Goal: Task Accomplishment & Management: Complete application form

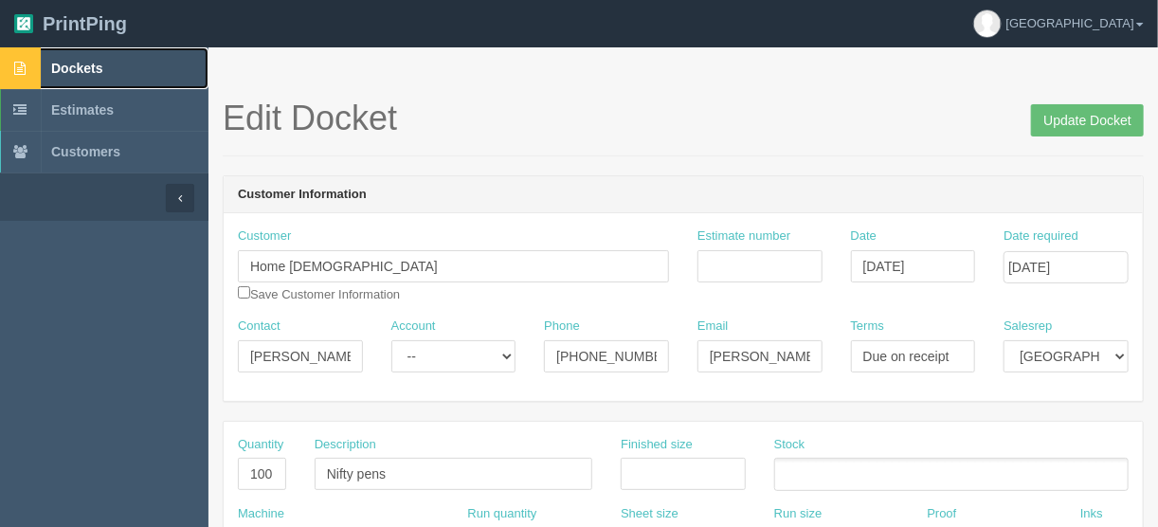
click at [67, 61] on span "Dockets" at bounding box center [76, 68] width 51 height 15
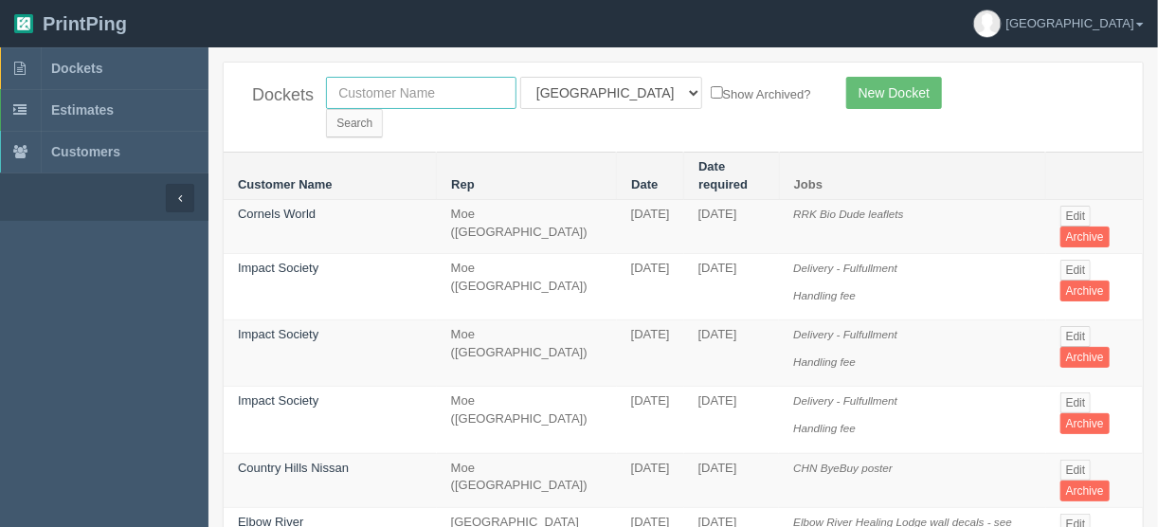
click at [374, 87] on input "text" at bounding box center [421, 93] width 190 height 32
drag, startPoint x: 406, startPoint y: 92, endPoint x: 345, endPoint y: 92, distance: 61.6
click at [406, 92] on input "text" at bounding box center [421, 93] width 190 height 32
type input "team t"
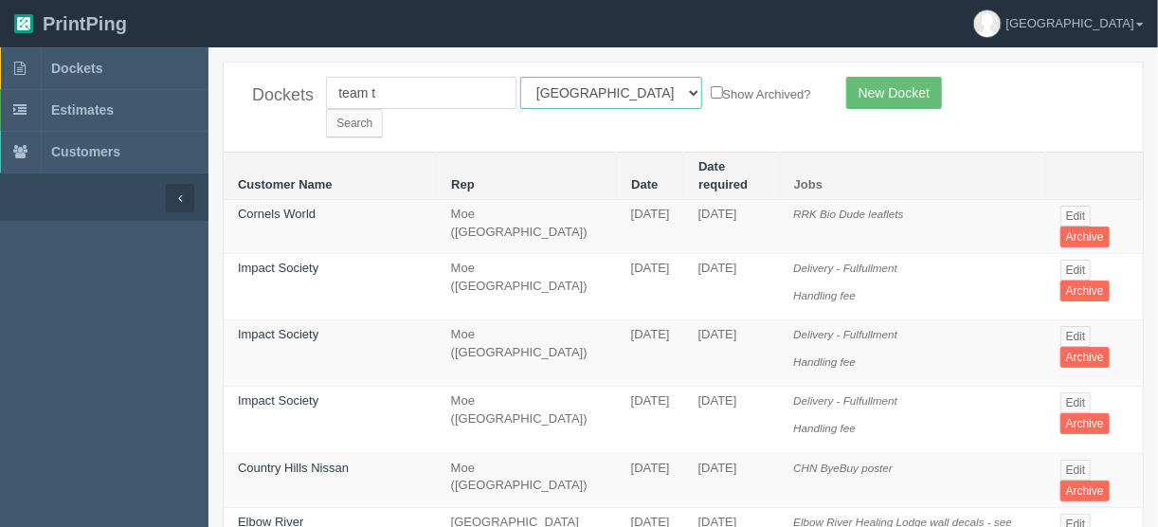
click at [598, 90] on select "All Users Ali Ali Test 1 Aly Amy Ankit Arif Brandon Dan France Greg Jim Mark Ma…" at bounding box center [611, 93] width 182 height 32
select select
click at [520, 77] on select "All Users Ali Ali Test 1 Aly Amy Ankit Arif Brandon Dan France Greg Jim Mark Ma…" at bounding box center [611, 93] width 182 height 32
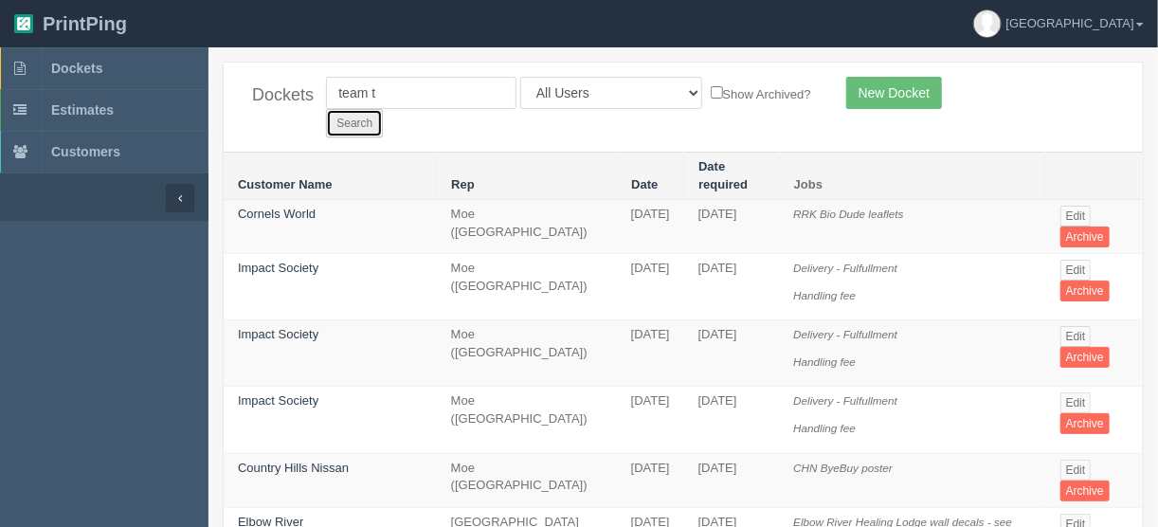
click at [383, 109] on input "Search" at bounding box center [354, 123] width 57 height 28
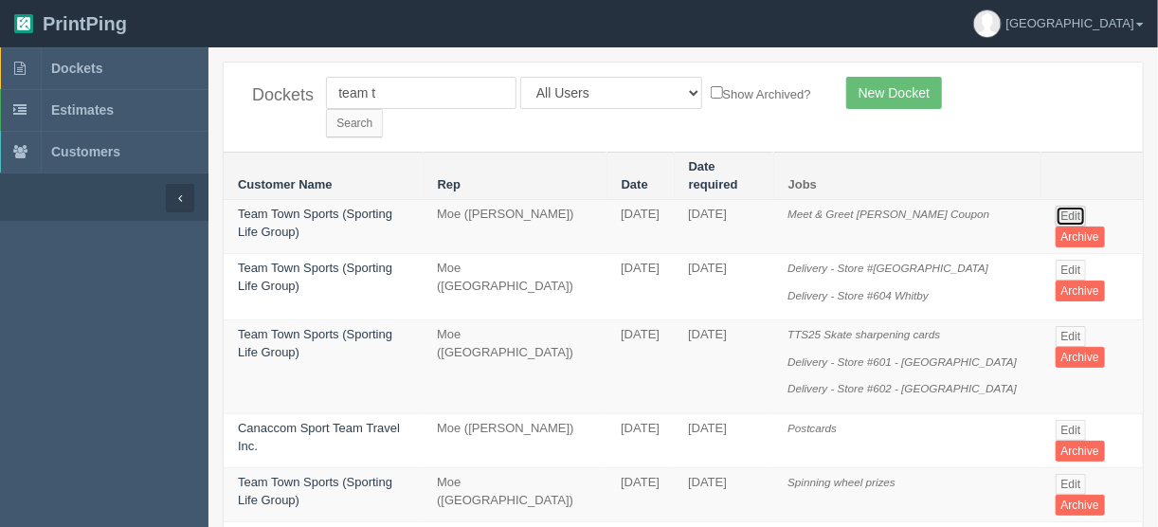
click at [1068, 206] on link "Edit" at bounding box center [1070, 216] width 31 height 21
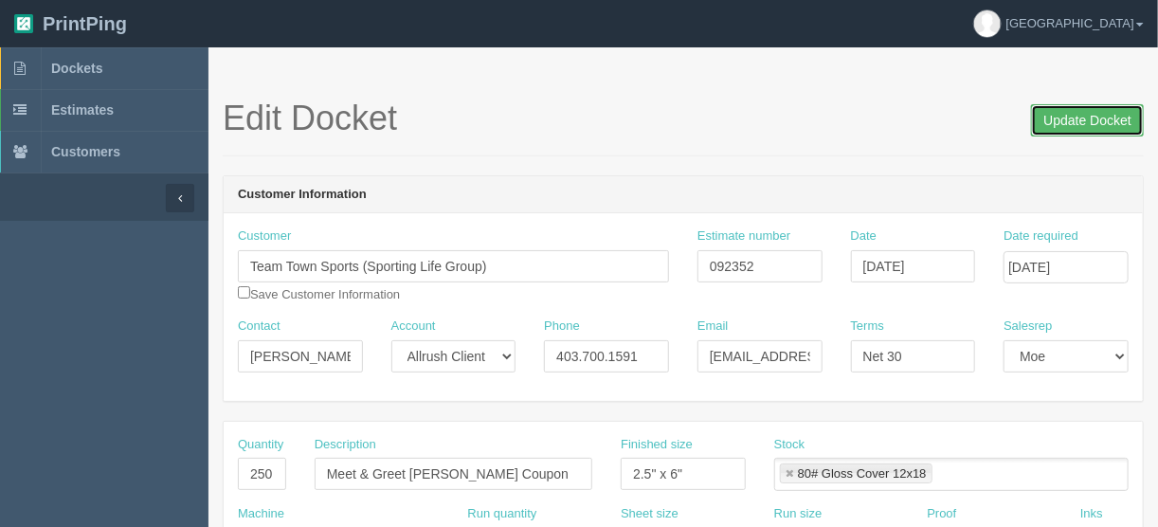
click at [1081, 117] on input "Update Docket" at bounding box center [1087, 120] width 113 height 32
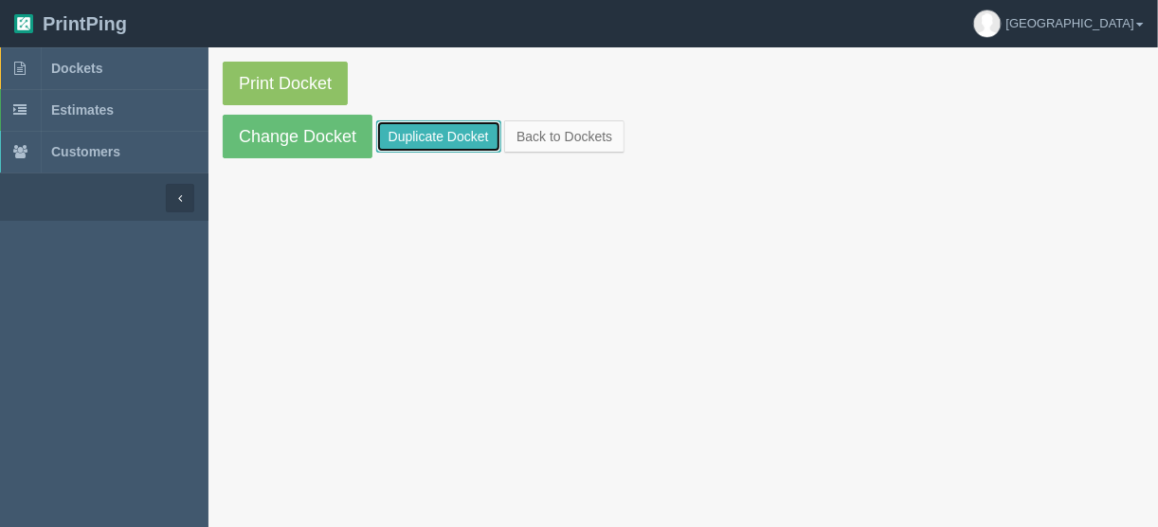
click at [429, 127] on link "Duplicate Docket" at bounding box center [438, 136] width 125 height 32
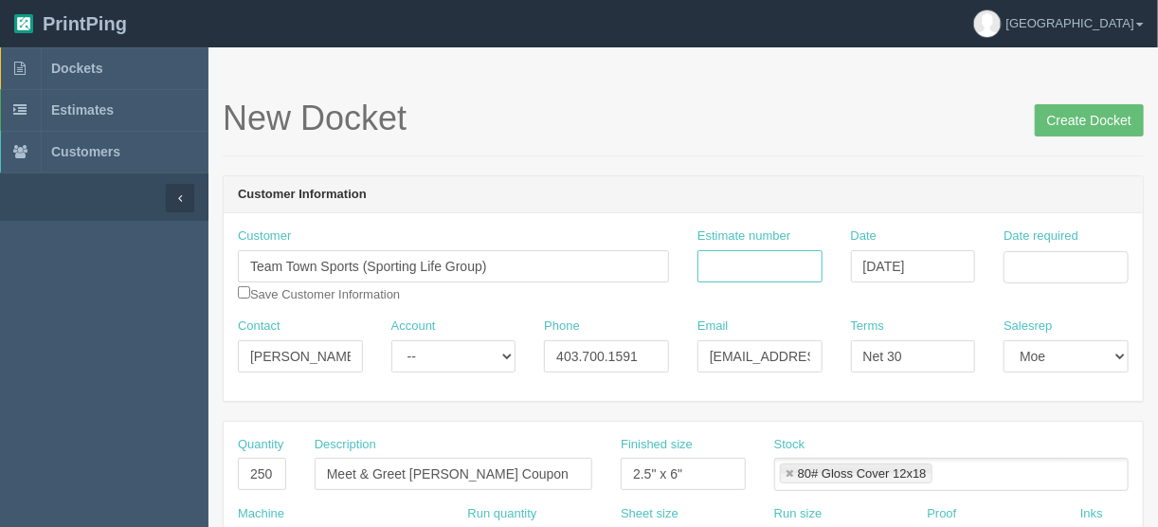
drag, startPoint x: 718, startPoint y: 263, endPoint x: 741, endPoint y: 272, distance: 24.3
click at [721, 261] on input "Estimate number" at bounding box center [759, 266] width 125 height 32
type input "092419"
click at [1049, 261] on input "Date required" at bounding box center [1065, 267] width 125 height 32
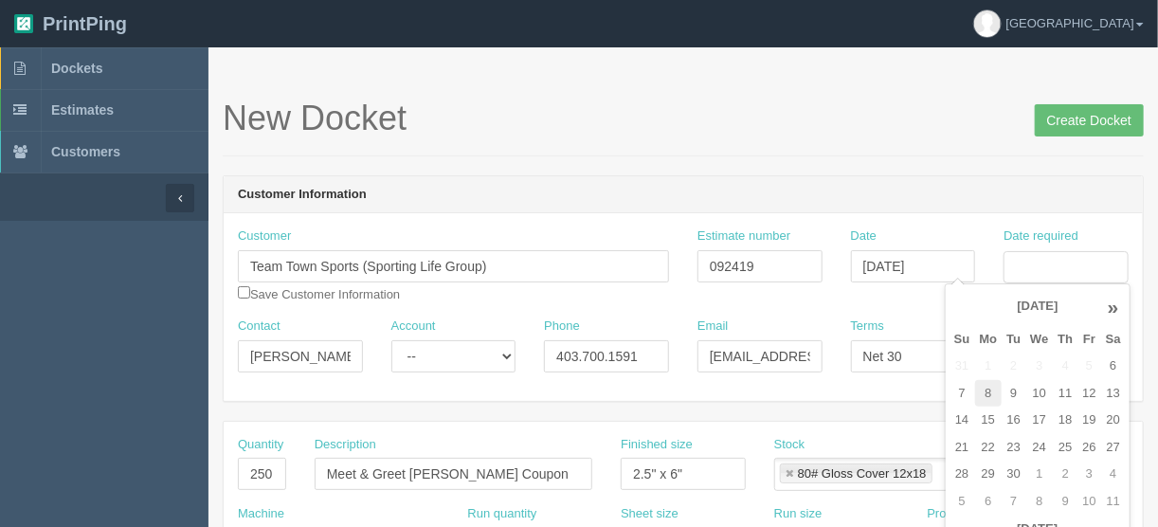
click at [989, 399] on td "8" at bounding box center [988, 393] width 27 height 27
click at [1088, 389] on td "12" at bounding box center [1088, 393] width 23 height 27
type input "September 12, 2025"
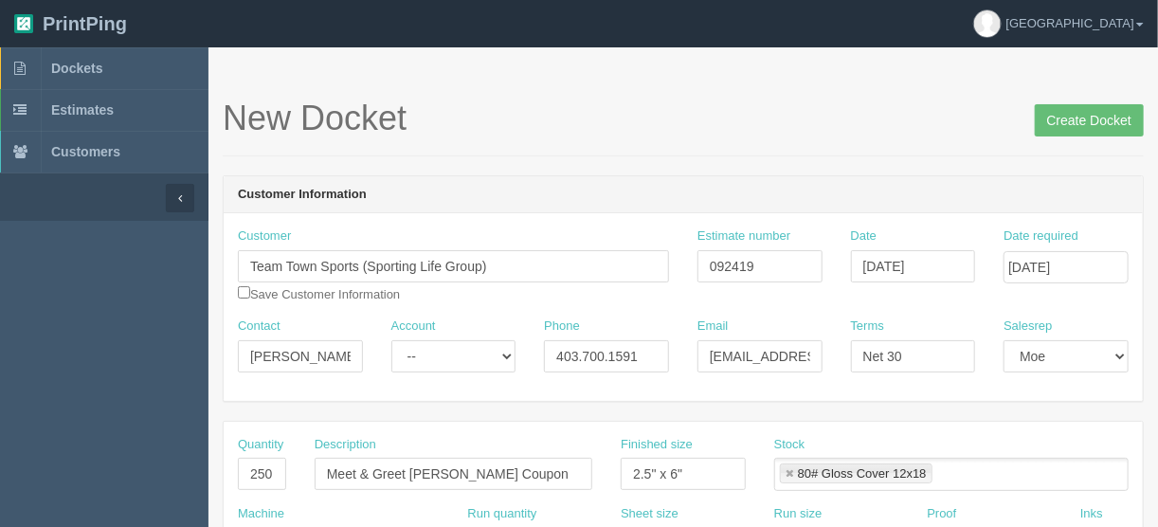
drag, startPoint x: 894, startPoint y: 170, endPoint x: 926, endPoint y: 172, distance: 31.4
drag, startPoint x: 661, startPoint y: 469, endPoint x: 567, endPoint y: 485, distance: 96.1
click at [567, 485] on div "Quantity 250 Description Meet & Greet Dustin Wolf Coupon Finished size 2.5" x 6…" at bounding box center [683, 470] width 919 height 69
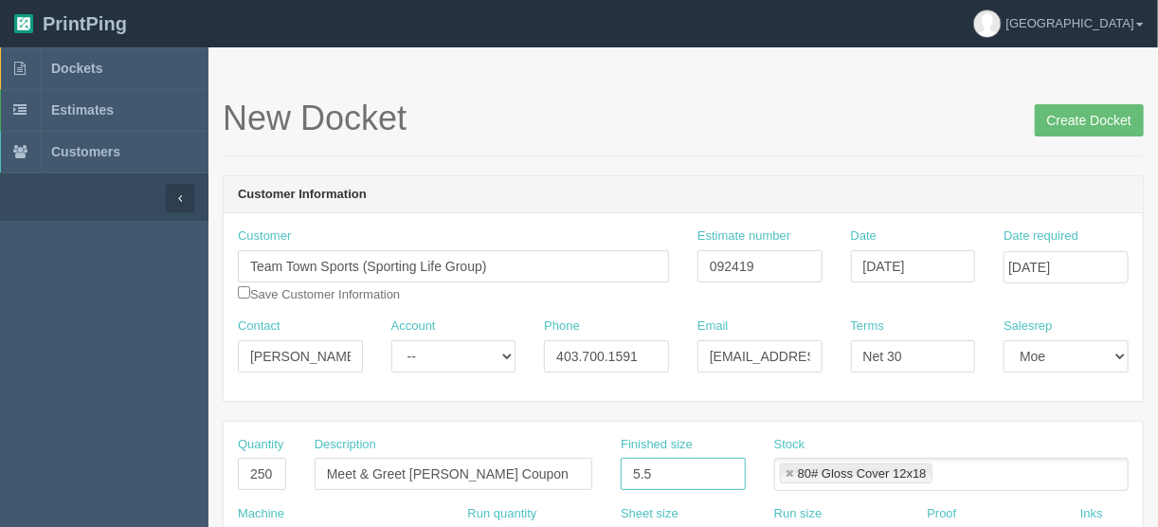
type input "5.5" x 8.5""
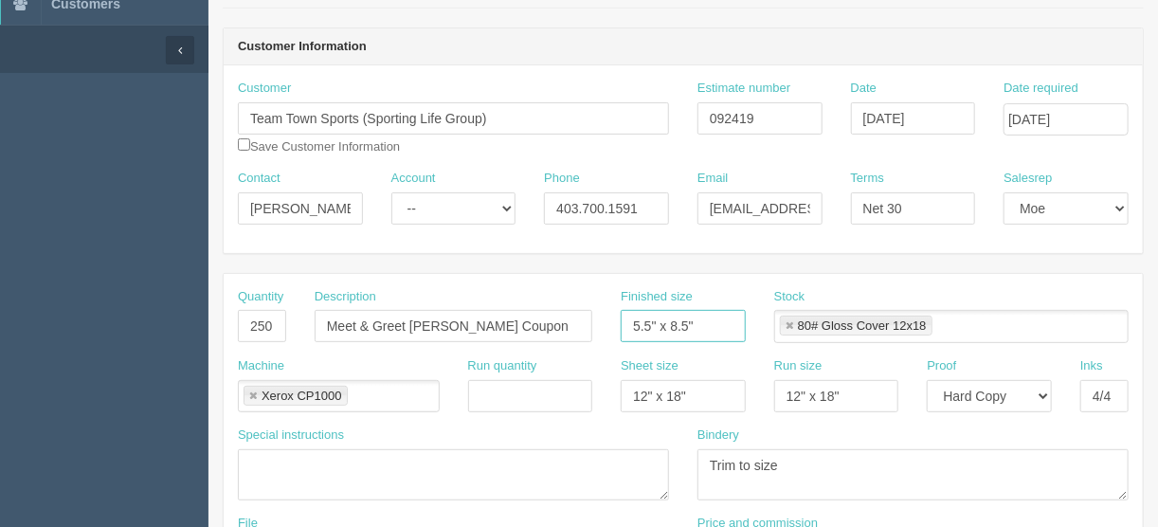
scroll to position [152, 0]
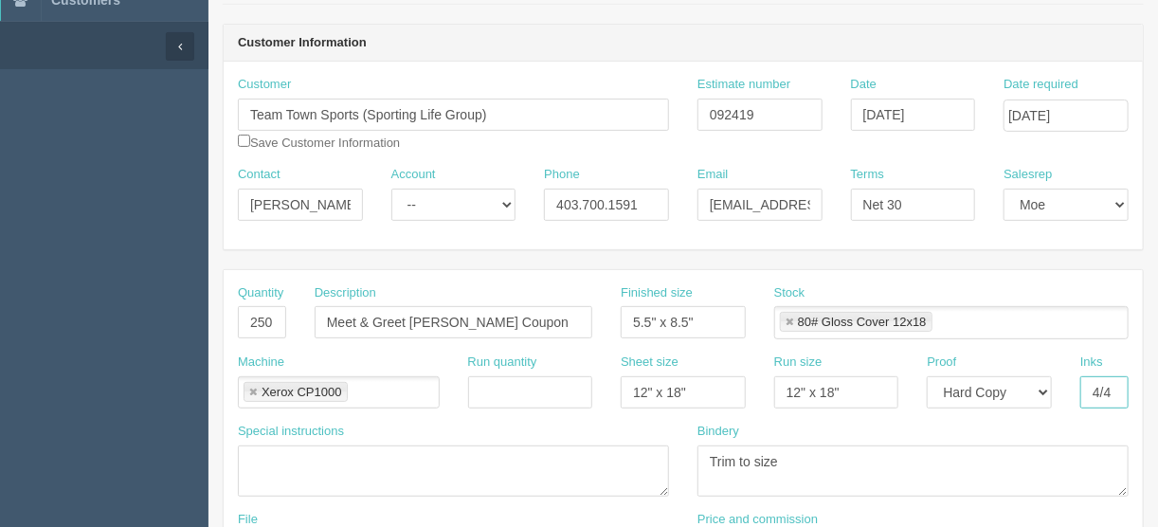
click at [1109, 390] on input "4/4" at bounding box center [1104, 392] width 48 height 32
type input "4/0"
drag, startPoint x: 537, startPoint y: 319, endPoint x: 421, endPoint y: 300, distance: 118.1
click at [259, 339] on div "Quantity 250 Description Meet & Greet Dustin Wolf Coupon Finished size 5.5" x 8…" at bounding box center [683, 318] width 919 height 69
click at [551, 321] on input "Meet & Greet Dustin Wolf Coupon" at bounding box center [454, 322] width 278 height 32
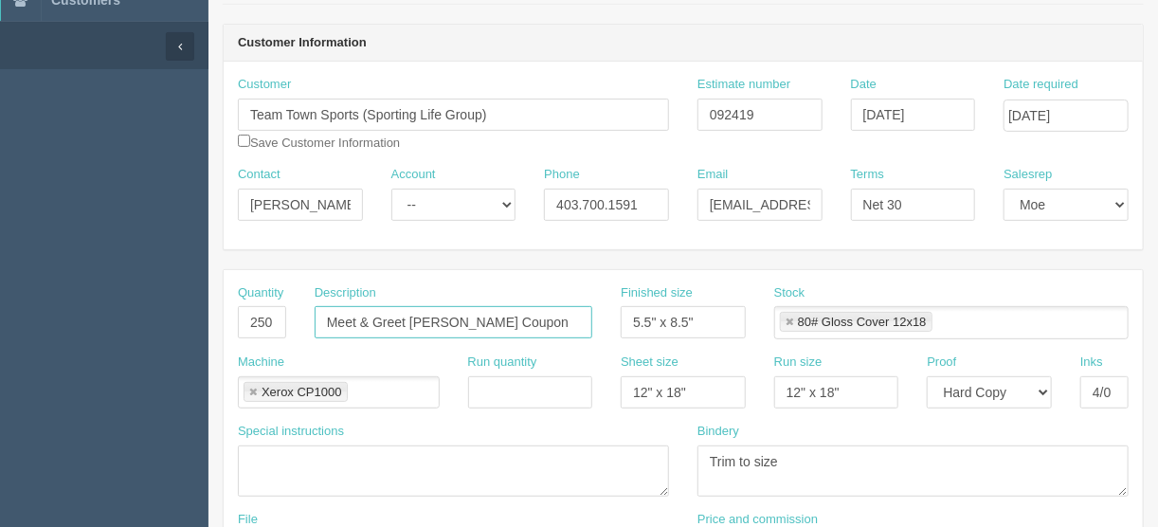
click at [544, 321] on input "Meet & Greet Dustin Wolf Coupon" at bounding box center [454, 322] width 278 height 32
drag, startPoint x: 546, startPoint y: 321, endPoint x: 521, endPoint y: 321, distance: 24.6
click at [521, 321] on input "Meet & Greet Dustin Wolf Coupon" at bounding box center [454, 322] width 278 height 32
click at [540, 319] on input "Meet & Greet Dustin Wolf Coupon" at bounding box center [454, 322] width 278 height 32
drag, startPoint x: 538, startPoint y: 317, endPoint x: 208, endPoint y: 322, distance: 329.7
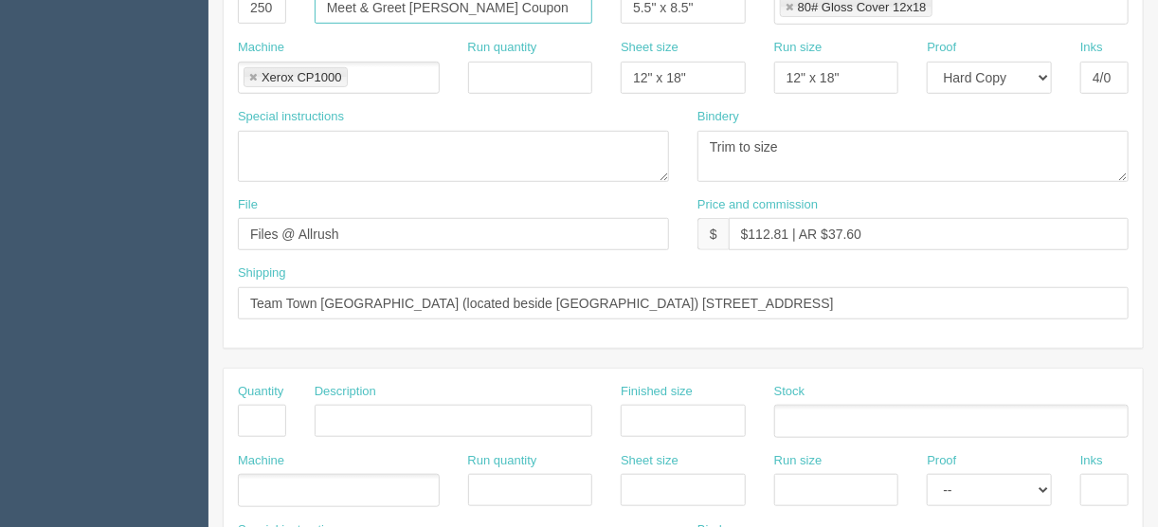
scroll to position [531, 0]
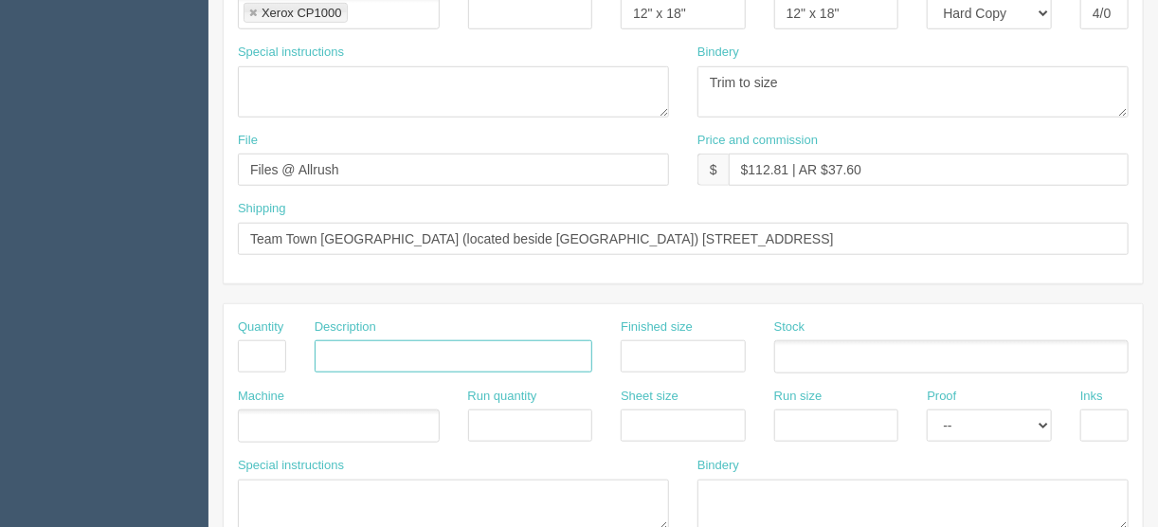
click at [338, 353] on input "text" at bounding box center [454, 356] width 278 height 32
paste input "Meet & Greet Dustin Wolf Coupon"
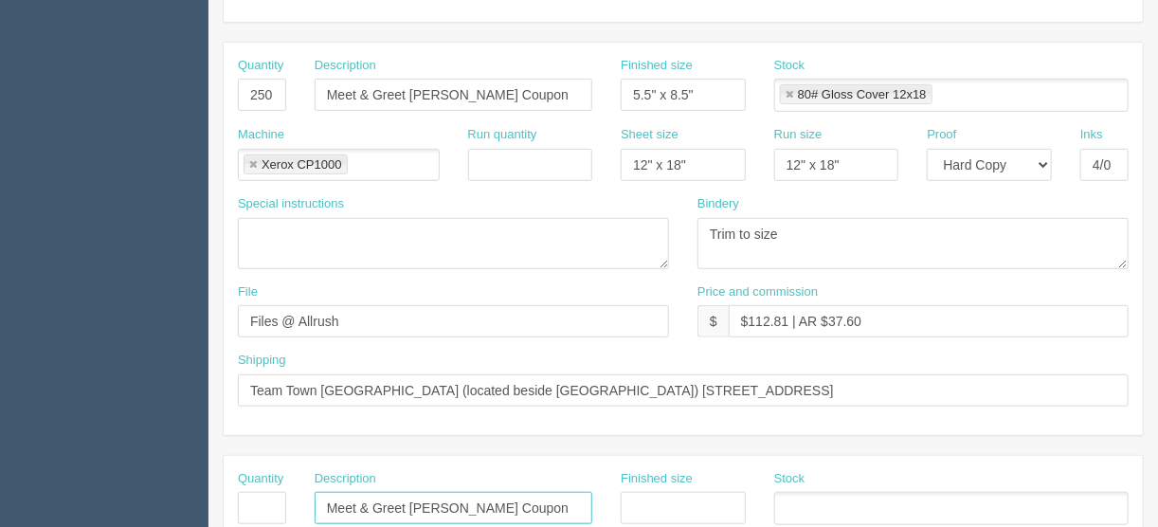
scroll to position [227, 0]
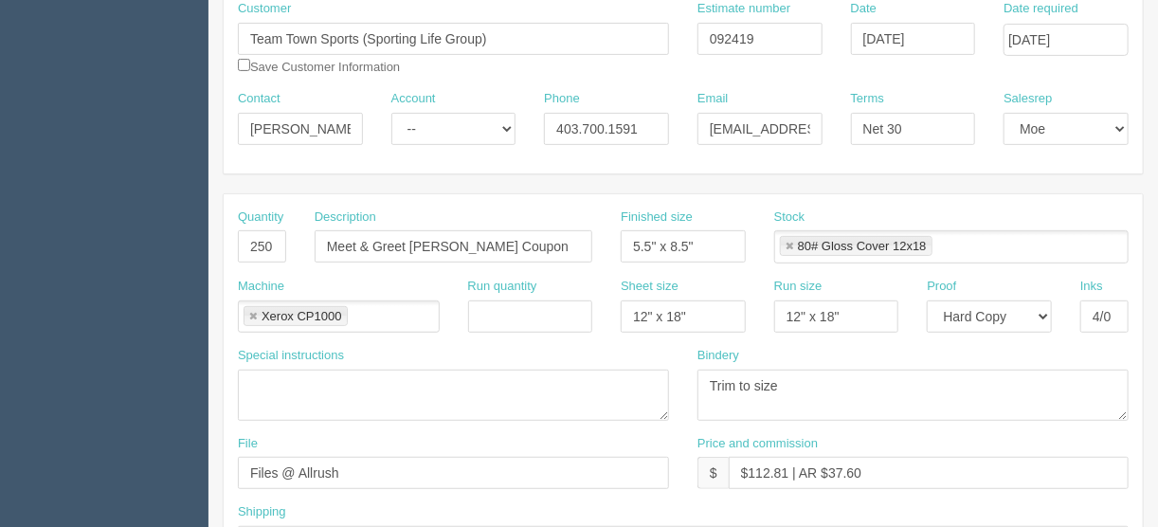
type input "Meet & Greet Dustin Wolf Coupon"
drag, startPoint x: 409, startPoint y: 242, endPoint x: 265, endPoint y: 246, distance: 144.1
click at [291, 244] on div "Quantity 250 Description Meet & Greet Dustin Wolf Coupon Finished size 5.5" x 8…" at bounding box center [683, 242] width 919 height 69
drag, startPoint x: 470, startPoint y: 243, endPoint x: 400, endPoint y: 243, distance: 70.1
click at [400, 243] on input "Dustin Wolf Coupon" at bounding box center [454, 246] width 278 height 32
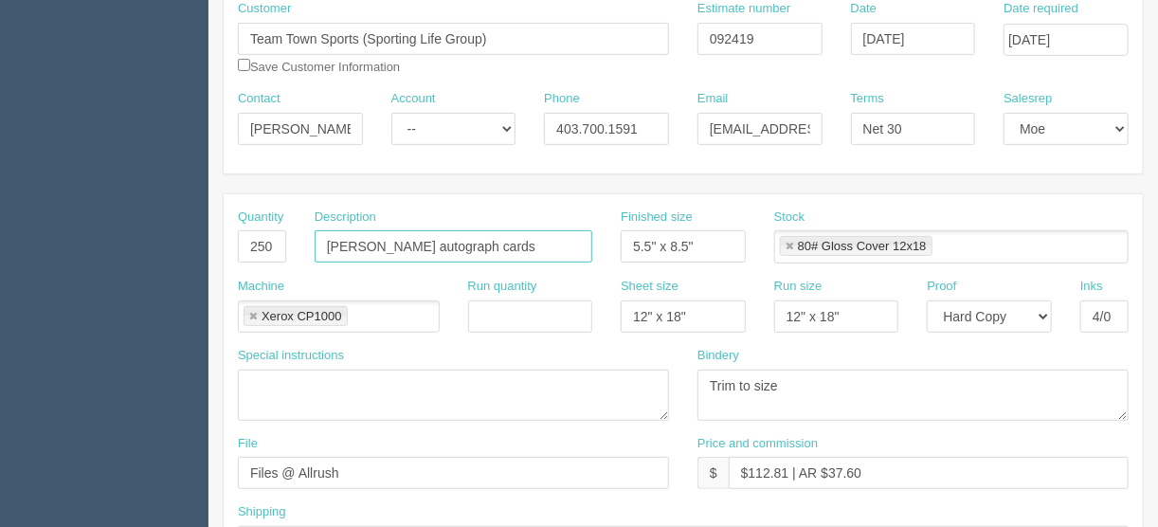
type input "[PERSON_NAME] autograph cards"
drag, startPoint x: 370, startPoint y: 470, endPoint x: 76, endPoint y: 494, distance: 295.6
type input "files@allrush.ca"
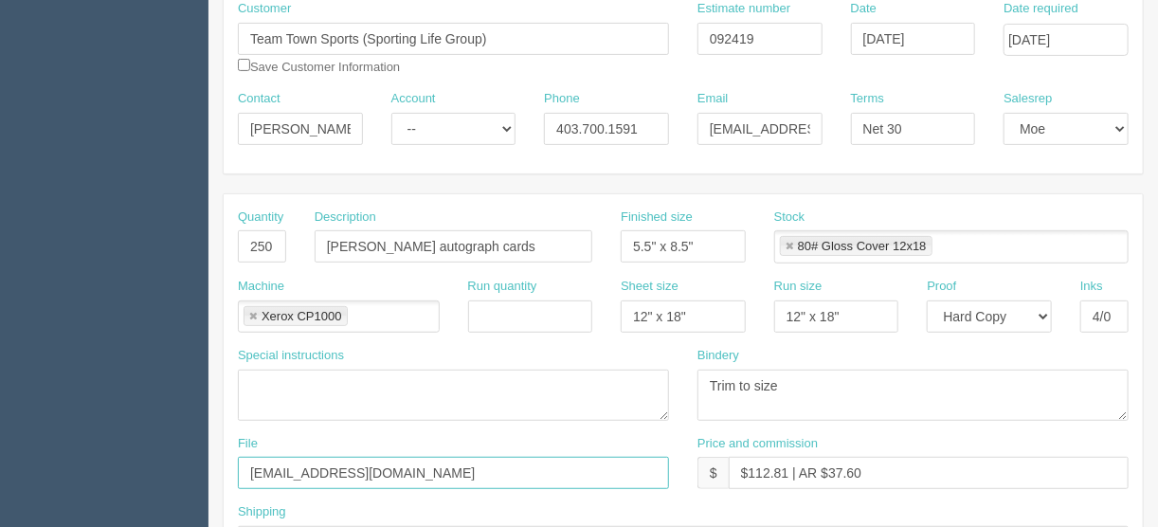
scroll to position [379, 0]
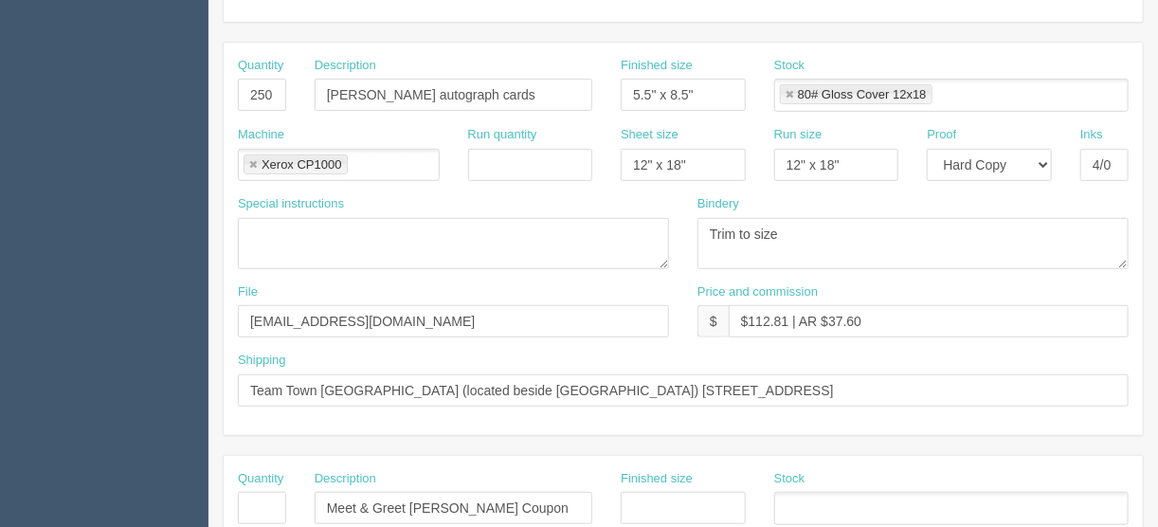
click at [789, 508] on input "text" at bounding box center [784, 508] width 19 height 27
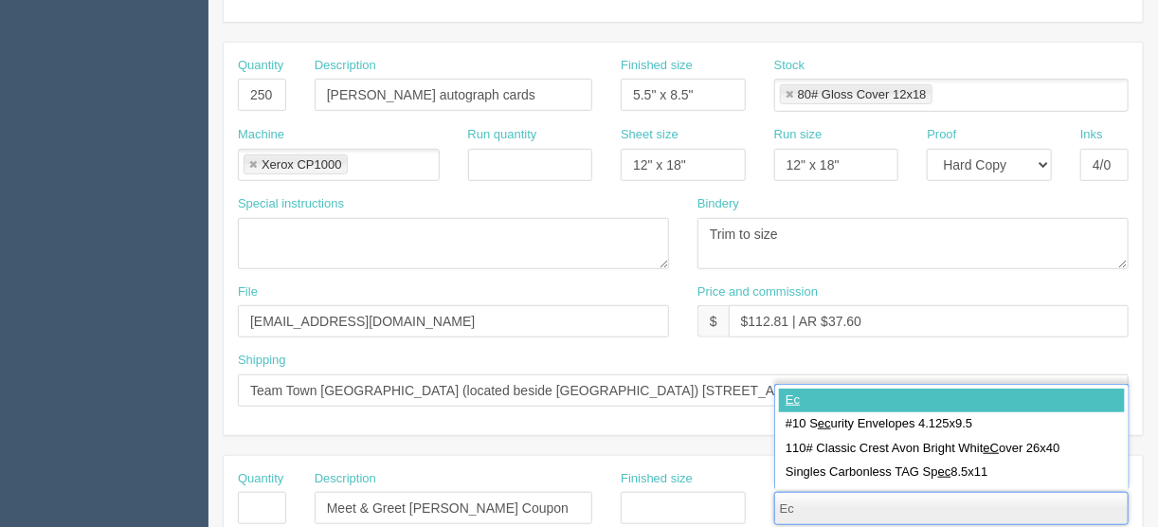
type input "E"
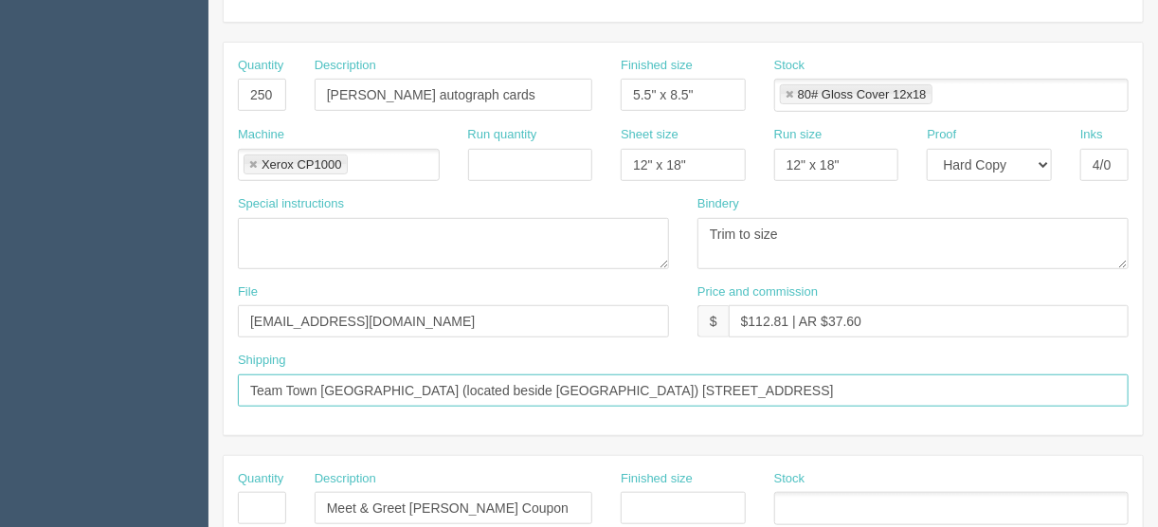
click at [890, 391] on input "Team Town Sports Market Mall (located beside Landmark Theatre) 3412 49th St NW …" at bounding box center [683, 390] width 891 height 32
type input "Team Town Sports Market Mall (located beside Landmark Theatre) 3412 49th St NW …"
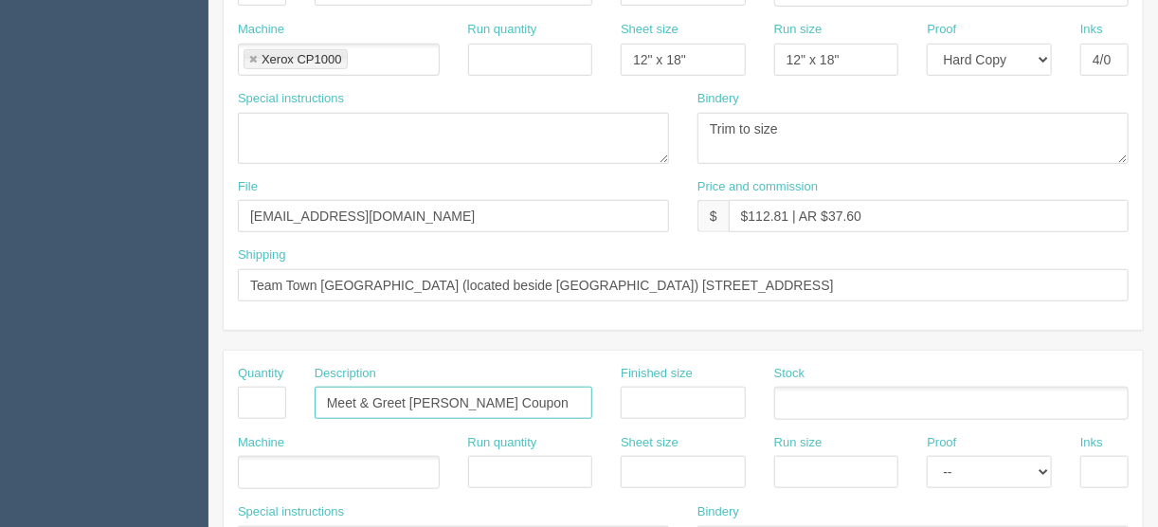
drag, startPoint x: 534, startPoint y: 510, endPoint x: 74, endPoint y: 534, distance: 461.1
click at [74, 526] on html "PrintPing France Edit account ( france@allrush.ca ) Logout Dockets Estimates" at bounding box center [579, 376] width 1158 height 1720
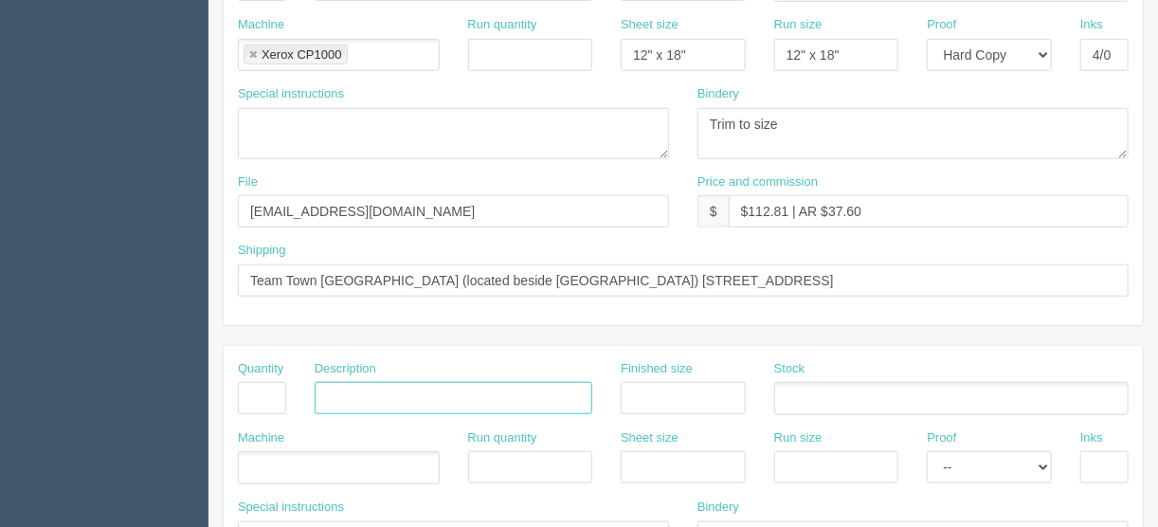
scroll to position [425, 0]
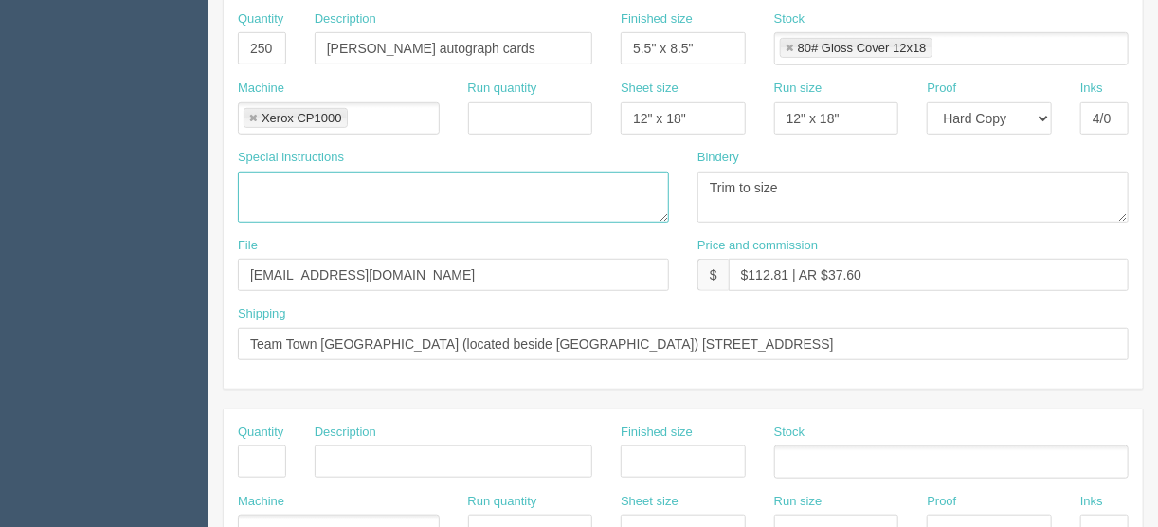
click at [261, 185] on textarea at bounding box center [453, 196] width 431 height 51
type textarea "Courier included"
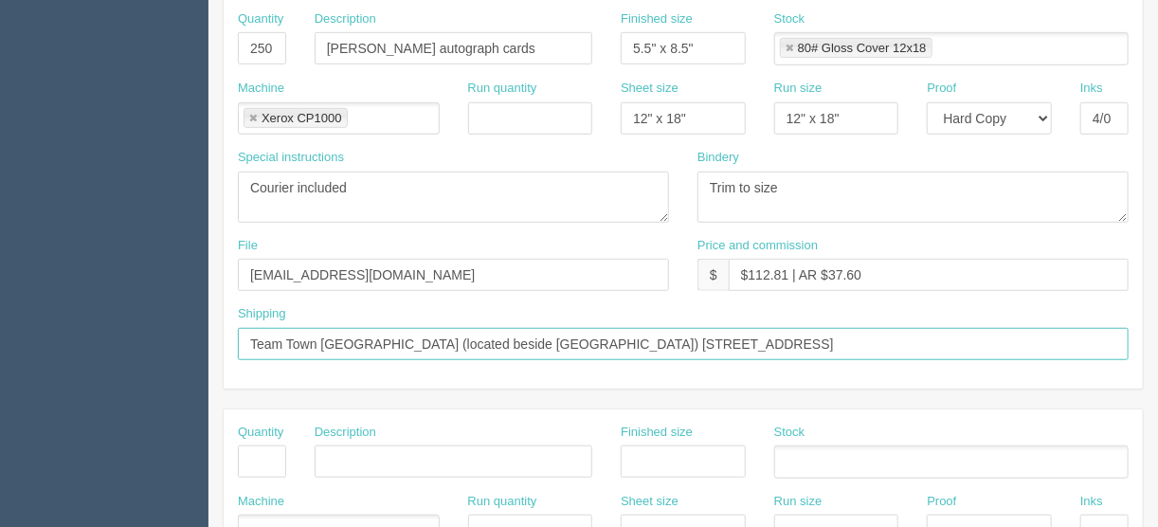
click at [239, 336] on input "Team Town Sports Market Mall (located beside Landmark Theatre) 3412 49th St NW …" at bounding box center [683, 344] width 891 height 32
type input "Deliver when ready - Team Town Sports Market Mall (located beside [GEOGRAPHIC_D…"
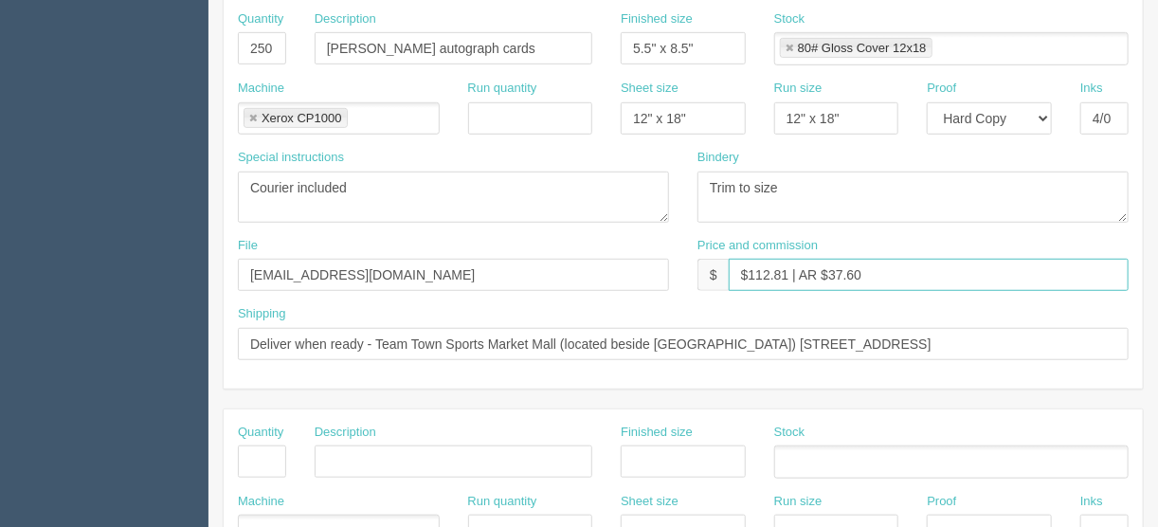
click at [783, 266] on input "$112.81 | AR $37.60" at bounding box center [929, 275] width 400 height 32
drag, startPoint x: 784, startPoint y: 266, endPoint x: 748, endPoint y: 269, distance: 36.1
click at [748, 269] on input "$112.81 | AR $37.60" at bounding box center [929, 275] width 400 height 32
drag, startPoint x: 880, startPoint y: 258, endPoint x: 828, endPoint y: 273, distance: 54.3
click at [828, 273] on input "$208.40 | AR $37.60" at bounding box center [929, 275] width 400 height 32
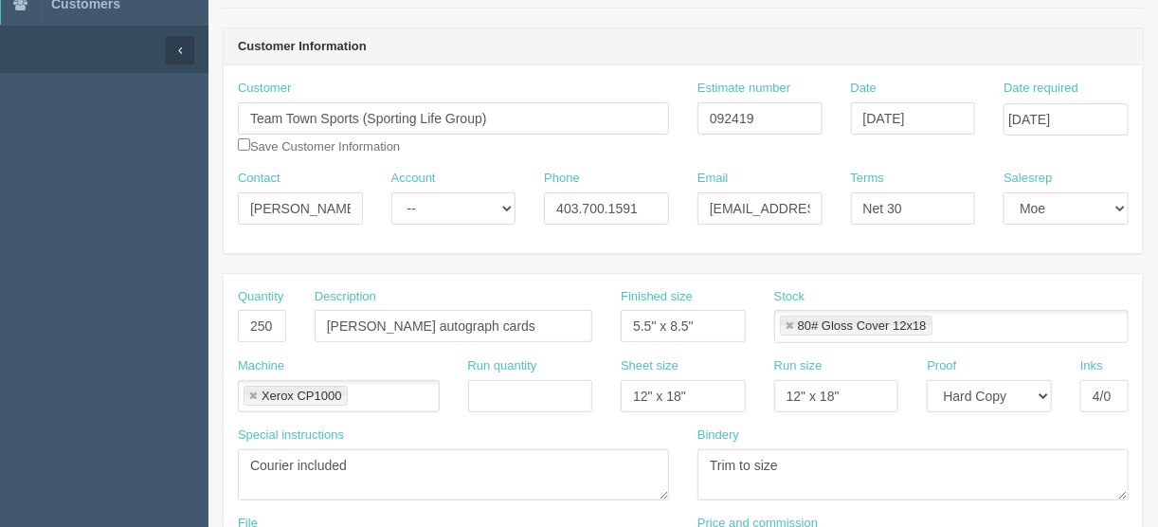
scroll to position [122, 0]
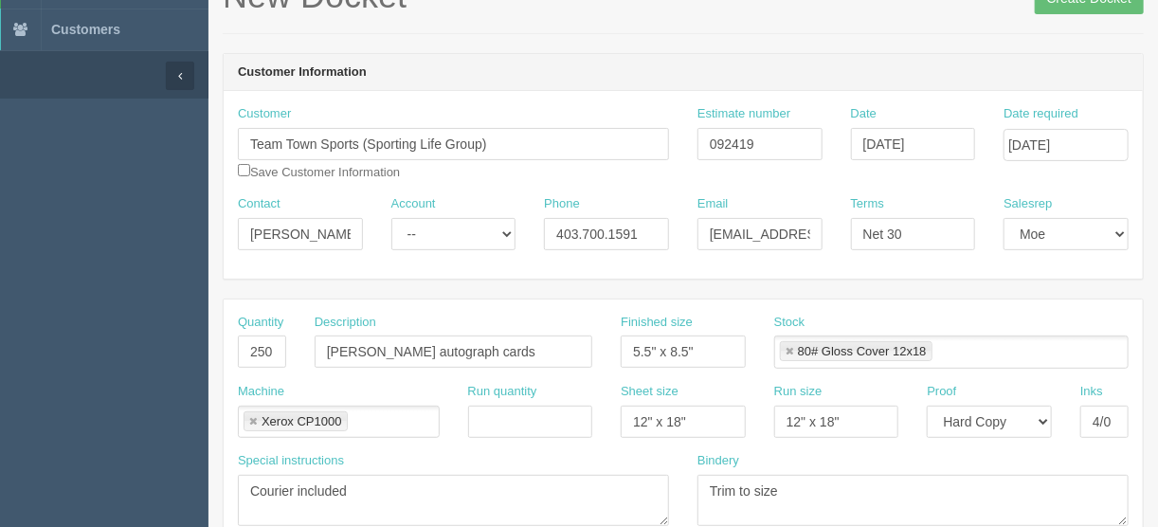
type input "$208.40 | AR $73.95"
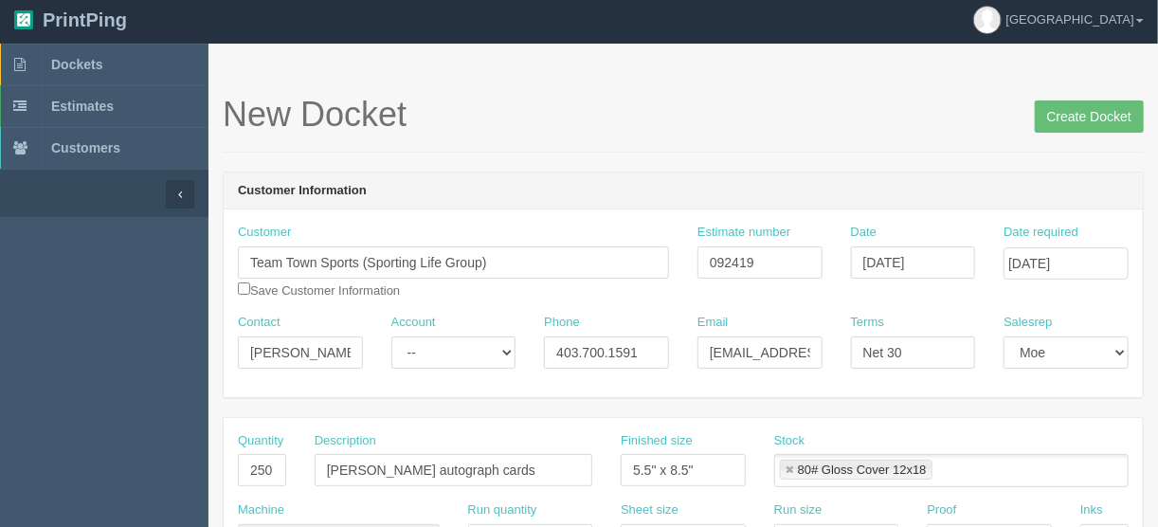
scroll to position [0, 0]
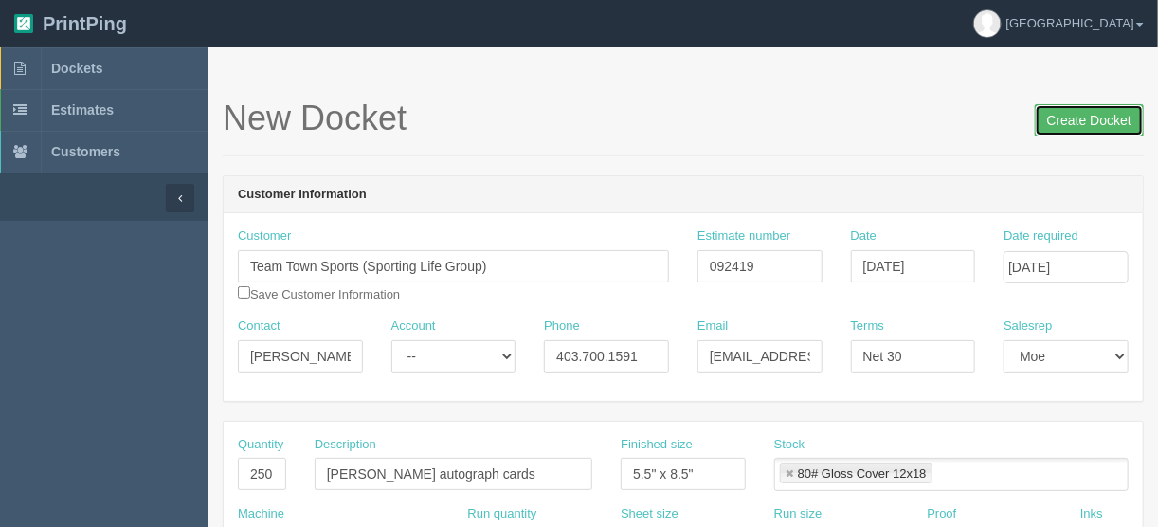
click at [1071, 114] on input "Create Docket" at bounding box center [1089, 120] width 109 height 32
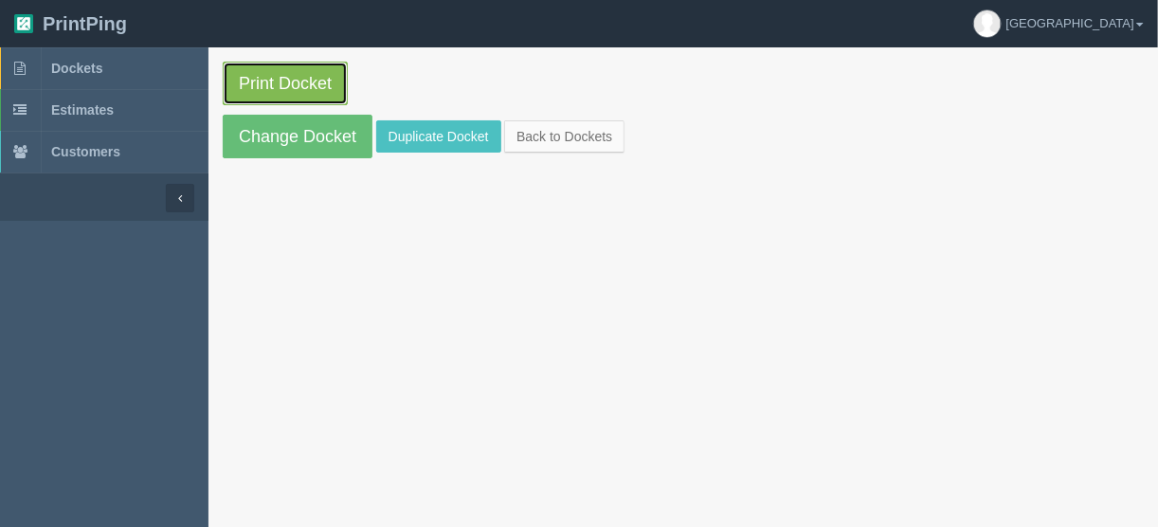
click at [289, 82] on link "Print Docket" at bounding box center [285, 84] width 125 height 44
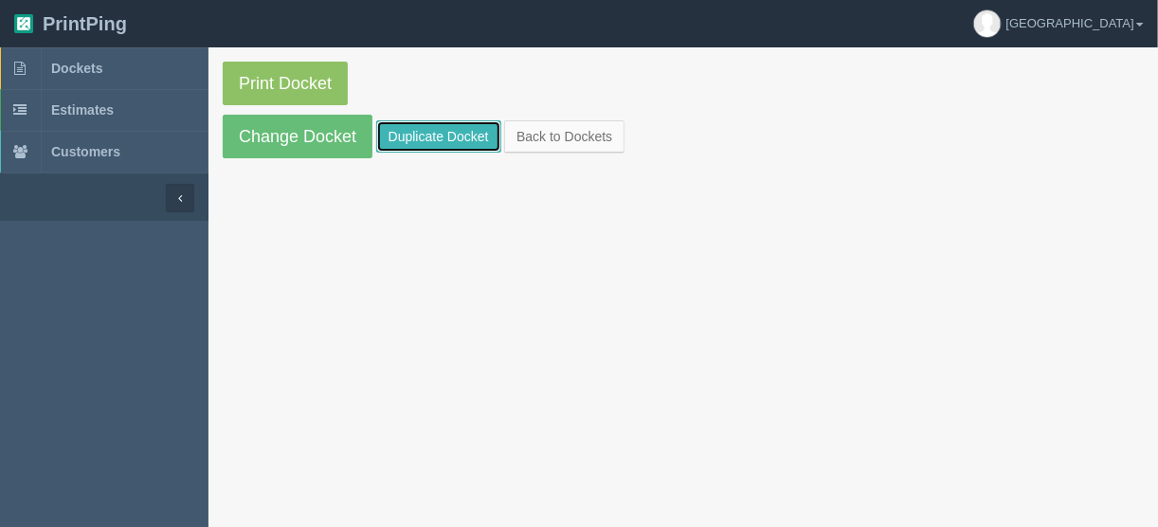
click at [466, 130] on link "Duplicate Docket" at bounding box center [438, 136] width 125 height 32
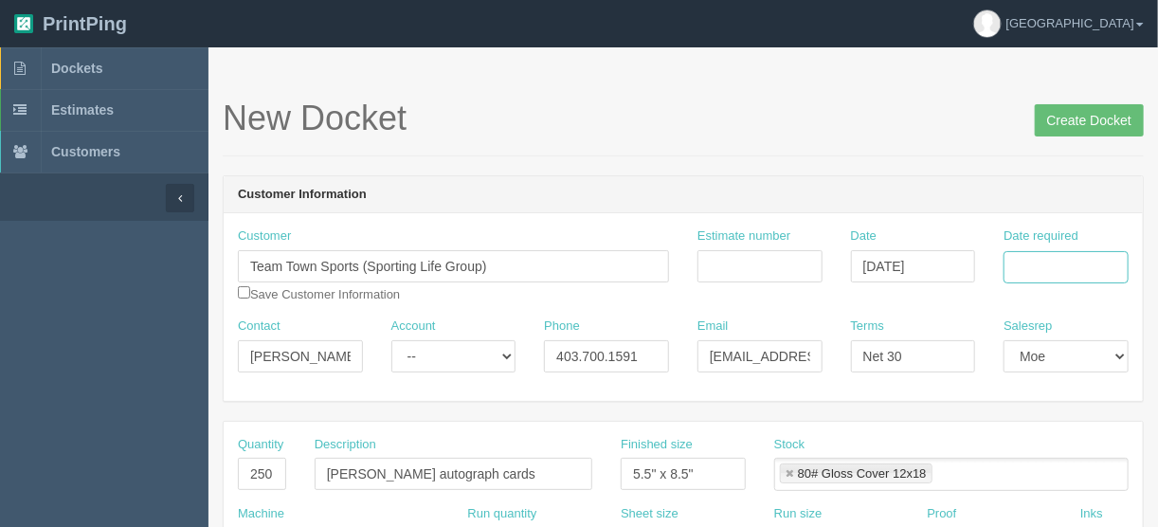
click at [1037, 259] on input "Date required" at bounding box center [1065, 267] width 125 height 32
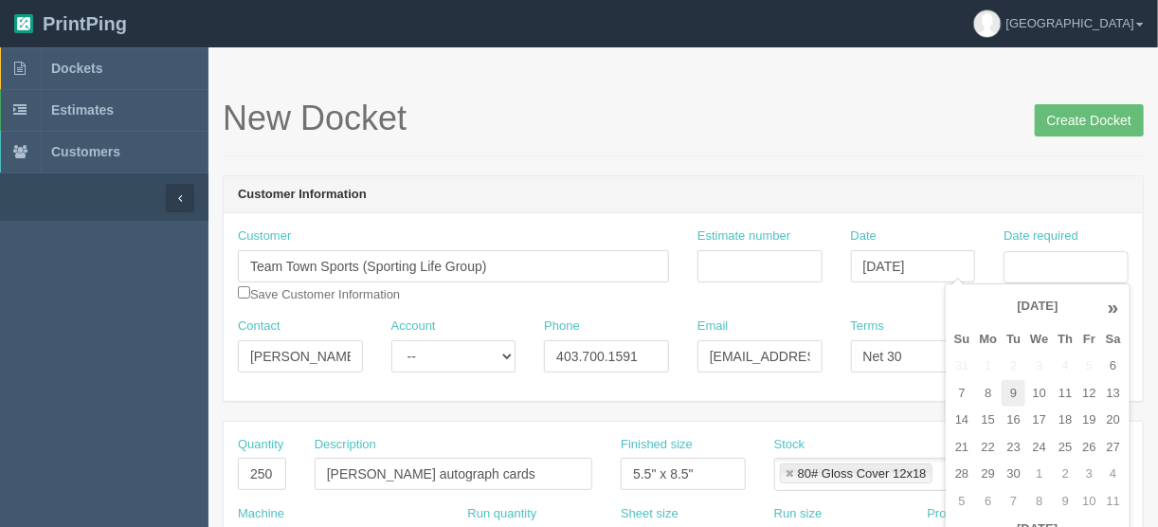
click at [1014, 380] on td "9" at bounding box center [1013, 393] width 24 height 27
click at [1086, 385] on td "12" at bounding box center [1088, 393] width 23 height 27
type input "September 12, 2025"
drag, startPoint x: 768, startPoint y: 261, endPoint x: 692, endPoint y: 240, distance: 79.5
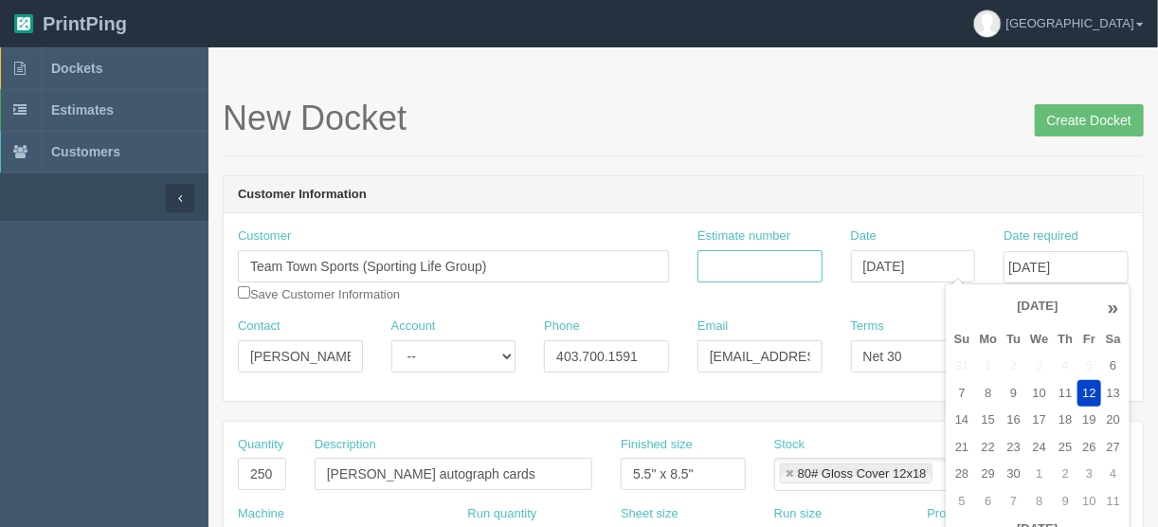
click at [768, 261] on input "Estimate number" at bounding box center [759, 266] width 125 height 32
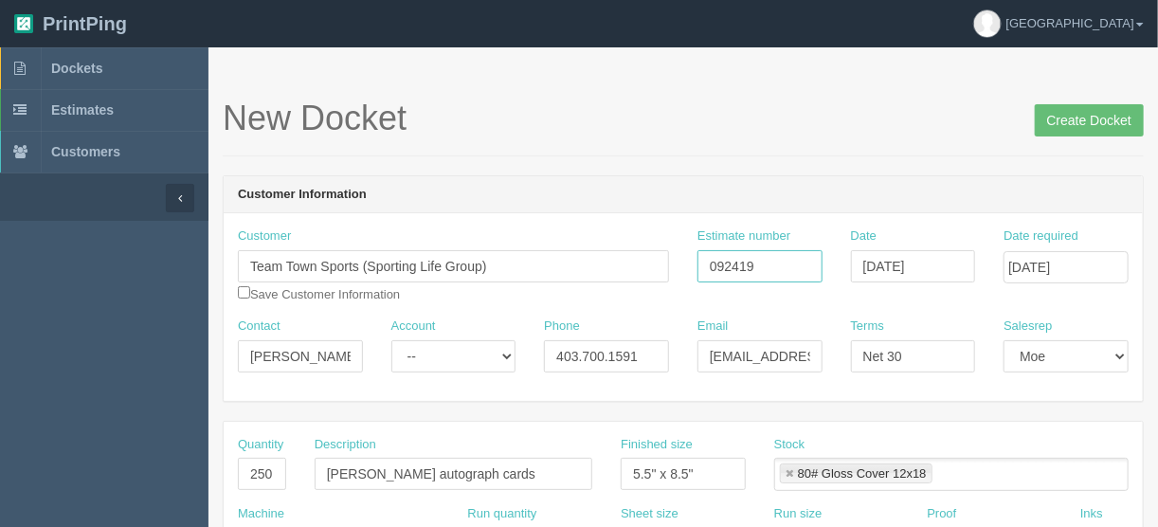
type input "092419"
click at [1077, 114] on input "Create Docket" at bounding box center [1089, 120] width 109 height 32
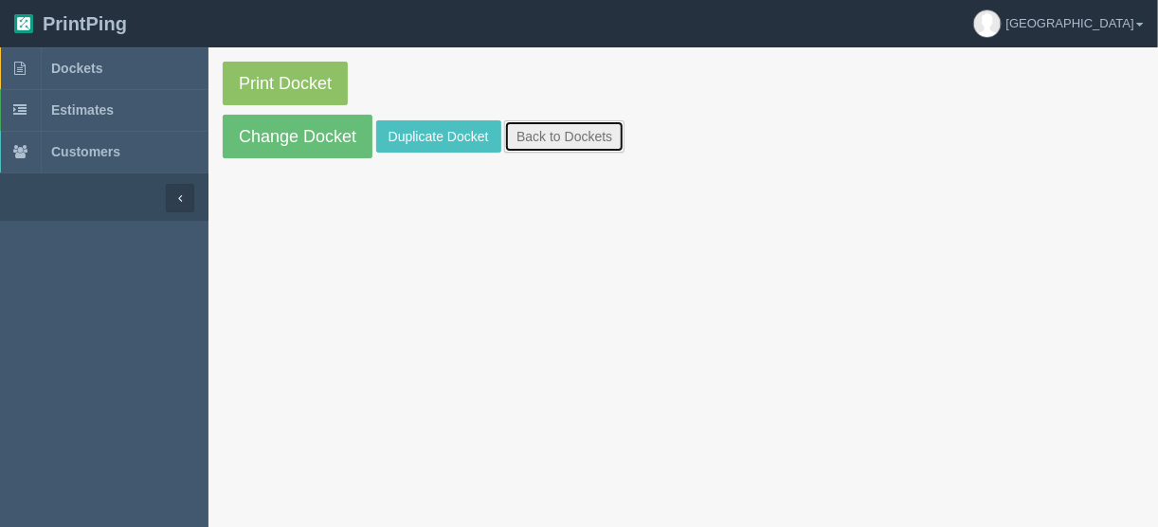
click at [555, 135] on link "Back to Dockets" at bounding box center [564, 136] width 120 height 32
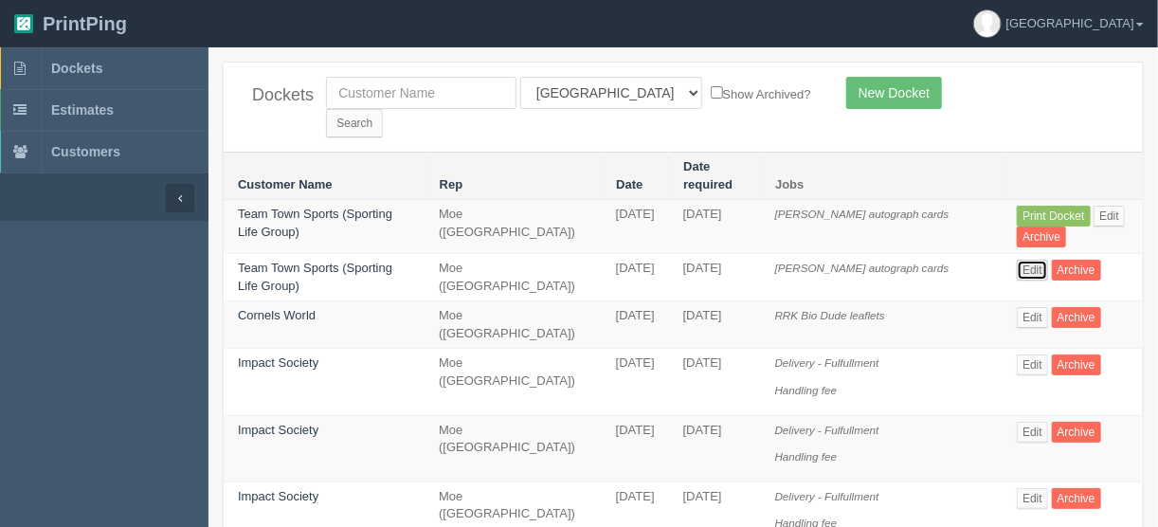
click at [1026, 260] on link "Edit" at bounding box center [1032, 270] width 31 height 21
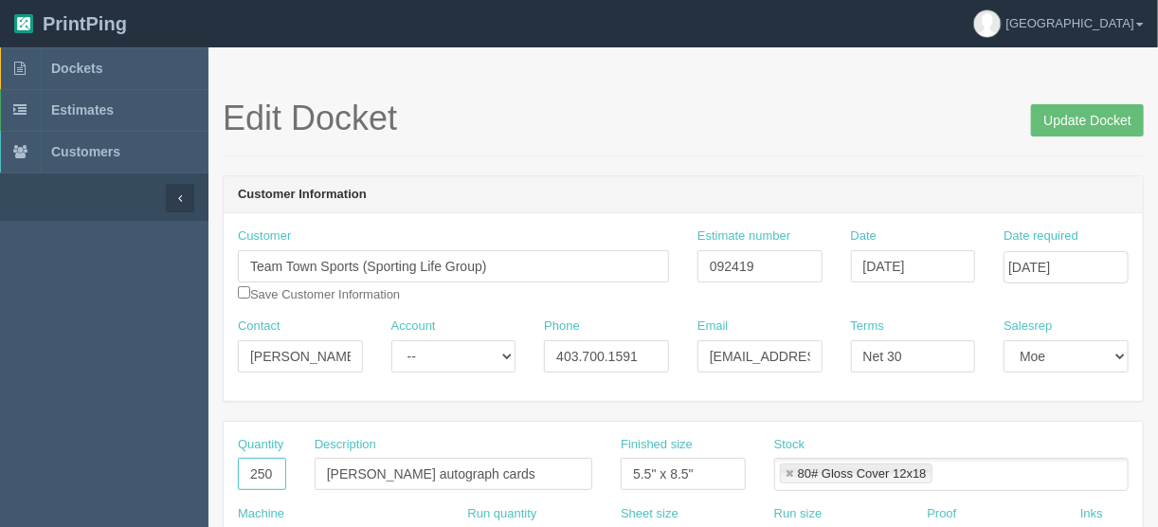
drag, startPoint x: 245, startPoint y: 470, endPoint x: 306, endPoint y: 476, distance: 60.9
click at [301, 474] on div "Quantity 250 Description Dustin Wolf autograph cards Finished size 5.5" x 8.5" …" at bounding box center [683, 470] width 919 height 69
type input "400"
click at [1074, 122] on input "Update Docket" at bounding box center [1087, 120] width 113 height 32
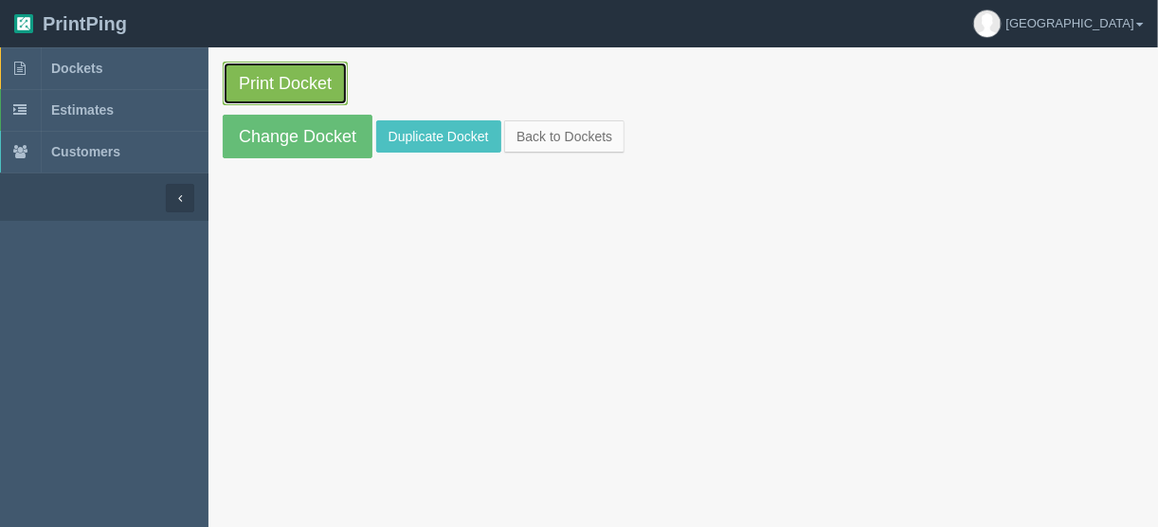
click at [277, 83] on link "Print Docket" at bounding box center [285, 84] width 125 height 44
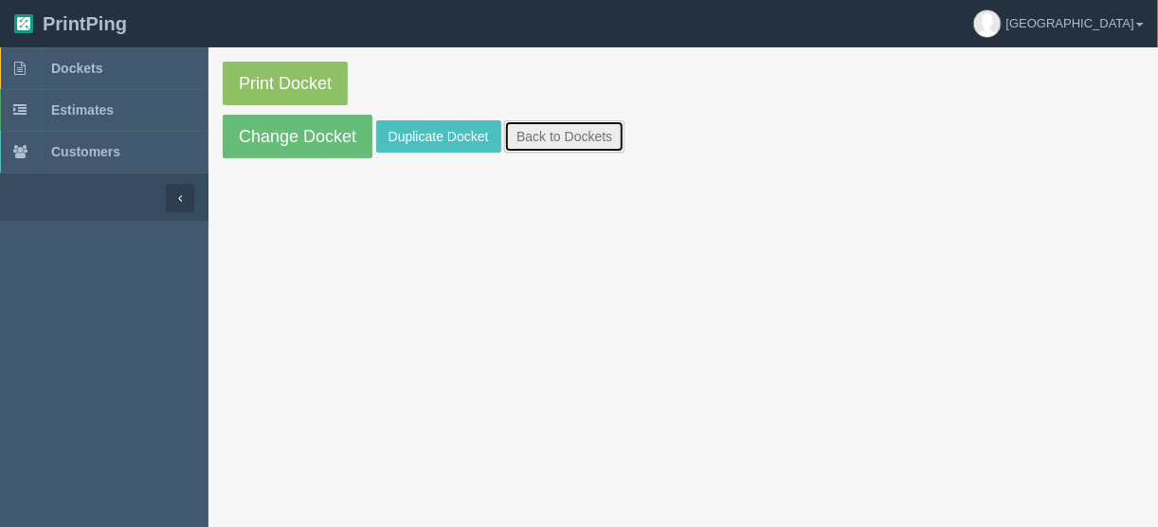
click at [532, 135] on link "Back to Dockets" at bounding box center [564, 136] width 120 height 32
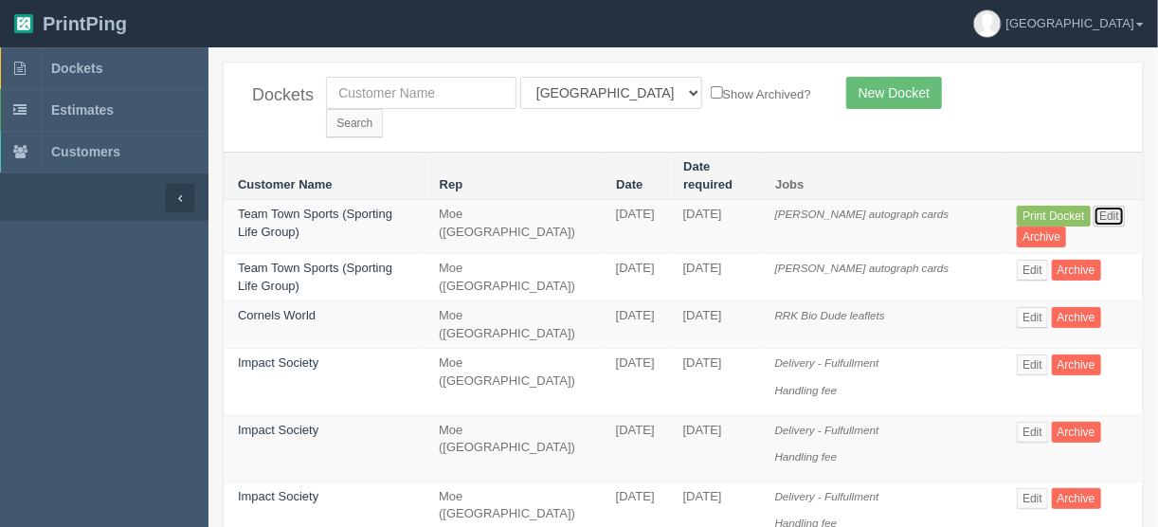
click at [1094, 206] on link "Edit" at bounding box center [1108, 216] width 31 height 21
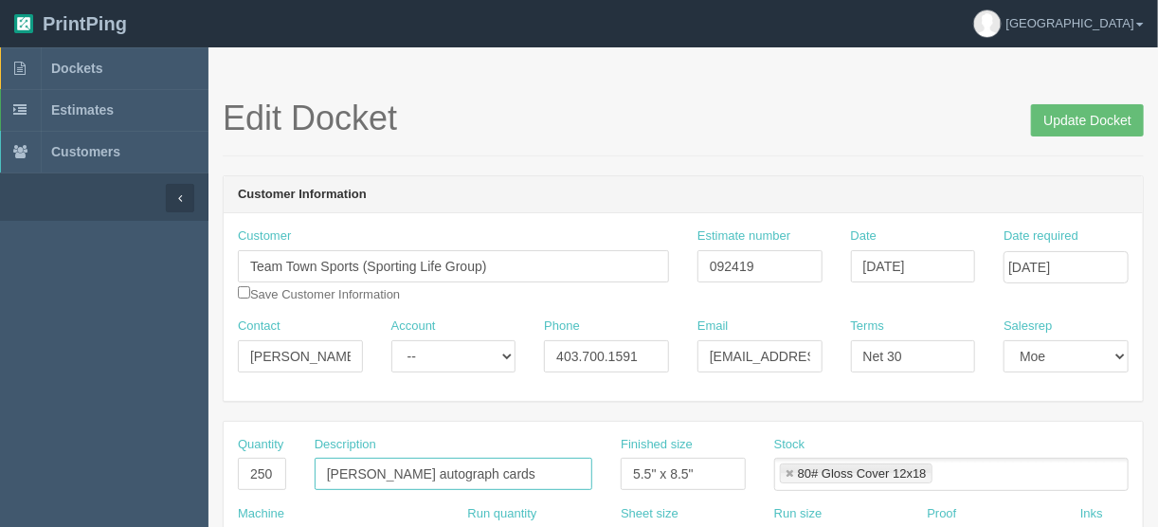
drag, startPoint x: 513, startPoint y: 471, endPoint x: 399, endPoint y: 480, distance: 114.1
click at [399, 480] on input "[PERSON_NAME] autograph cards" at bounding box center [454, 474] width 278 height 32
type input "Dustin Wolf podium sign (2 vrsions x 1 each)"
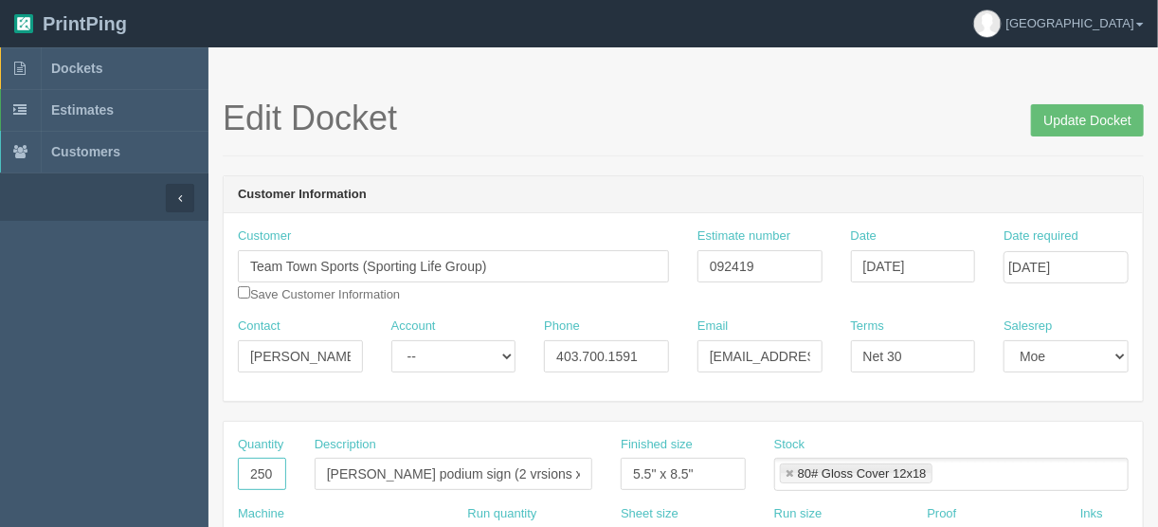
drag, startPoint x: 255, startPoint y: 469, endPoint x: 352, endPoint y: 484, distance: 98.7
click at [352, 484] on div "Quantity 250 Description Dustin Wolf podium sign (2 vrsions x 1 each) Finished …" at bounding box center [683, 470] width 919 height 69
type input "2"
drag, startPoint x: 788, startPoint y: 471, endPoint x: 778, endPoint y: 469, distance: 10.6
click at [787, 471] on link at bounding box center [788, 474] width 11 height 12
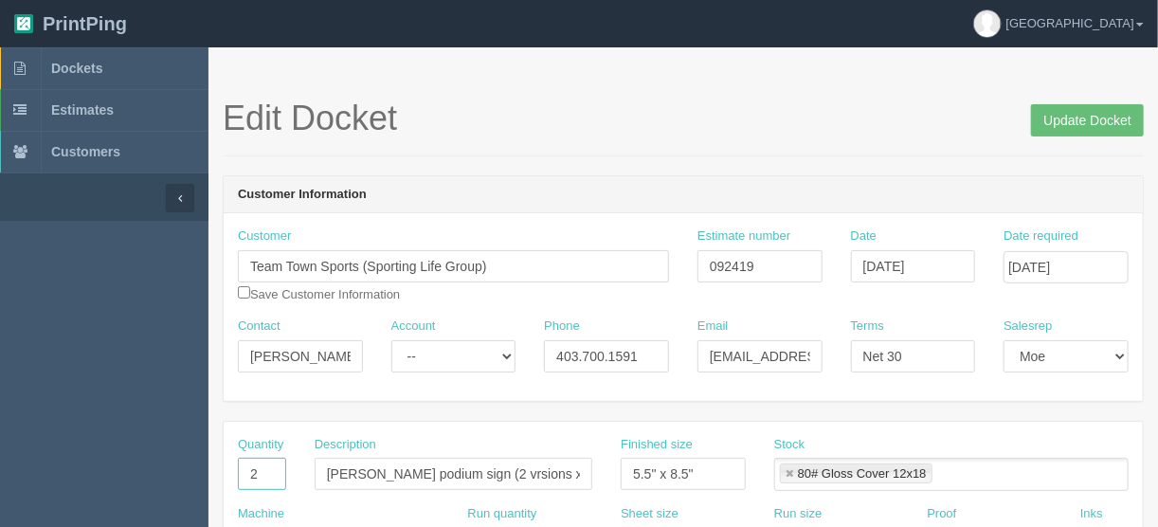
type input "2"
drag, startPoint x: 701, startPoint y: 470, endPoint x: 485, endPoint y: 473, distance: 216.0
click at [486, 469] on div "Quantity 2 Description Dustin Wolf podium sign (2 vrsions x 1 each) Finished si…" at bounding box center [683, 470] width 919 height 69
type input "24" x 36""
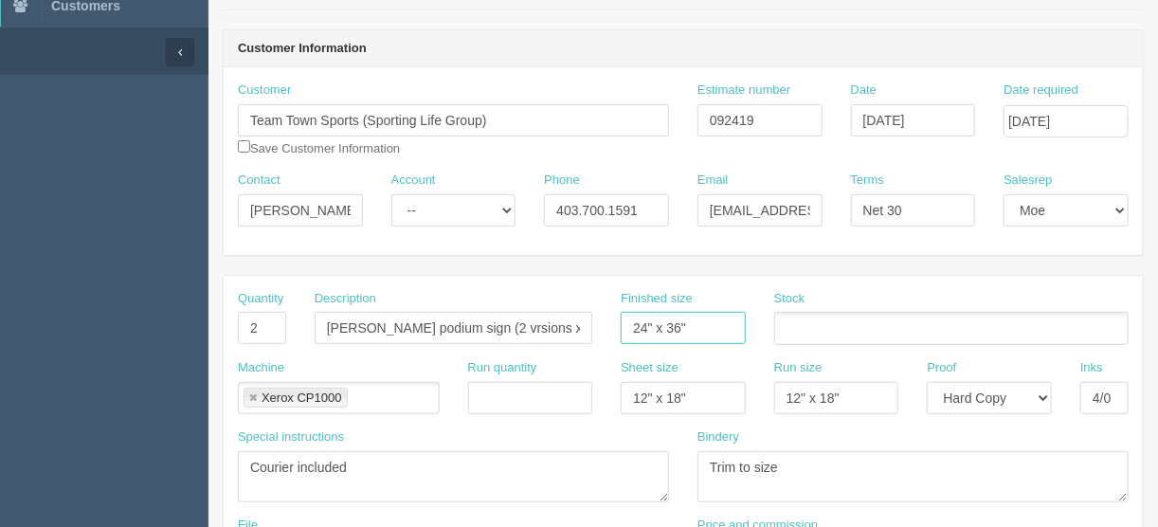
scroll to position [227, 0]
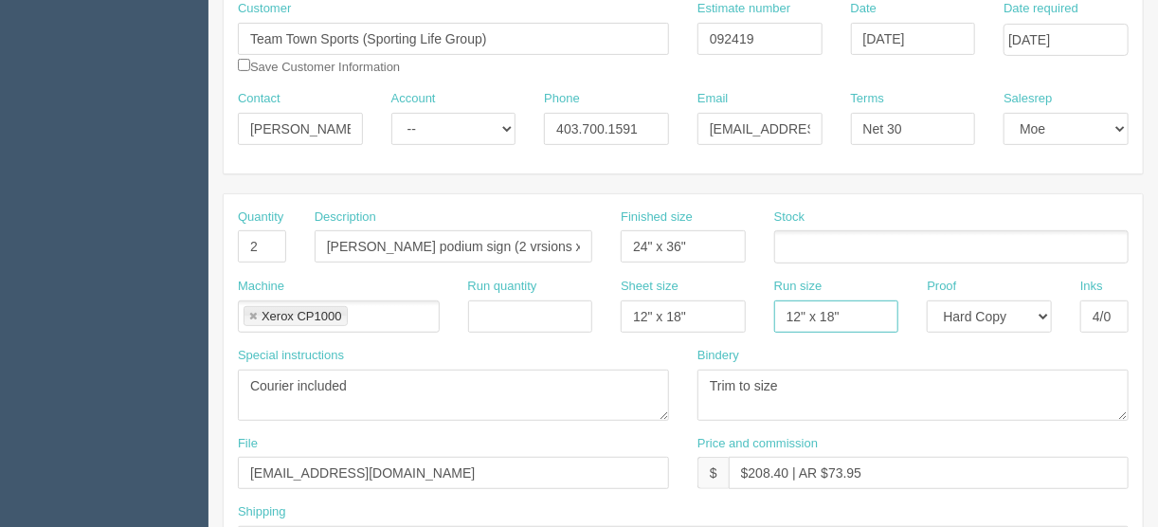
drag, startPoint x: 859, startPoint y: 317, endPoint x: 680, endPoint y: 315, distance: 179.1
click at [680, 314] on div "Machine Xerox CP1000 Xerox CP1000 Run quantity Sheet size 12" x 18" Run size 12…" at bounding box center [683, 312] width 919 height 69
drag, startPoint x: 722, startPoint y: 306, endPoint x: 602, endPoint y: 321, distance: 121.3
click at [602, 321] on div "Machine Xerox CP1000 Xerox CP1000 Run quantity Sheet size 12" x 18" Run size Pr…" at bounding box center [683, 312] width 919 height 69
click at [811, 388] on textarea "Trim to size" at bounding box center [912, 394] width 431 height 51
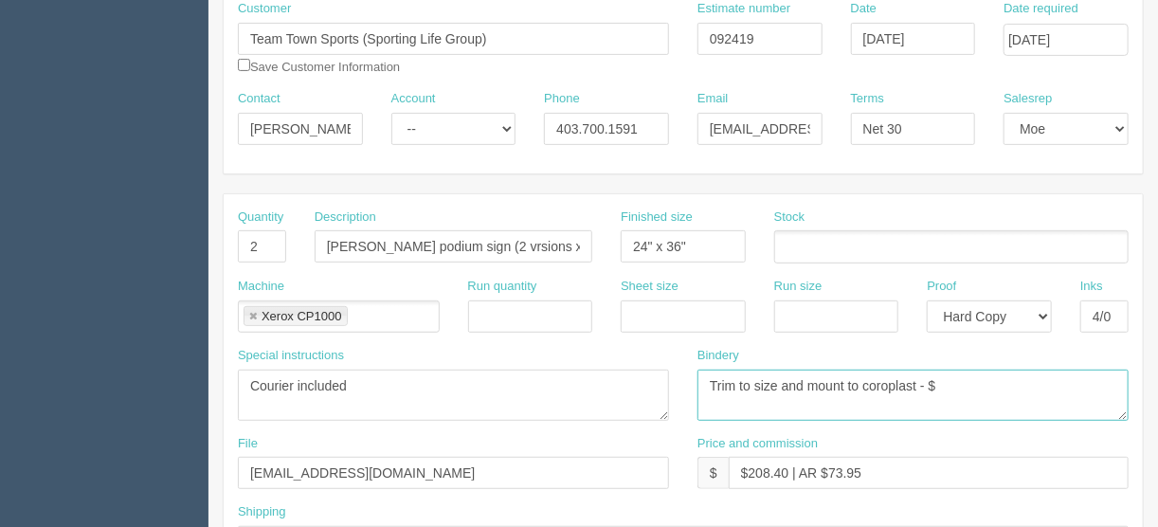
drag, startPoint x: 917, startPoint y: 382, endPoint x: 864, endPoint y: 382, distance: 53.1
click at [864, 382] on textarea "Trim to size" at bounding box center [912, 394] width 431 height 51
type textarea "Trim to size and mount to foamcore - $"
drag, startPoint x: 263, startPoint y: 238, endPoint x: 264, endPoint y: 250, distance: 12.4
click at [263, 238] on input "2" at bounding box center [262, 246] width 48 height 32
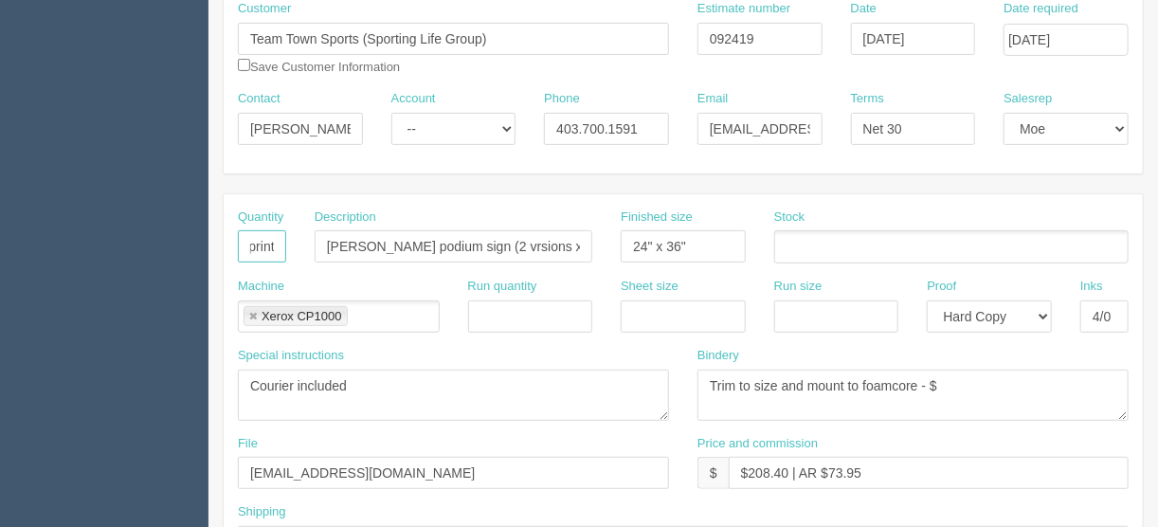
scroll to position [0, 42]
type input "2 = 4 prints"
click at [495, 243] on input "Dustin Wolf podium sign (2 vrsions x 1 each)" at bounding box center [454, 246] width 278 height 32
click at [440, 241] on input "Dustin Wolf podium sign (2 versions x 1 each)" at bounding box center [454, 246] width 278 height 32
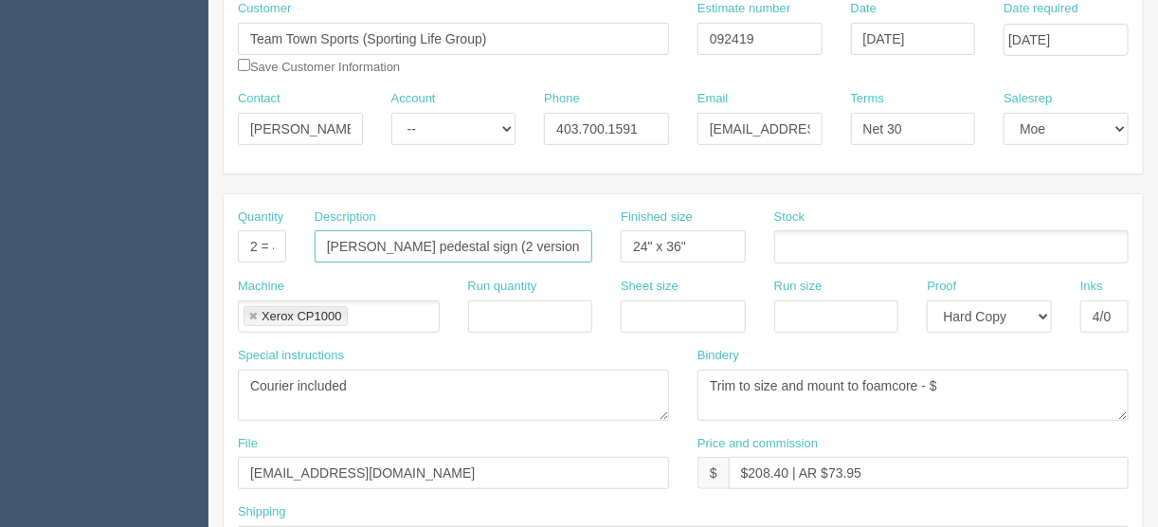
type input "[PERSON_NAME] pedestal sign (2 versions x 1 each)"
click at [793, 240] on ul at bounding box center [951, 246] width 354 height 33
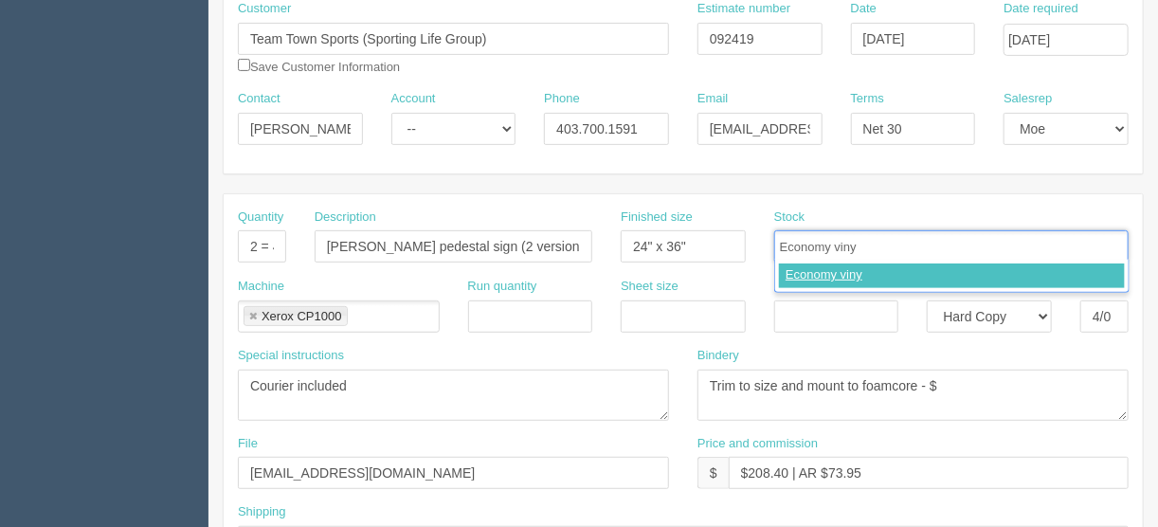
type input "Economy vinyl"
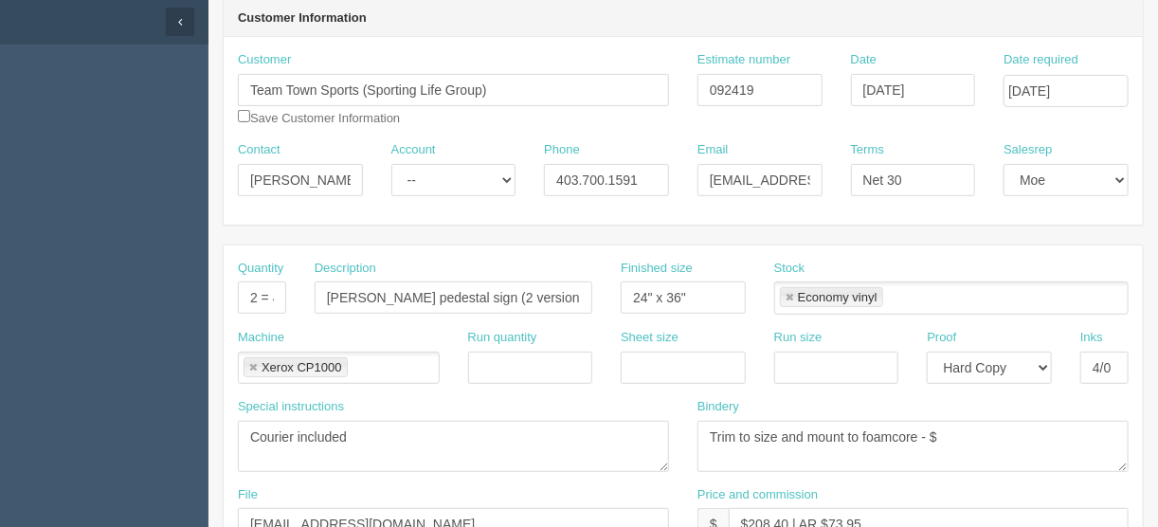
scroll to position [303, 0]
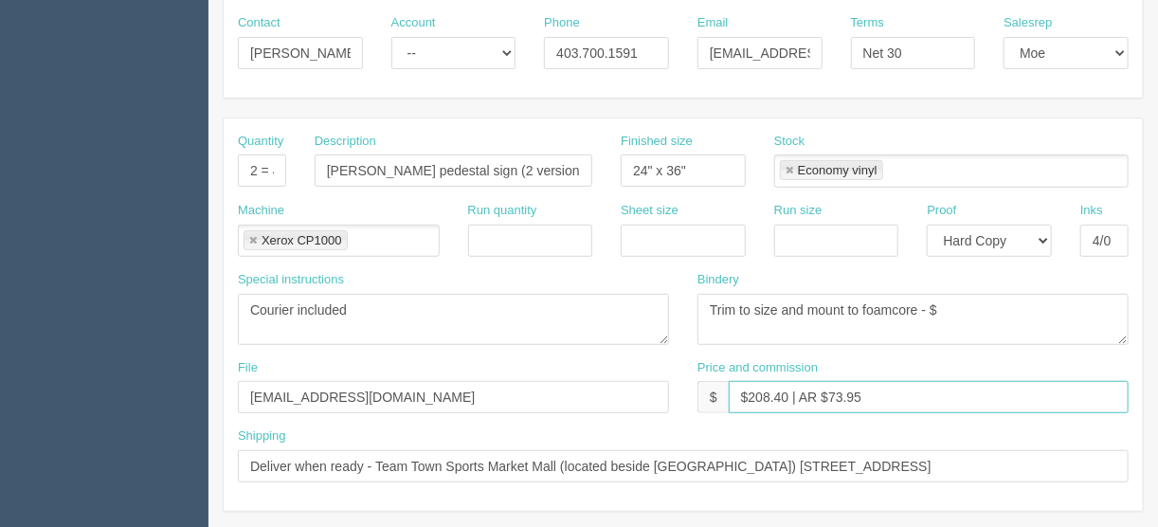
drag, startPoint x: 878, startPoint y: 387, endPoint x: 746, endPoint y: 399, distance: 133.1
click at [746, 399] on input "$208.40 | AR $73.95" at bounding box center [929, 397] width 400 height 32
type input "$Included in other docket"
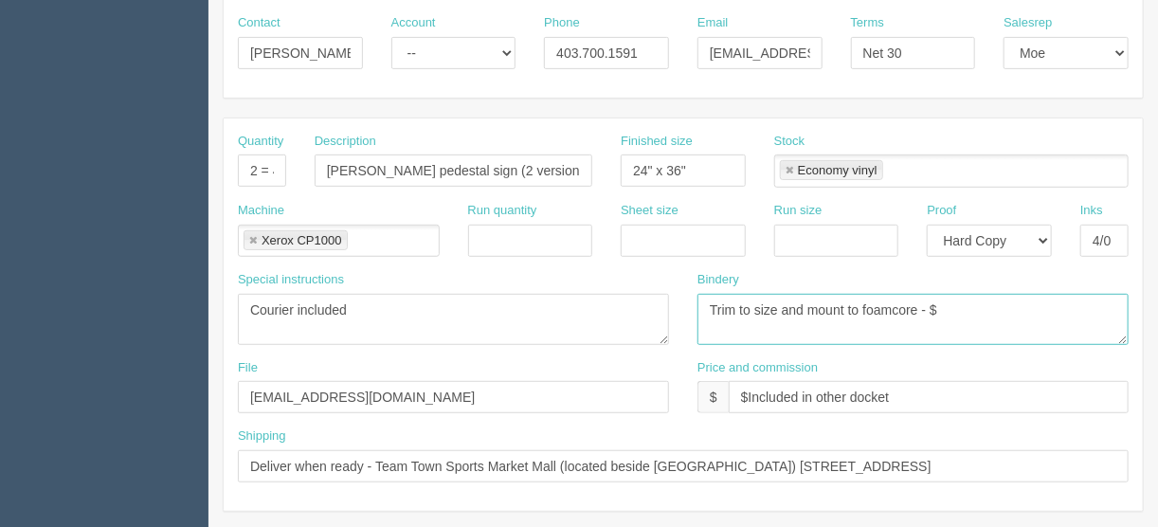
click at [941, 303] on textarea "Trim to size" at bounding box center [912, 319] width 431 height 51
click at [252, 235] on link at bounding box center [252, 241] width 11 height 12
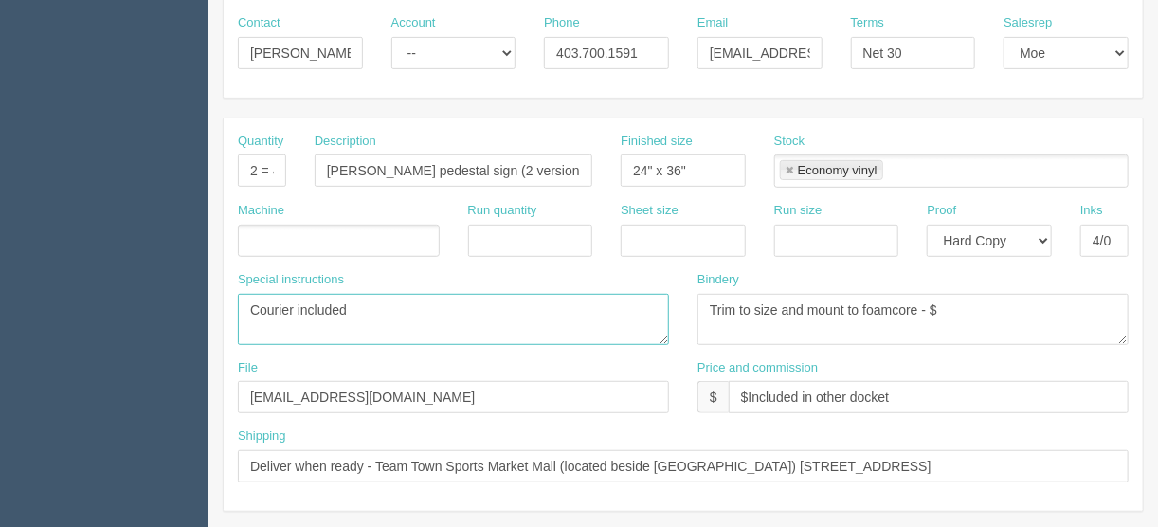
drag, startPoint x: 388, startPoint y: 303, endPoint x: 162, endPoint y: 298, distance: 226.5
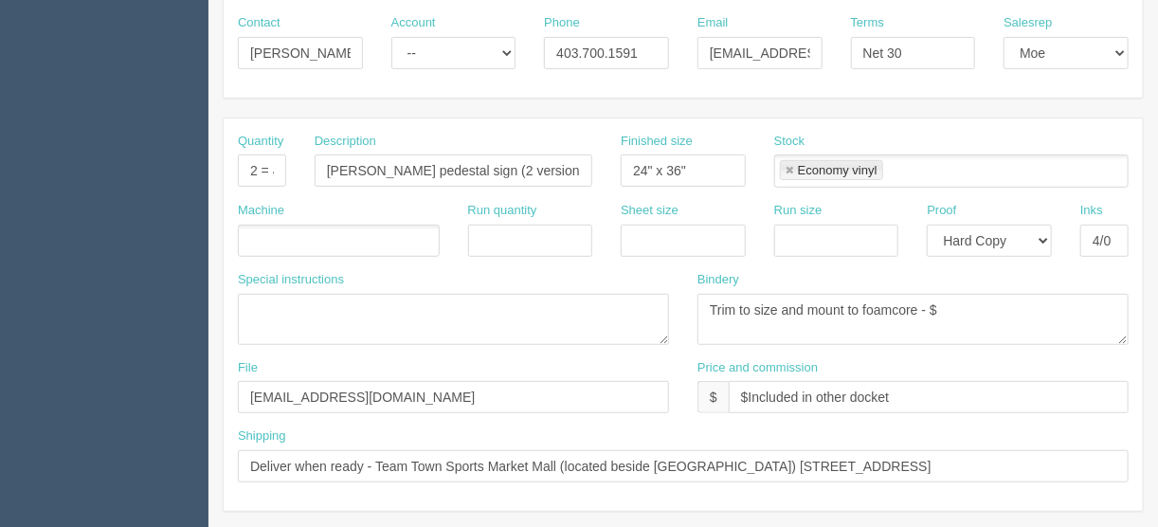
click at [266, 231] on ul at bounding box center [339, 241] width 202 height 33
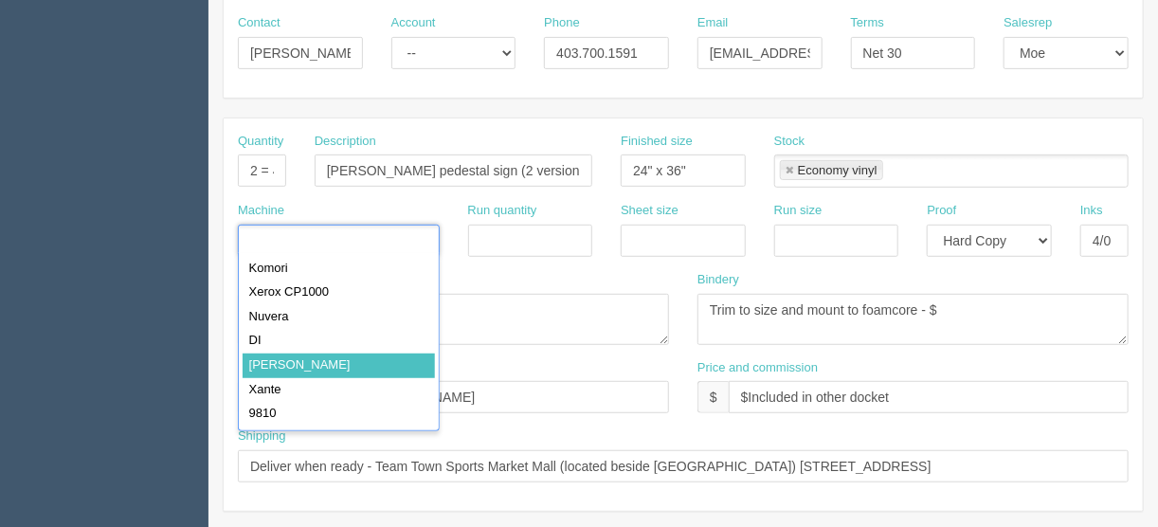
type input "Roland"
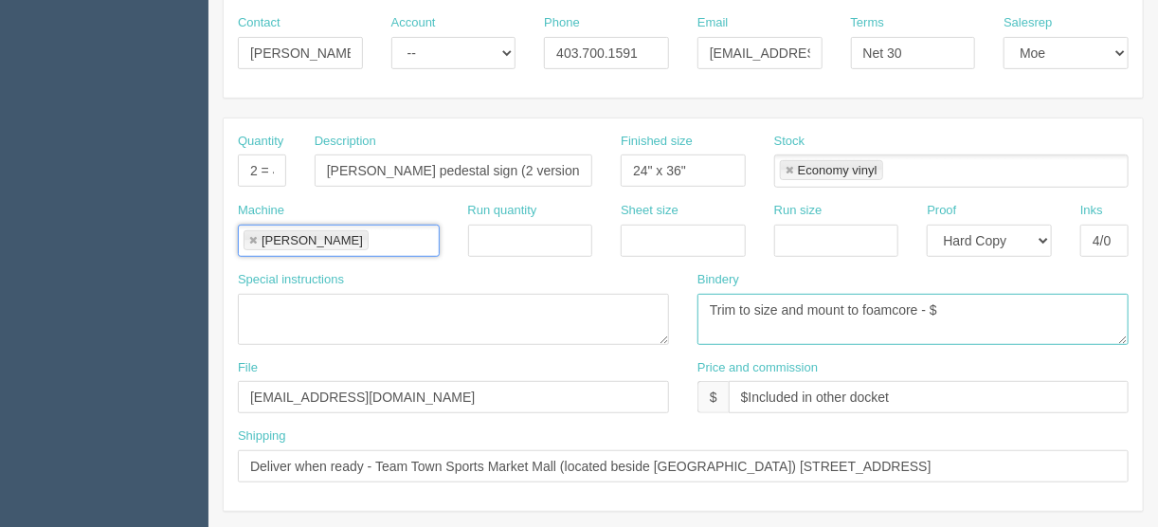
click at [707, 299] on textarea "Trim to size" at bounding box center [912, 319] width 431 height 51
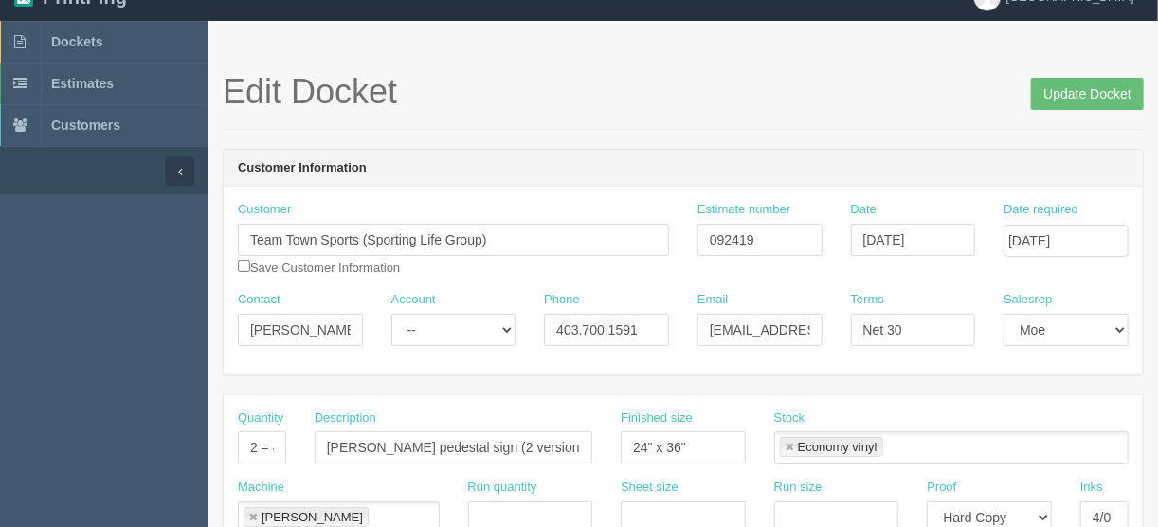
scroll to position [0, 0]
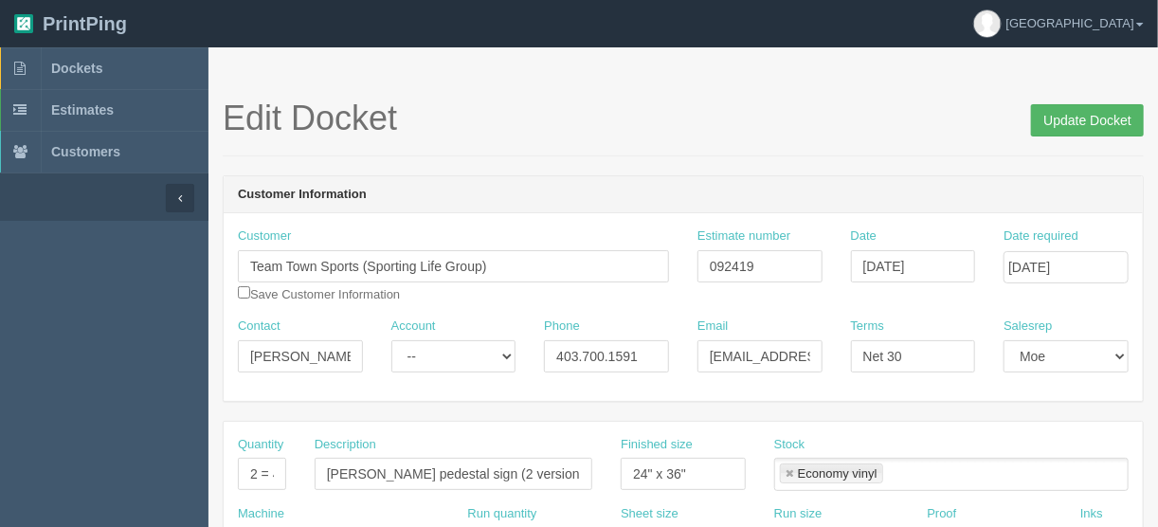
type textarea "ARB - Trim to size and mount to foamcore - $"
click at [1074, 115] on input "Update Docket" at bounding box center [1087, 120] width 113 height 32
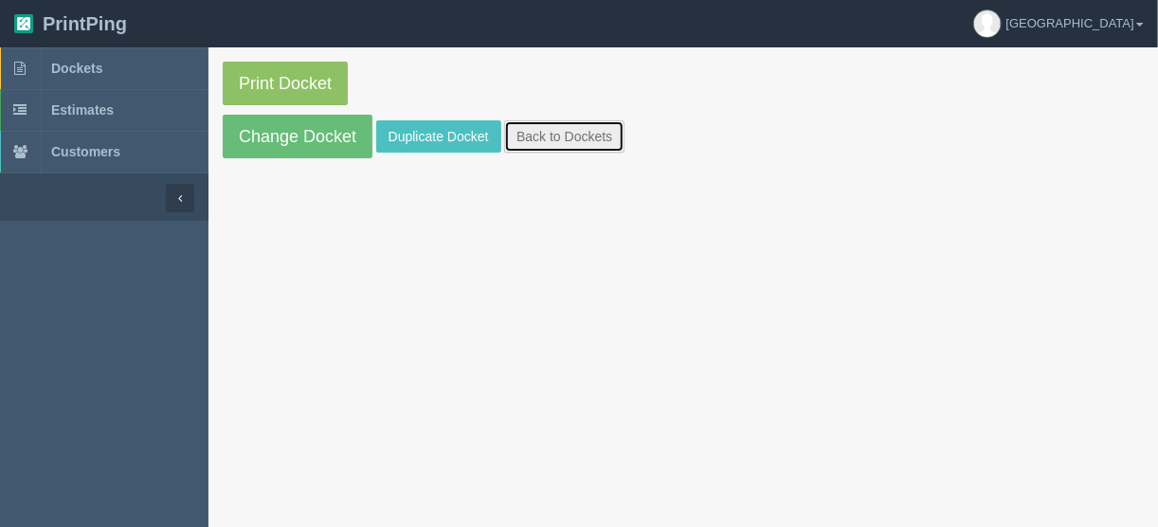
click at [553, 137] on link "Back to Dockets" at bounding box center [564, 136] width 120 height 32
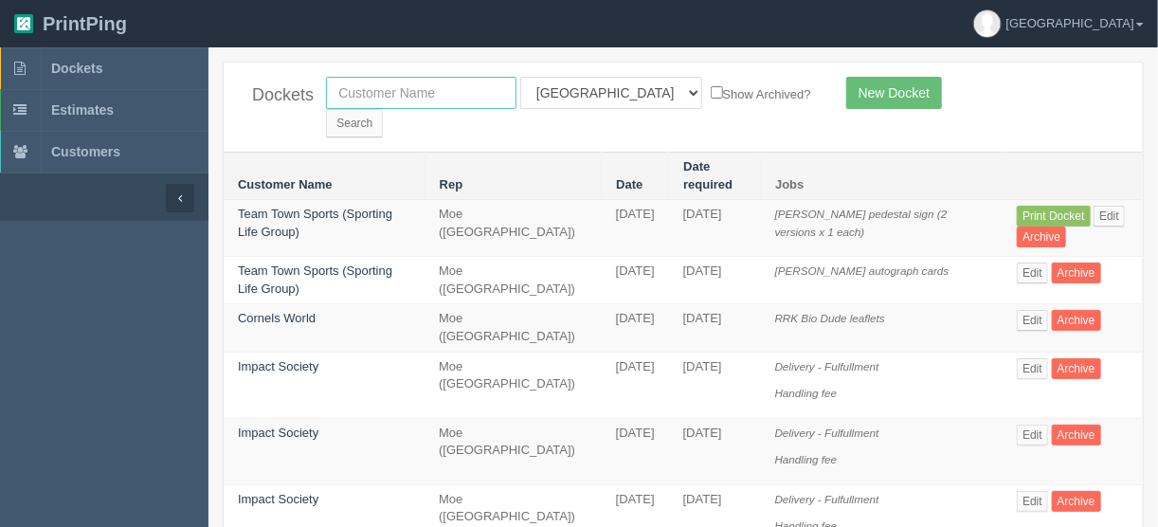
click at [408, 85] on input "text" at bounding box center [421, 93] width 190 height 32
type input "denca"
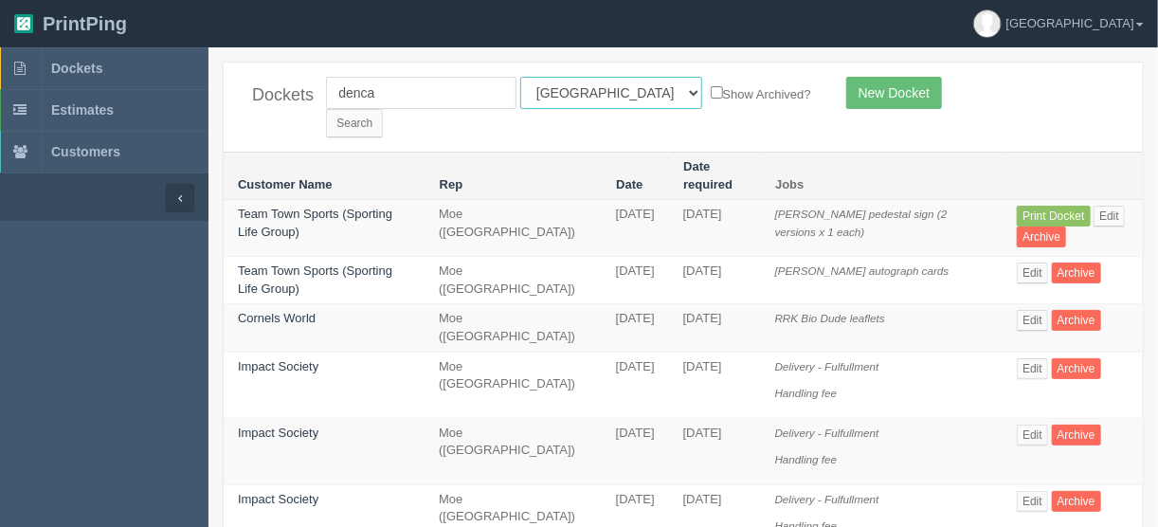
click at [604, 90] on select "All Users [PERSON_NAME] Test 1 [PERSON_NAME] [PERSON_NAME] [PERSON_NAME] France…" at bounding box center [611, 93] width 182 height 32
select select
click at [520, 77] on select "All Users [PERSON_NAME] Test 1 [PERSON_NAME] [PERSON_NAME] [PERSON_NAME] France…" at bounding box center [611, 93] width 182 height 32
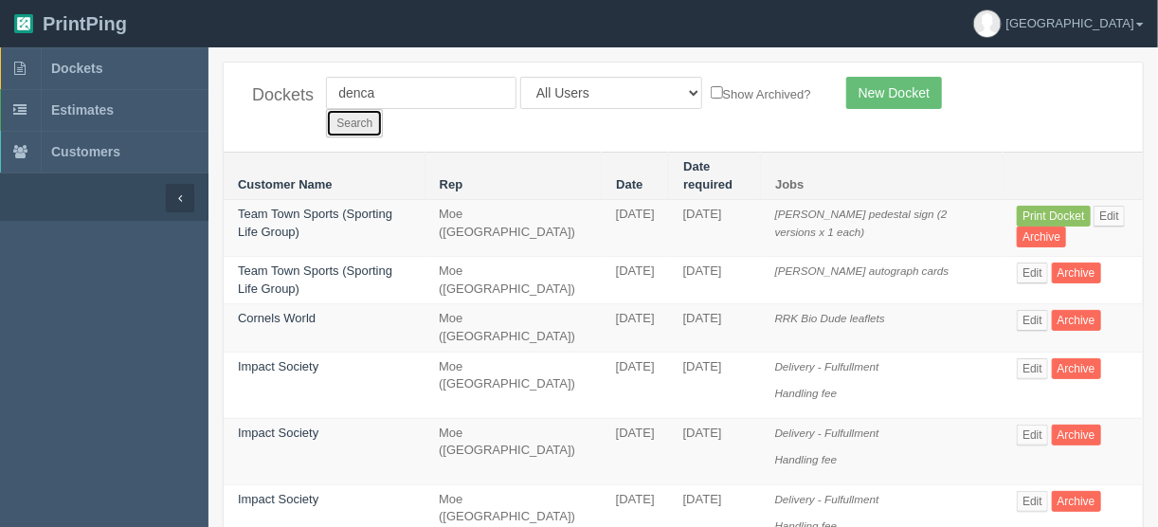
click at [383, 109] on input "Search" at bounding box center [354, 123] width 57 height 28
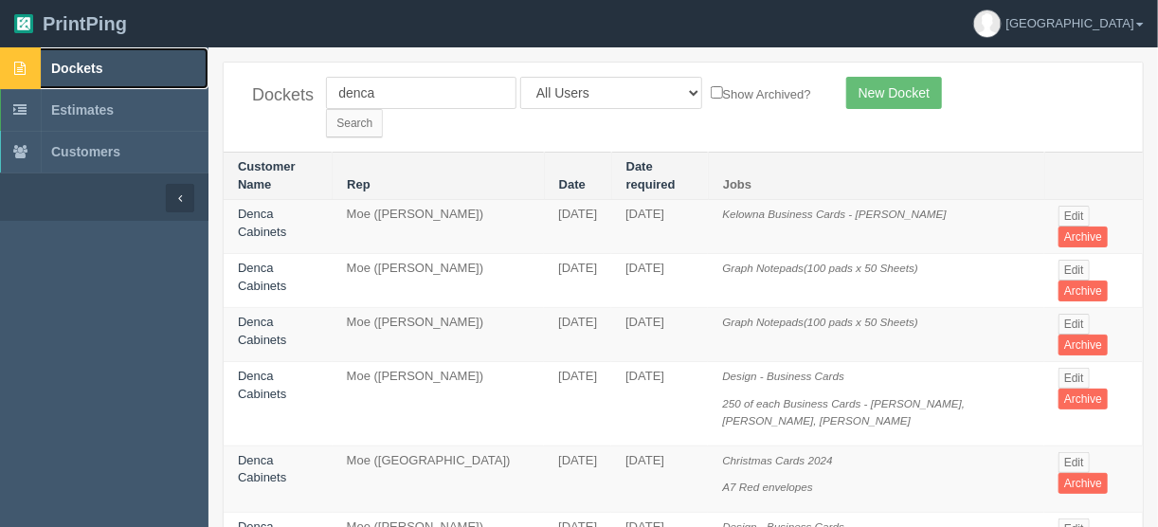
click at [67, 70] on span "Dockets" at bounding box center [76, 68] width 51 height 15
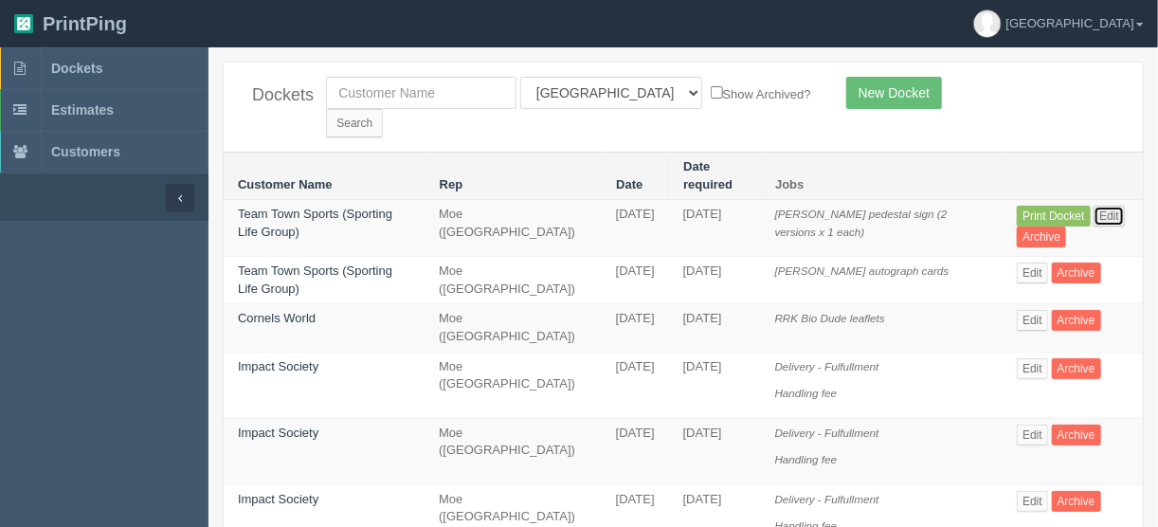
click at [1095, 206] on link "Edit" at bounding box center [1108, 216] width 31 height 21
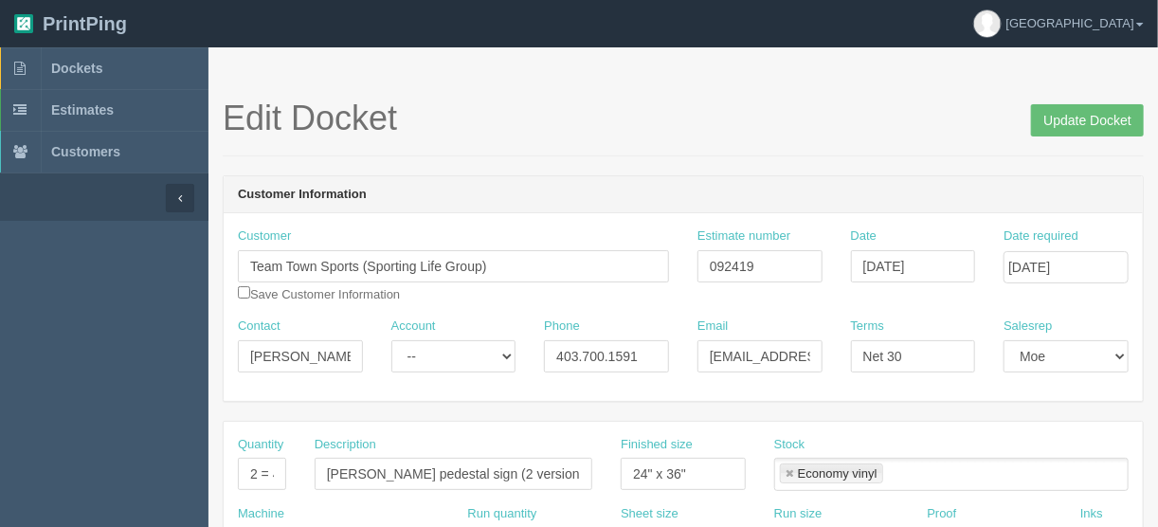
scroll to position [303, 0]
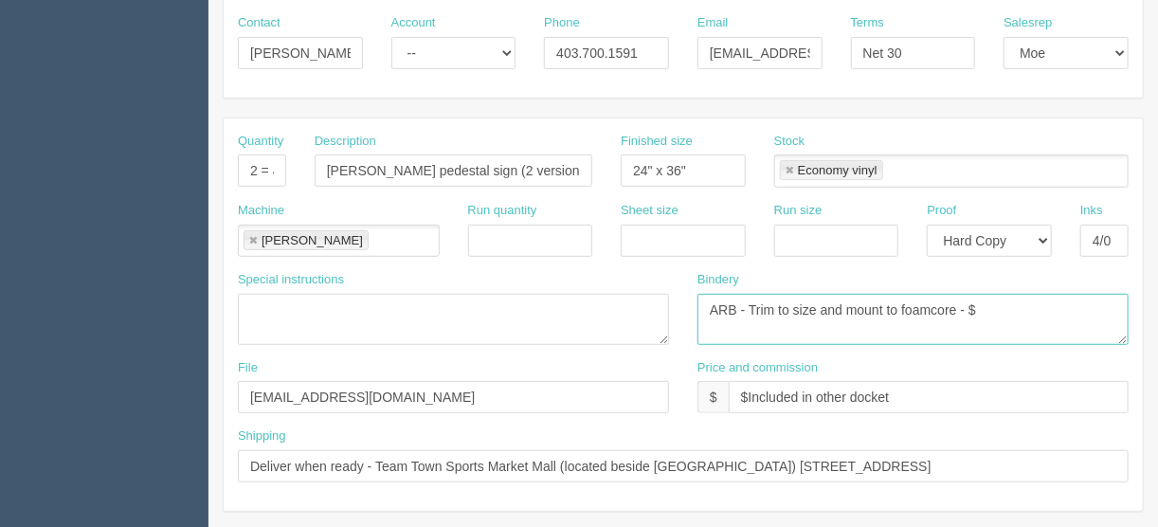
click at [975, 304] on textarea "ARB - Trim to size and mount to foamcore - $" at bounding box center [912, 319] width 431 height 51
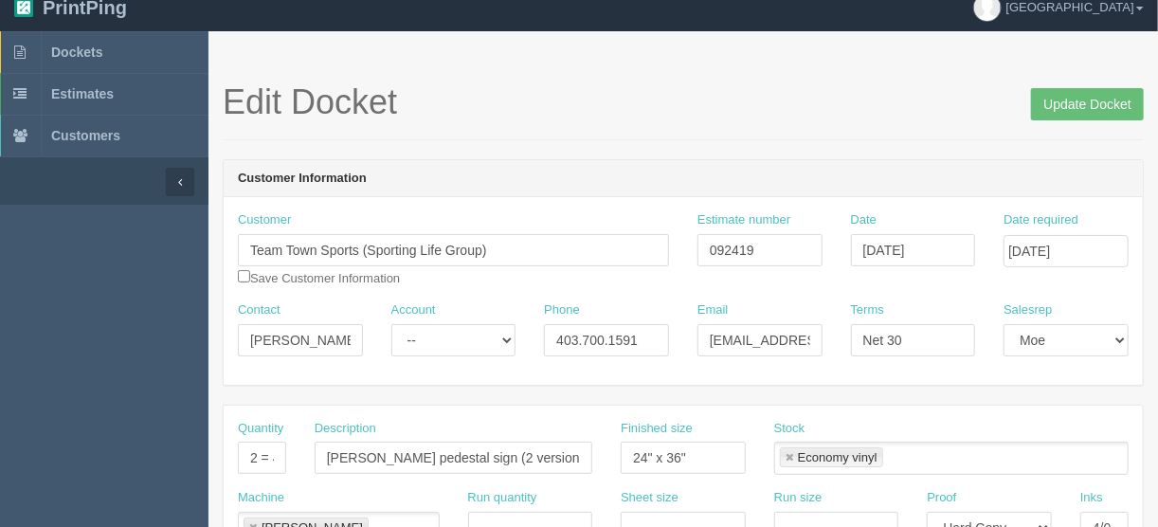
scroll to position [0, 0]
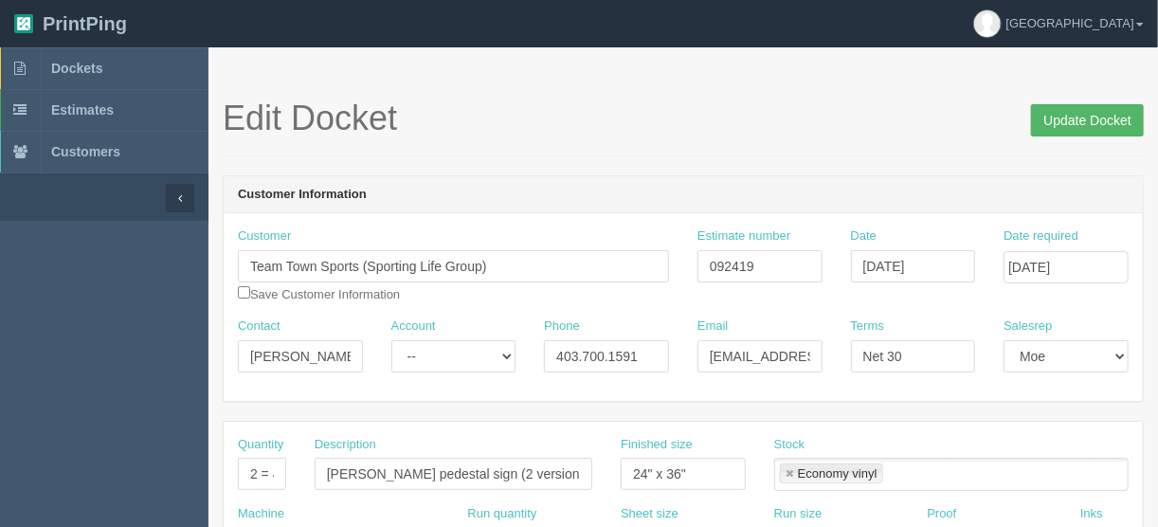
type textarea "ARB - Trim to size and mount to foamcore - $_____________"
click at [1084, 118] on input "Update Docket" at bounding box center [1087, 120] width 113 height 32
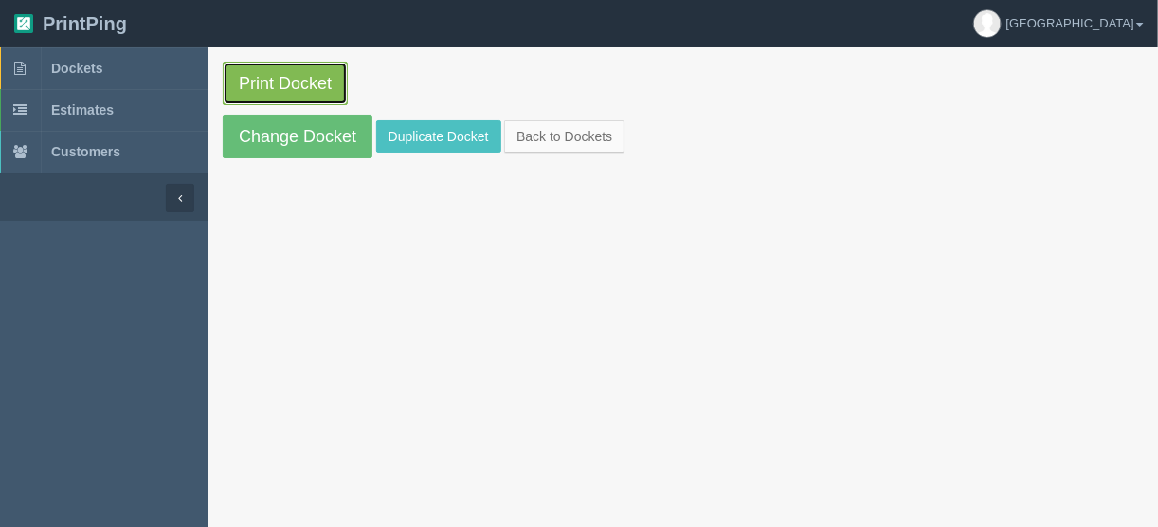
click at [262, 77] on link "Print Docket" at bounding box center [285, 84] width 125 height 44
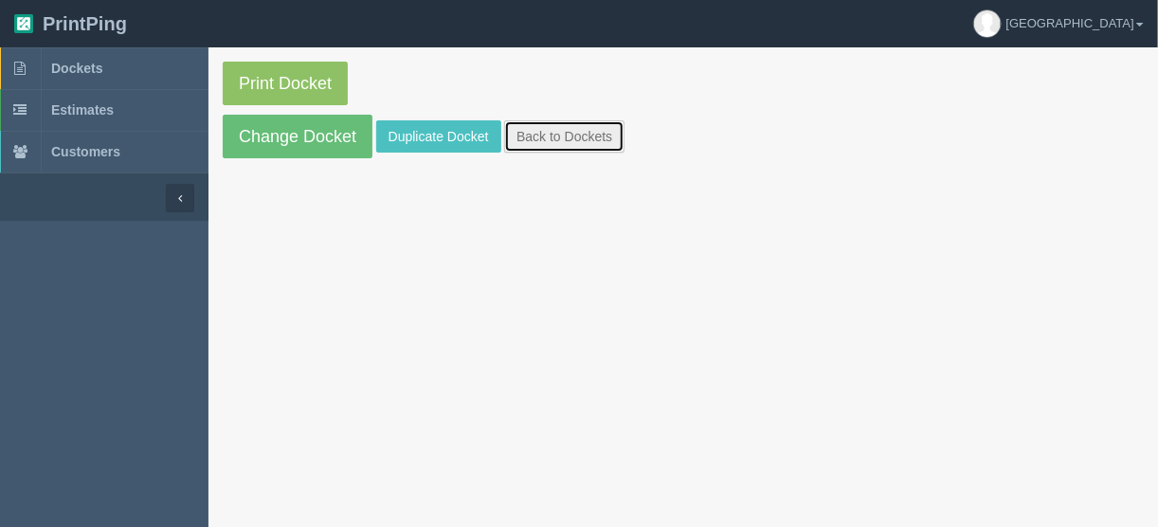
click at [555, 133] on link "Back to Dockets" at bounding box center [564, 136] width 120 height 32
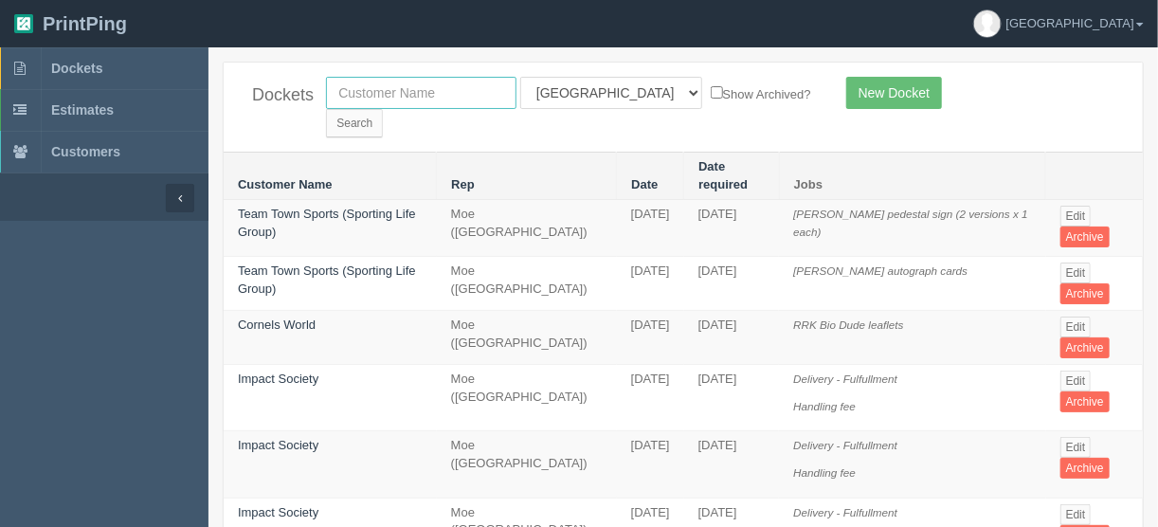
drag, startPoint x: 374, startPoint y: 97, endPoint x: 264, endPoint y: 102, distance: 110.0
click at [373, 93] on input "text" at bounding box center [421, 93] width 190 height 32
type input "canadian con"
click at [599, 92] on select "All Users Ali Ali Test 1 Aly Amy Ankit Arif Brandon Dan France Greg Jim Mark Ma…" at bounding box center [611, 93] width 182 height 32
select select
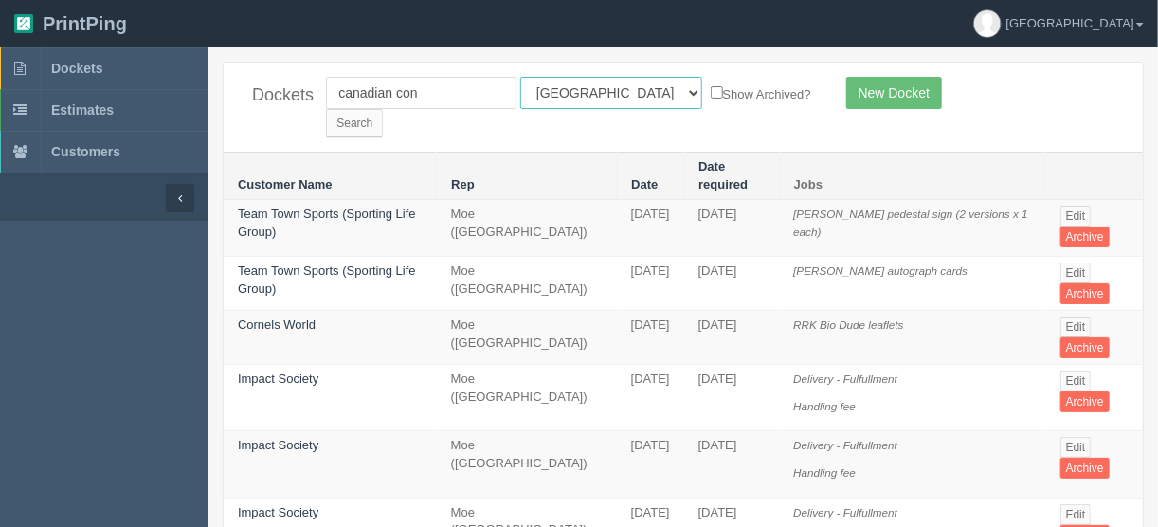
click at [520, 77] on select "All Users Ali Ali Test 1 Aly Amy Ankit Arif Brandon Dan France Greg Jim Mark Ma…" at bounding box center [611, 93] width 182 height 32
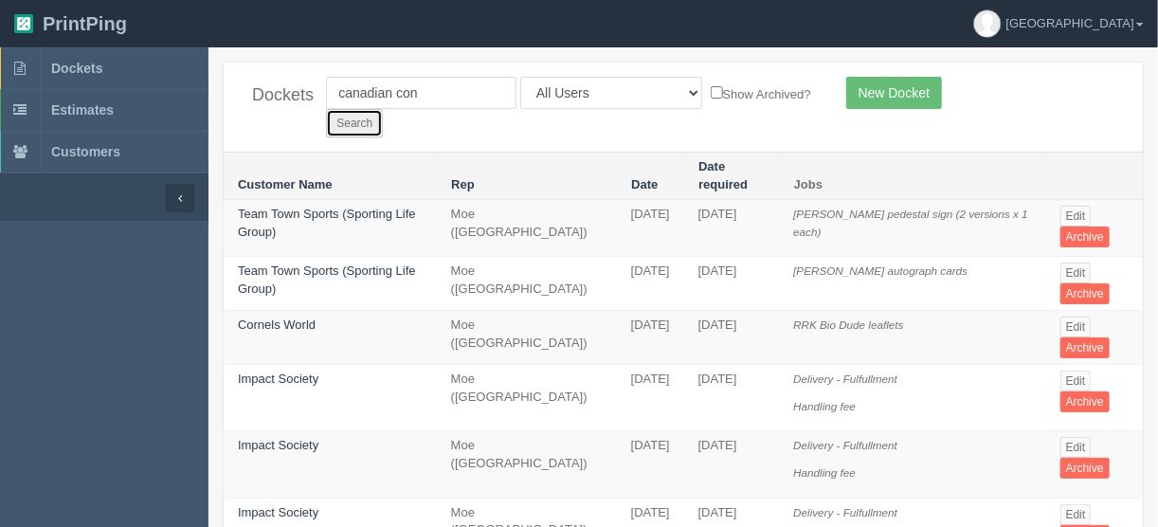
click at [383, 109] on input "Search" at bounding box center [354, 123] width 57 height 28
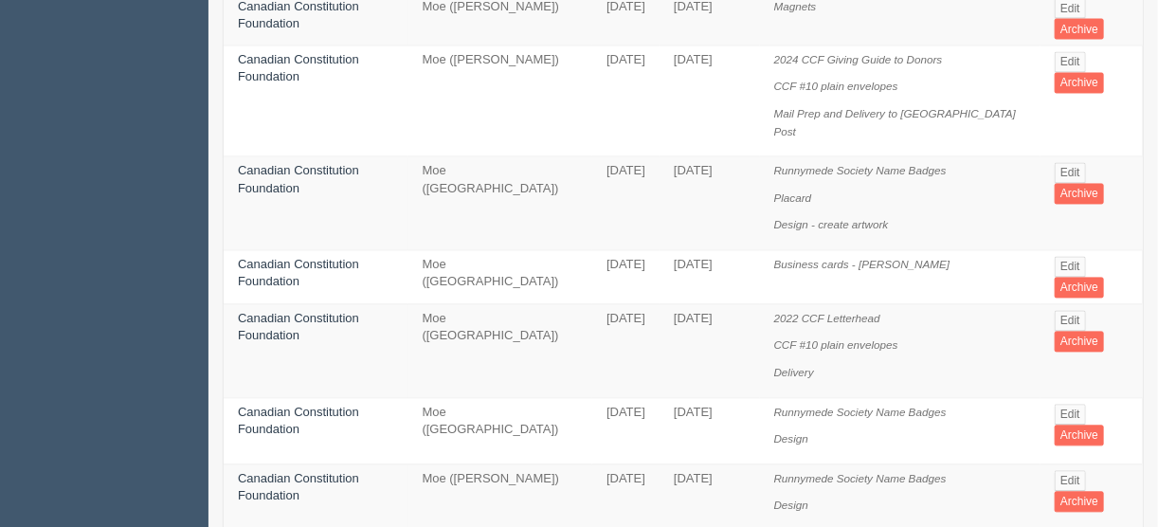
scroll to position [1512, 0]
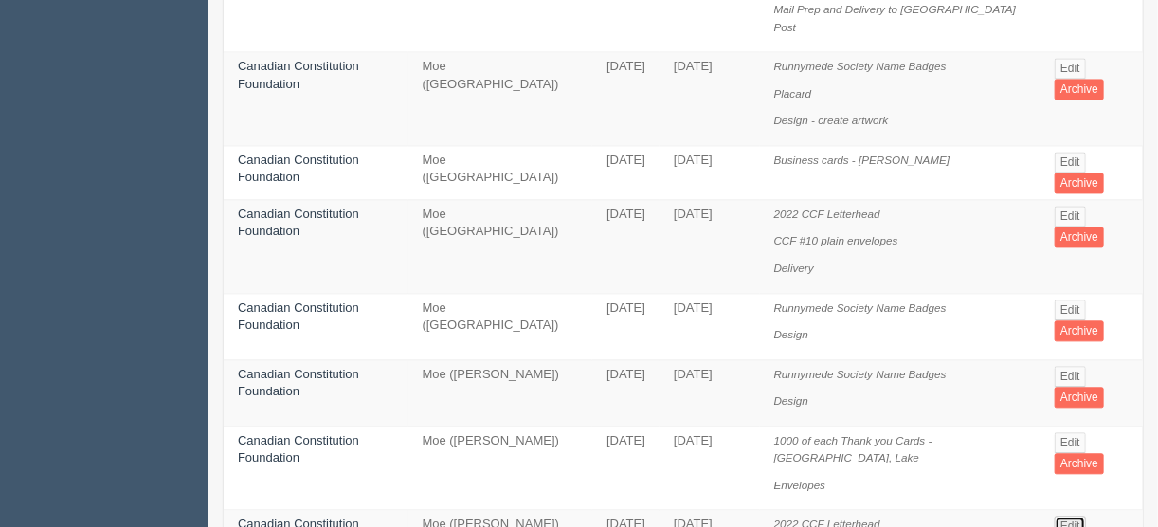
click at [1067, 515] on link "Edit" at bounding box center [1069, 525] width 31 height 21
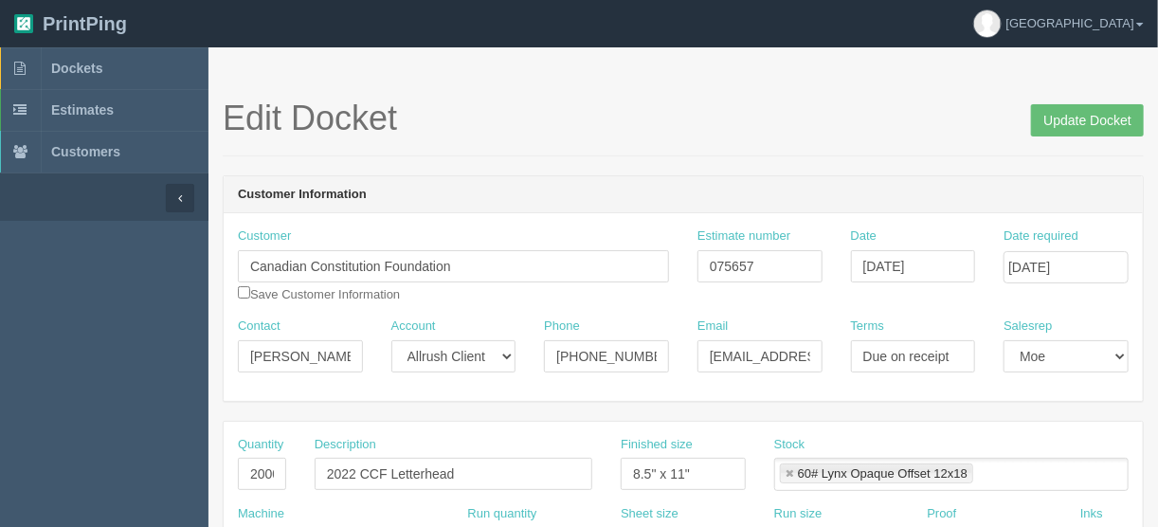
drag, startPoint x: 856, startPoint y: 562, endPoint x: 754, endPoint y: 149, distance: 425.5
click at [734, 153] on div "Edit Docket Update Docket" at bounding box center [683, 127] width 921 height 57
click at [1077, 119] on input "Update Docket" at bounding box center [1087, 120] width 113 height 32
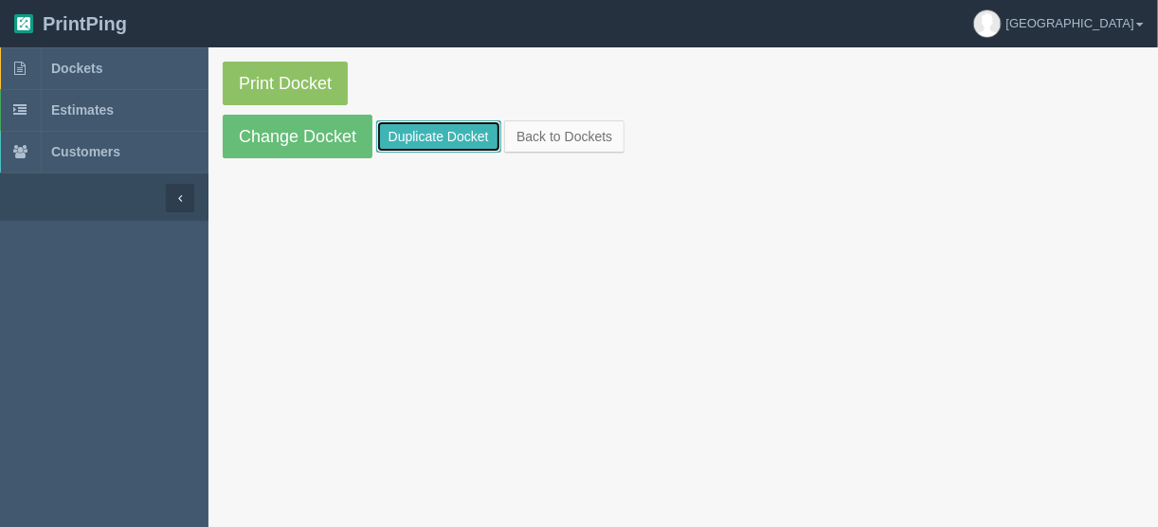
click at [434, 137] on link "Duplicate Docket" at bounding box center [438, 136] width 125 height 32
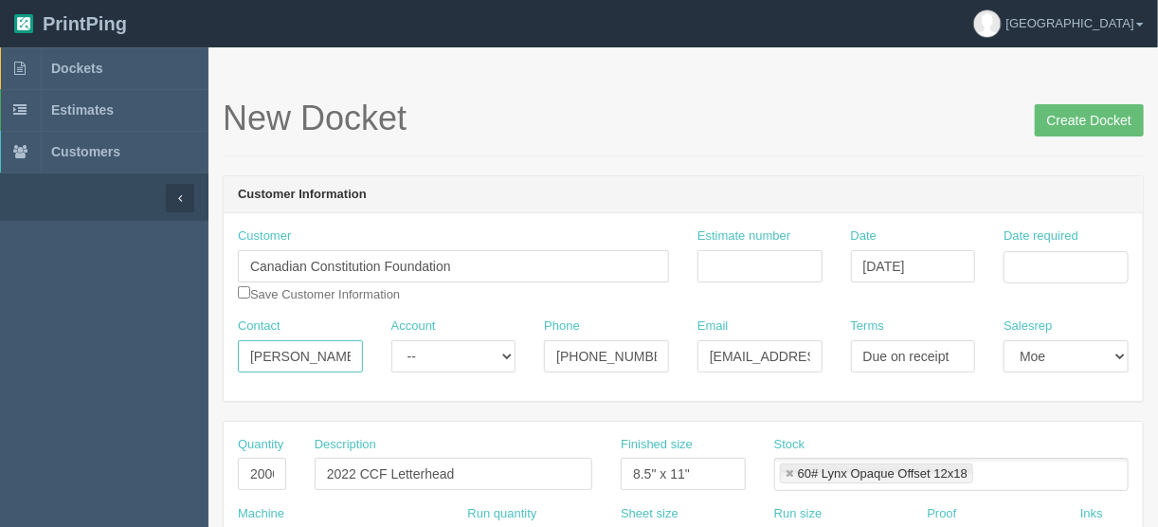
drag, startPoint x: 331, startPoint y: 351, endPoint x: 173, endPoint y: 356, distance: 157.3
paste input "[PERSON_NAME] <[EMAIL_ADDRESS][DOMAIN_NAME]>"
drag, startPoint x: 332, startPoint y: 353, endPoint x: 399, endPoint y: 358, distance: 67.4
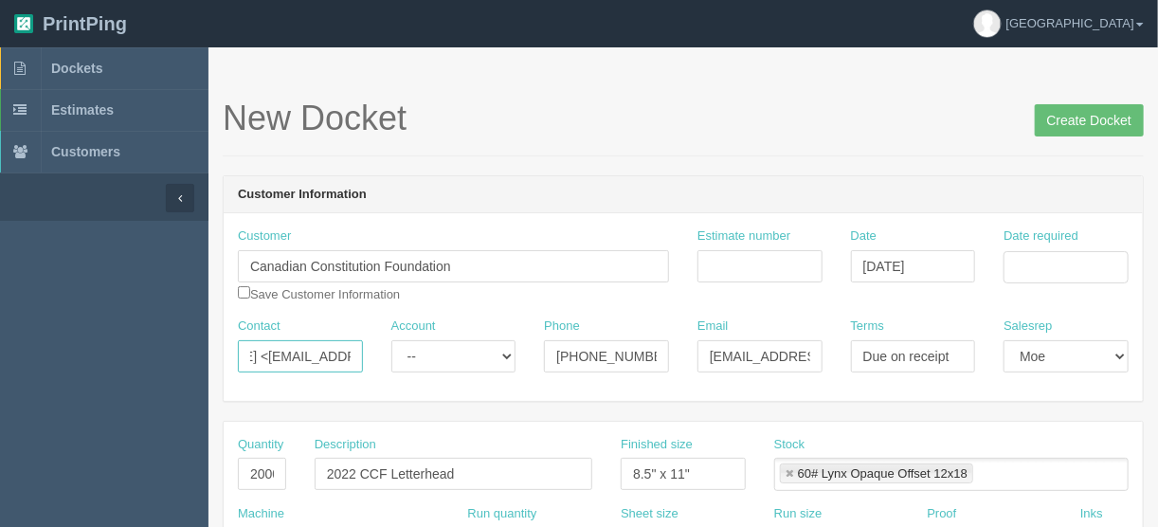
click at [399, 358] on div "Contact [PERSON_NAME] <[EMAIL_ADDRESS][DOMAIN_NAME] Account -- Existing Client …" at bounding box center [683, 351] width 919 height 69
type input "[PERSON_NAME] <"
drag, startPoint x: 705, startPoint y: 356, endPoint x: 839, endPoint y: 351, distance: 134.6
click at [838, 353] on div "Contact [PERSON_NAME] < Account -- Existing Client Allrush Client Rep Client Ph…" at bounding box center [683, 351] width 919 height 69
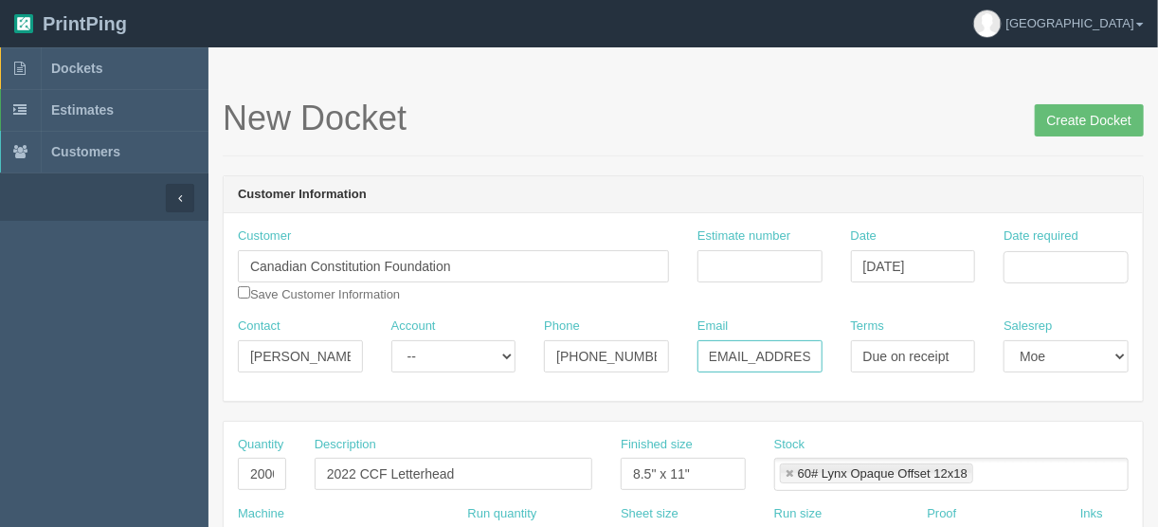
paste input "lenglish"
type input "[EMAIL_ADDRESS][DOMAIN_NAME]"
click at [344, 349] on input "[PERSON_NAME] <" at bounding box center [300, 356] width 125 height 32
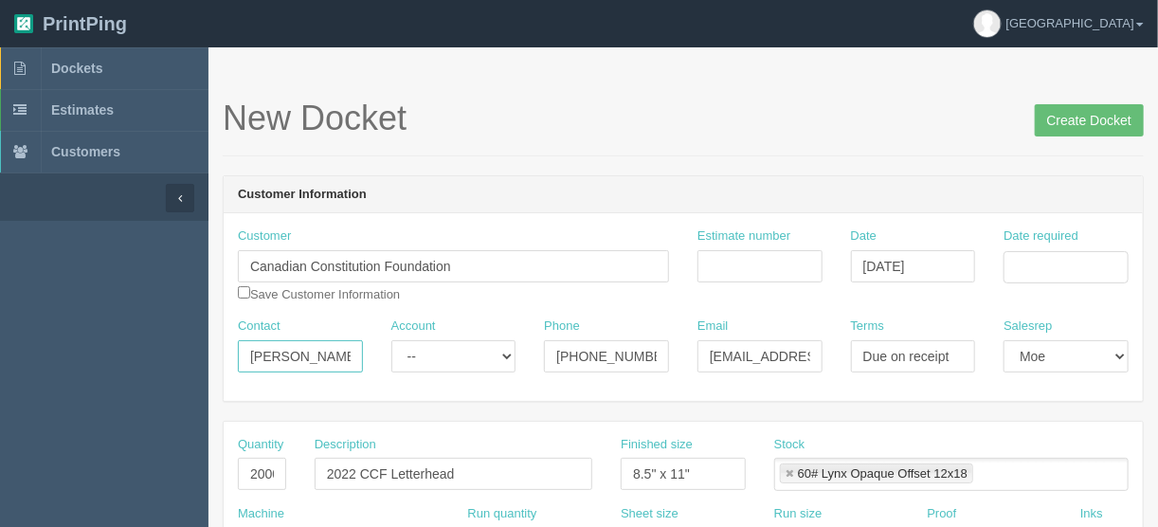
type input "[PERSON_NAME]"
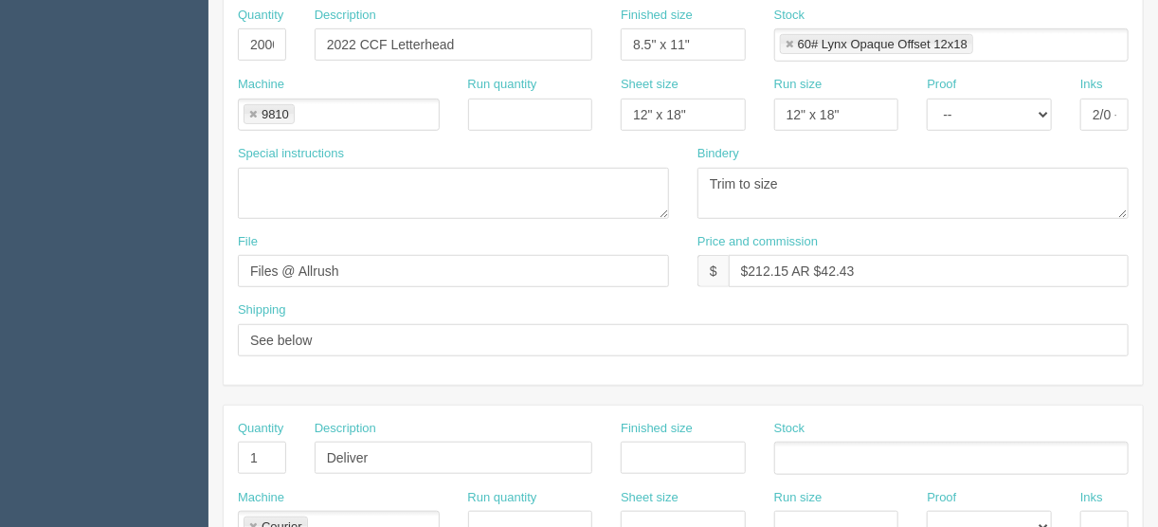
scroll to position [682, 0]
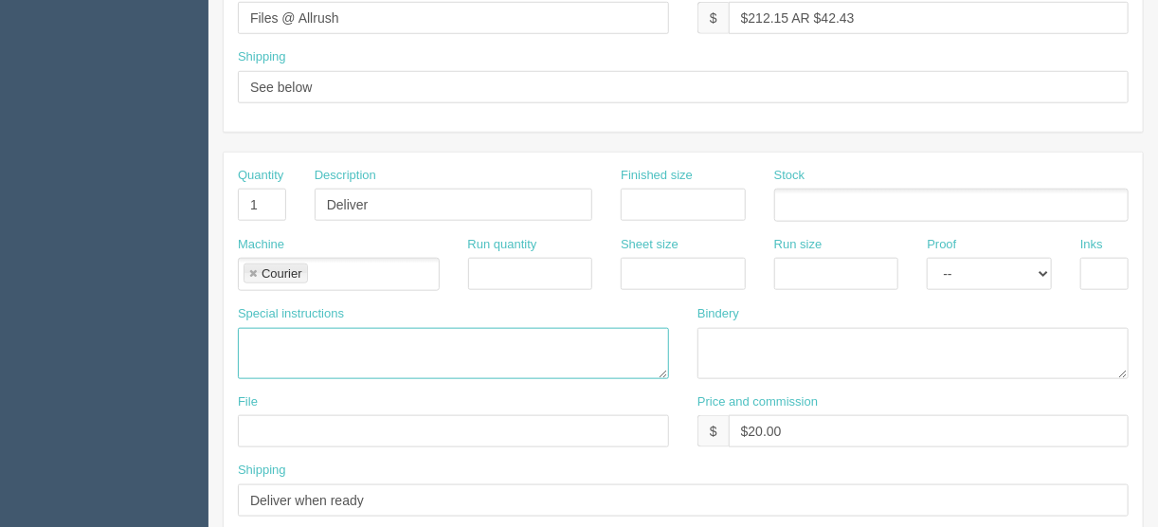
click at [275, 333] on textarea at bounding box center [453, 353] width 431 height 51
paste textarea "[STREET_ADDRESS]"
type textarea "[STREET_ADDRESS]"
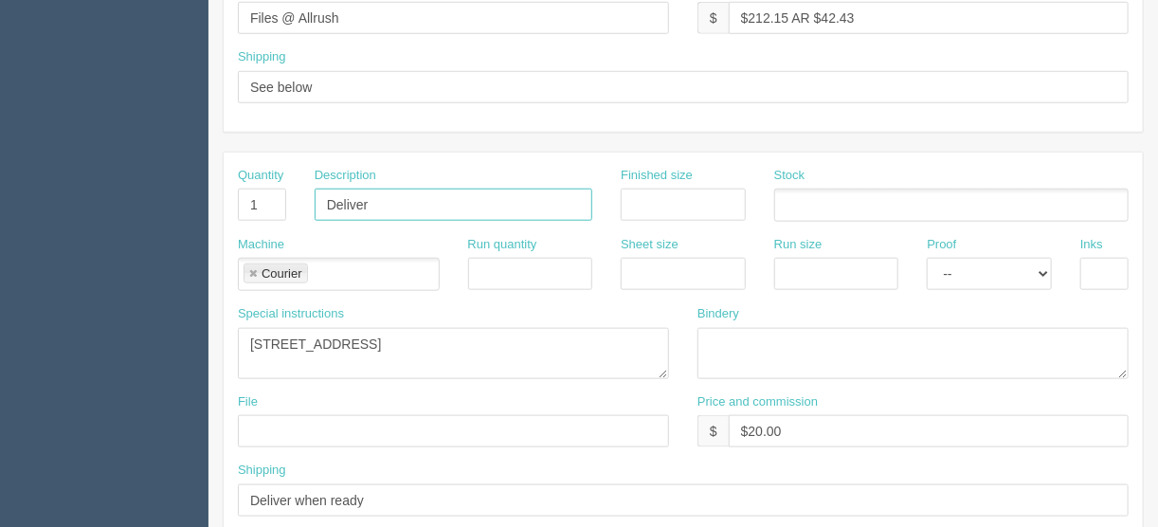
drag, startPoint x: 385, startPoint y: 198, endPoint x: 258, endPoint y: 213, distance: 127.8
click at [258, 213] on div "Quantity 1 Description Deliver Finished size Stock" at bounding box center [683, 201] width 919 height 69
type input "Design - make changes"
click at [252, 268] on link at bounding box center [252, 274] width 11 height 12
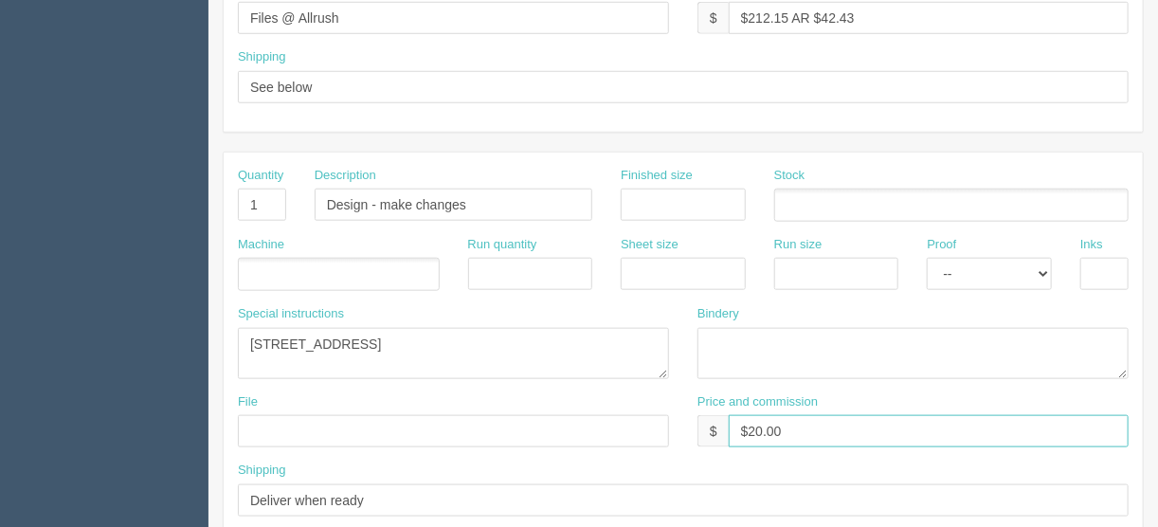
drag, startPoint x: 808, startPoint y: 427, endPoint x: 639, endPoint y: 442, distance: 169.3
click at [639, 442] on div "File Price and commission $ $20.00" at bounding box center [683, 427] width 919 height 69
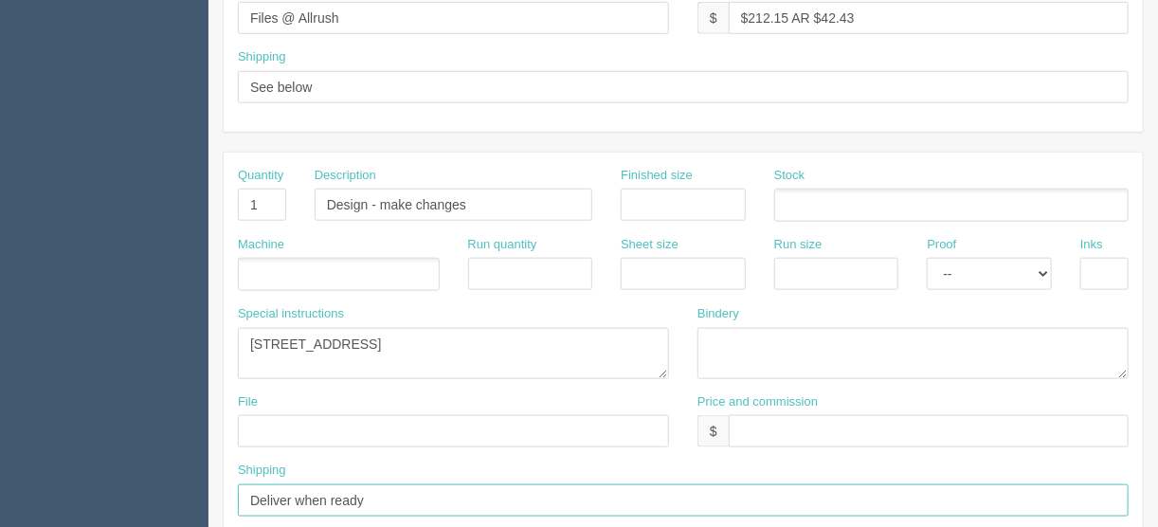
drag, startPoint x: 386, startPoint y: 496, endPoint x: 152, endPoint y: 506, distance: 234.2
click at [152, 506] on section "Dockets Estimates Customers" at bounding box center [579, 201] width 1158 height 1673
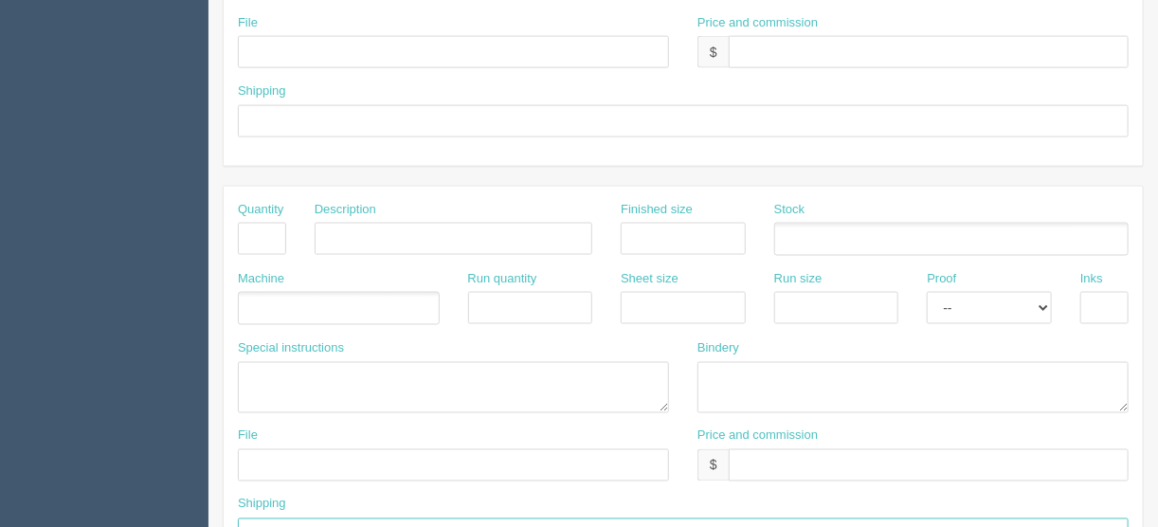
click at [269, 524] on input "text" at bounding box center [683, 534] width 891 height 32
paste input "Deliver when ready"
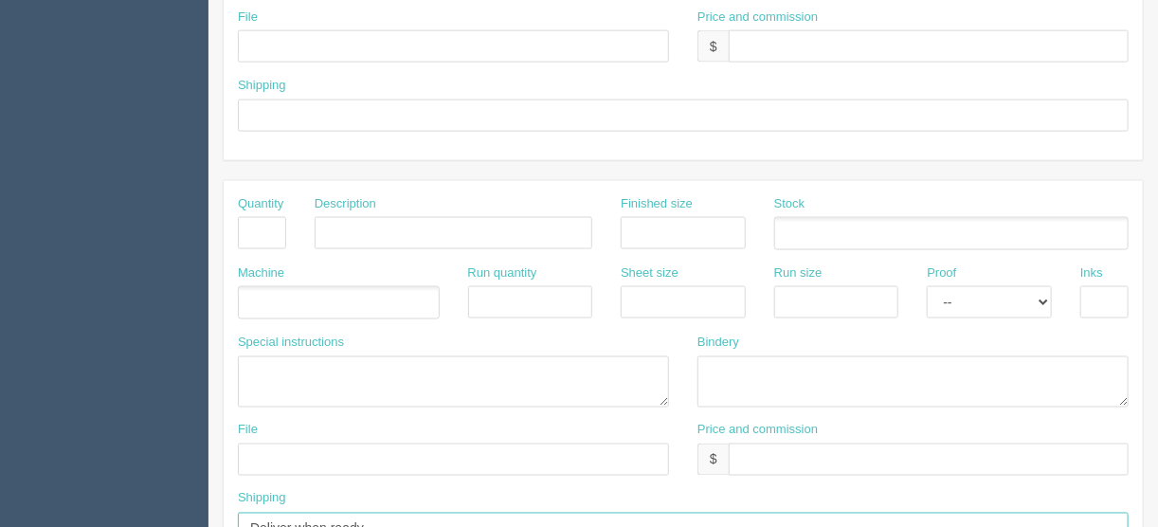
type input "Deliver when ready"
drag, startPoint x: 249, startPoint y: 219, endPoint x: 271, endPoint y: 224, distance: 22.3
click at [249, 219] on input "text" at bounding box center [262, 233] width 48 height 32
type input "1"
type input "Delivery"
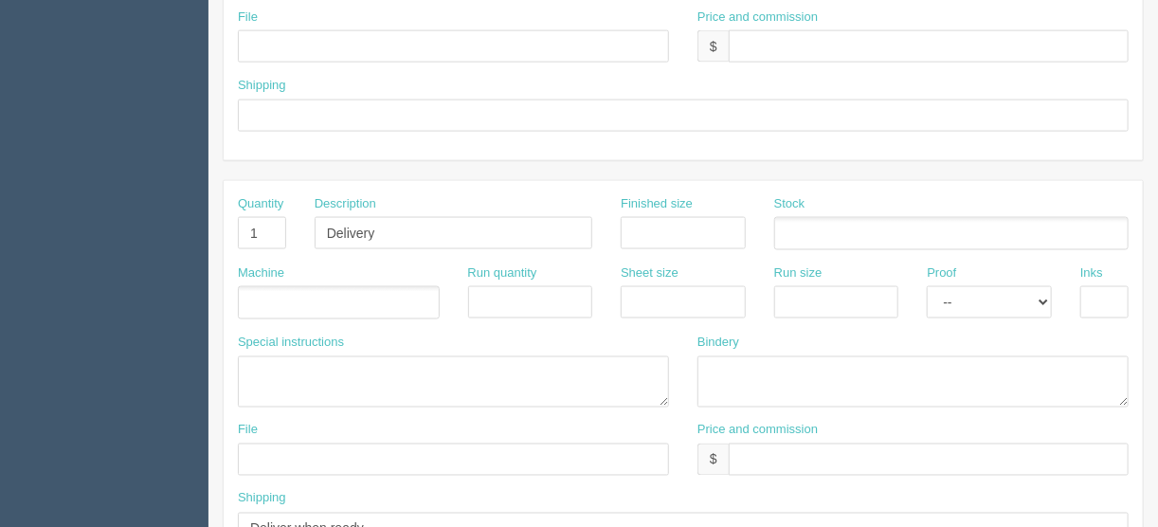
click at [300, 292] on ul at bounding box center [339, 302] width 202 height 33
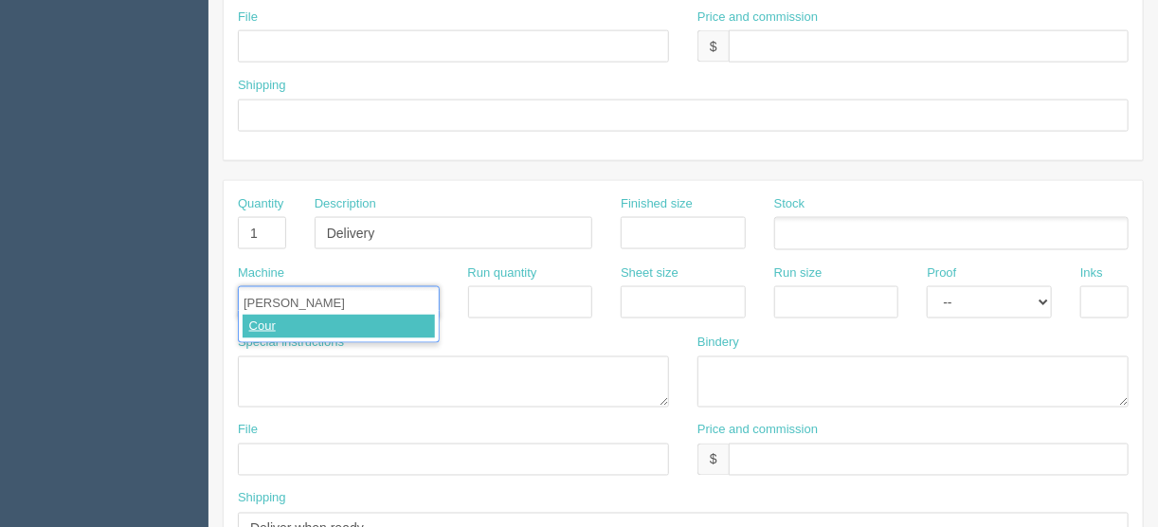
type input "Courier"
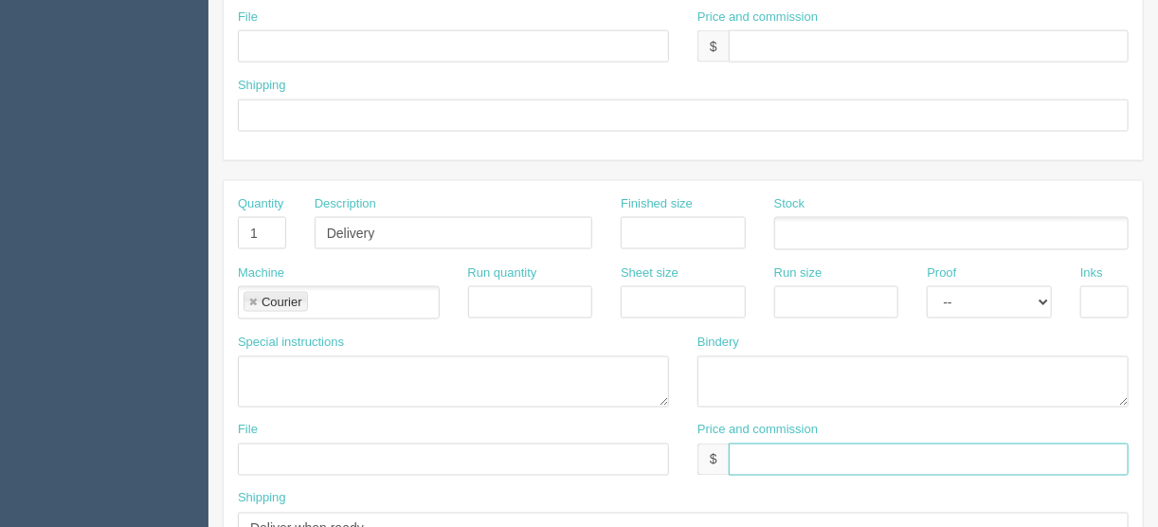
click at [755, 447] on input "text" at bounding box center [929, 459] width 400 height 32
type input "$25.00"
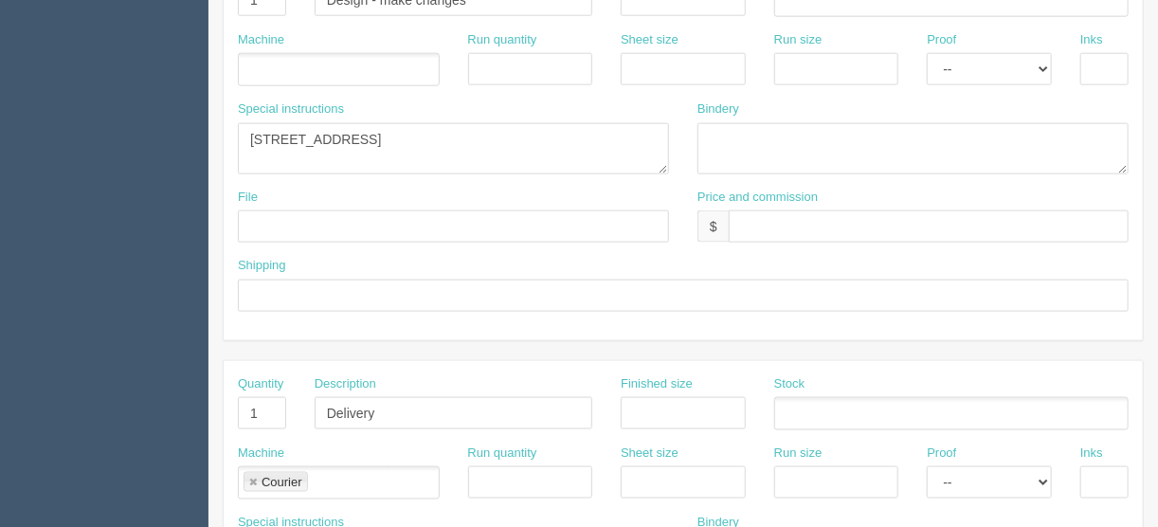
scroll to position [804, 0]
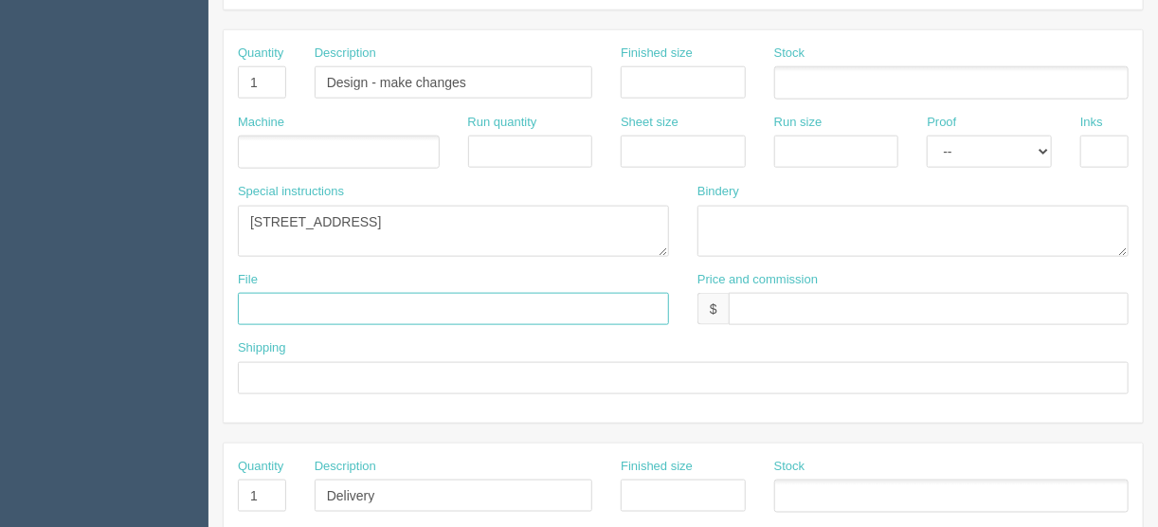
click at [262, 293] on input "text" at bounding box center [453, 309] width 431 height 32
drag, startPoint x: 395, startPoint y: 299, endPoint x: 332, endPoint y: 300, distance: 63.5
click at [332, 300] on input "Client Files > [DATE]" at bounding box center [453, 309] width 431 height 32
type input "Client Files > [DATE] + see above for new address"
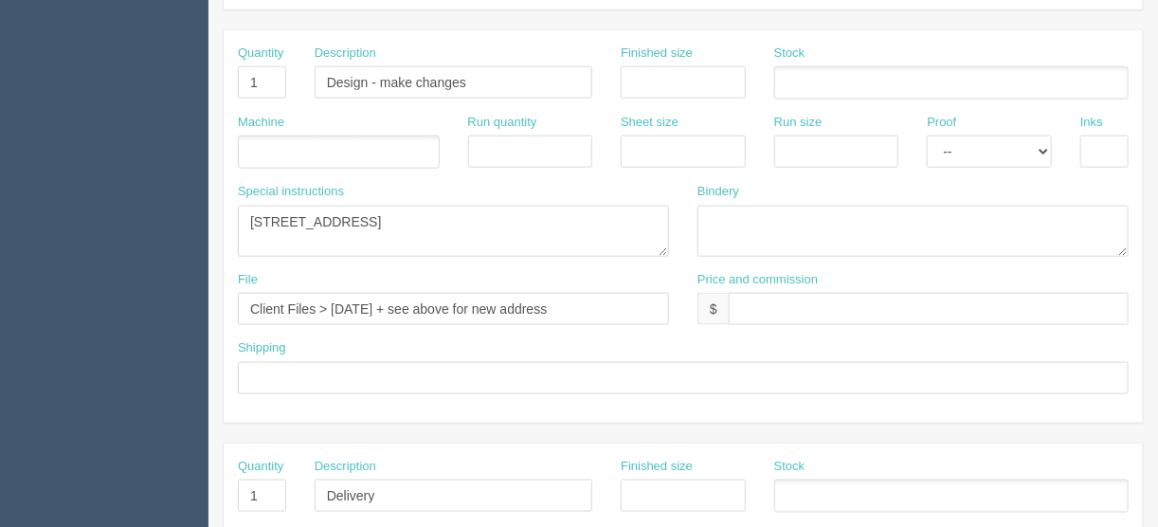
click at [278, 137] on ul at bounding box center [339, 151] width 202 height 33
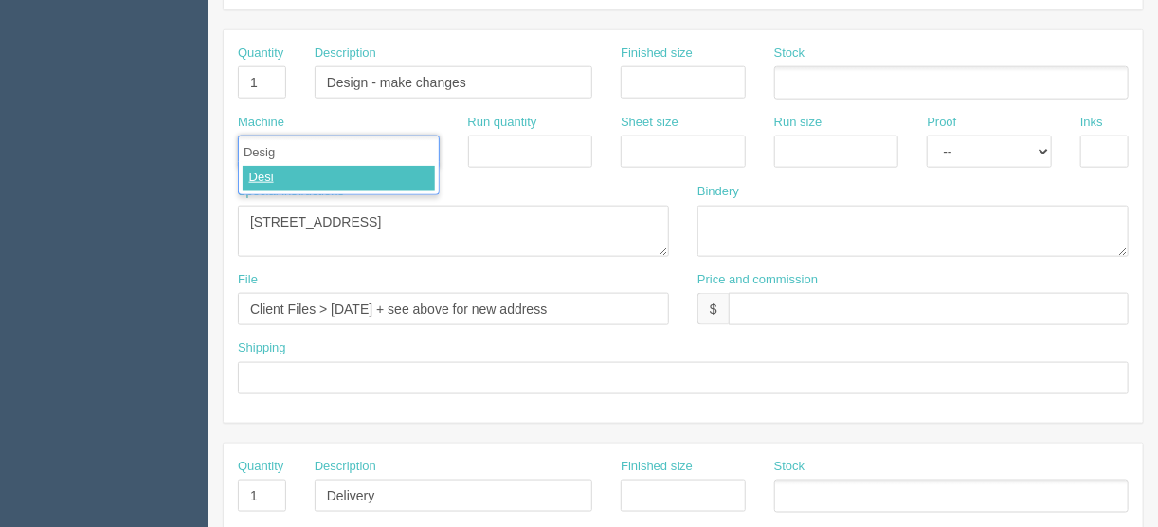
type input "Design"
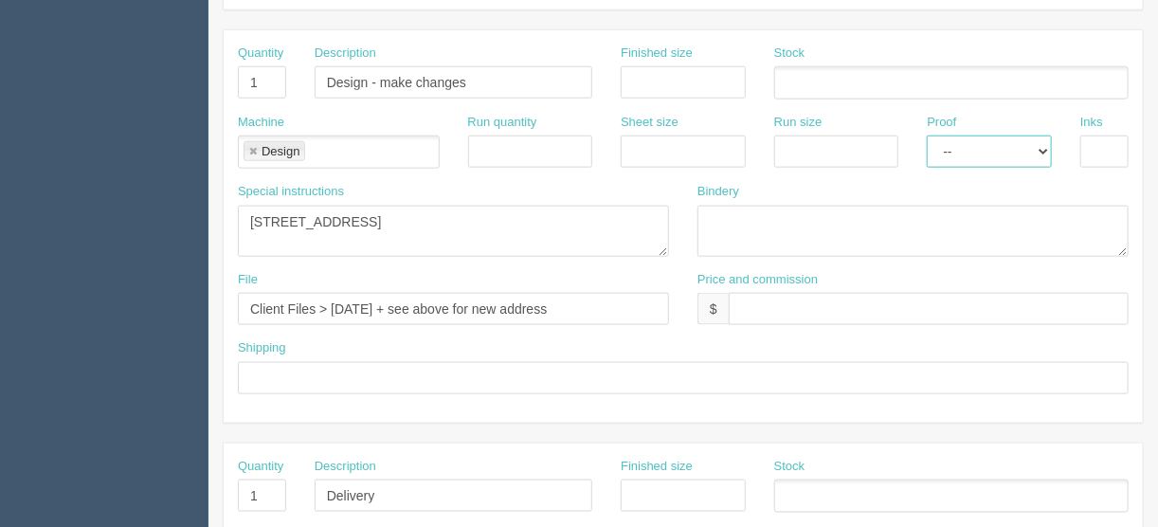
click at [1046, 148] on select "-- Email Hard Copy" at bounding box center [989, 151] width 125 height 32
select select "Email"
click at [927, 135] on select "-- Email Hard Copy" at bounding box center [989, 151] width 125 height 32
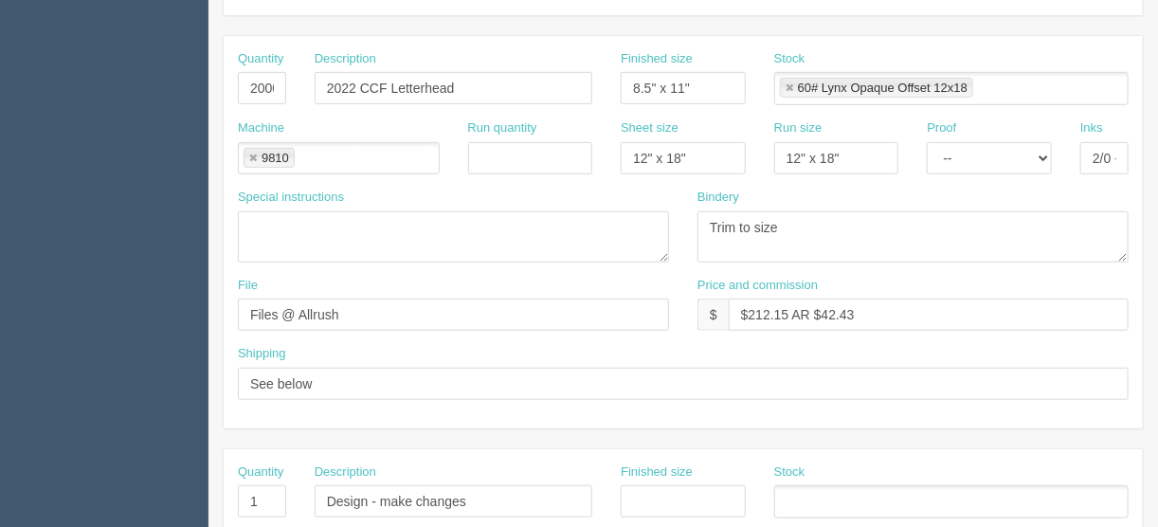
scroll to position [350, 0]
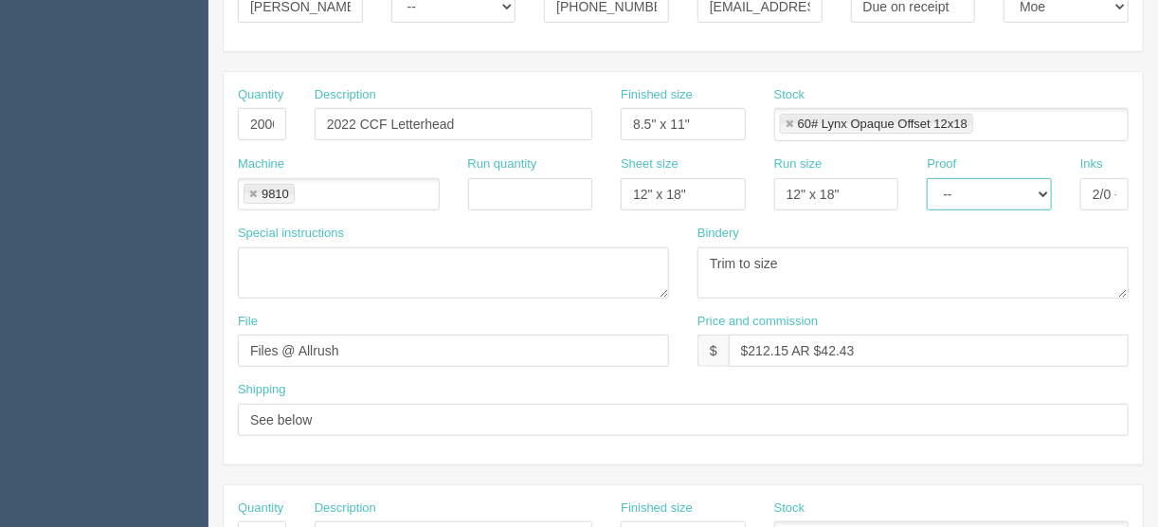
drag, startPoint x: 1045, startPoint y: 187, endPoint x: 1039, endPoint y: 198, distance: 12.7
click at [1045, 187] on select "-- Email Hard Copy" at bounding box center [989, 194] width 125 height 32
select select "Hard Copy"
click at [927, 178] on select "-- Email Hard Copy" at bounding box center [989, 194] width 125 height 32
drag, startPoint x: 366, startPoint y: 339, endPoint x: 183, endPoint y: 347, distance: 183.0
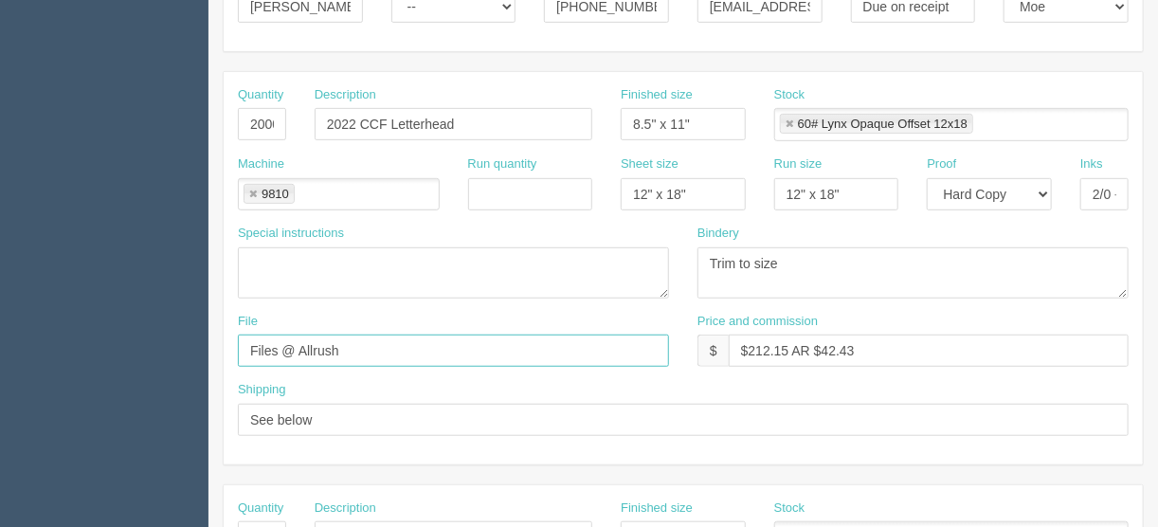
click at [184, 347] on section "Dockets Estimates Customers" at bounding box center [579, 534] width 1158 height 1673
type input "Client files"
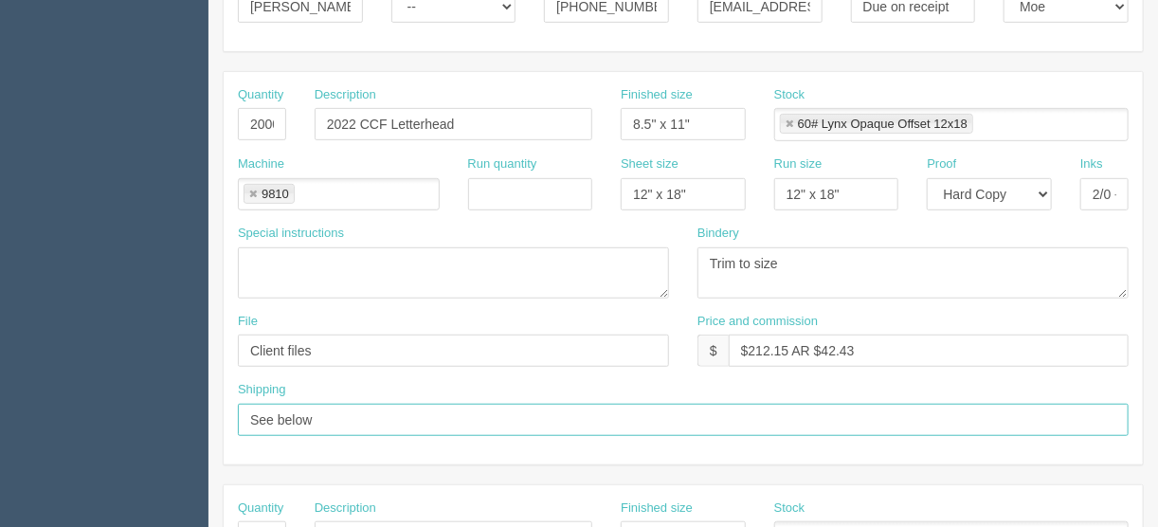
drag, startPoint x: 329, startPoint y: 421, endPoint x: 170, endPoint y: 421, distance: 159.2
click at [170, 421] on section "Dockets Estimates Customers" at bounding box center [579, 534] width 1158 height 1673
type input "See shipping line below"
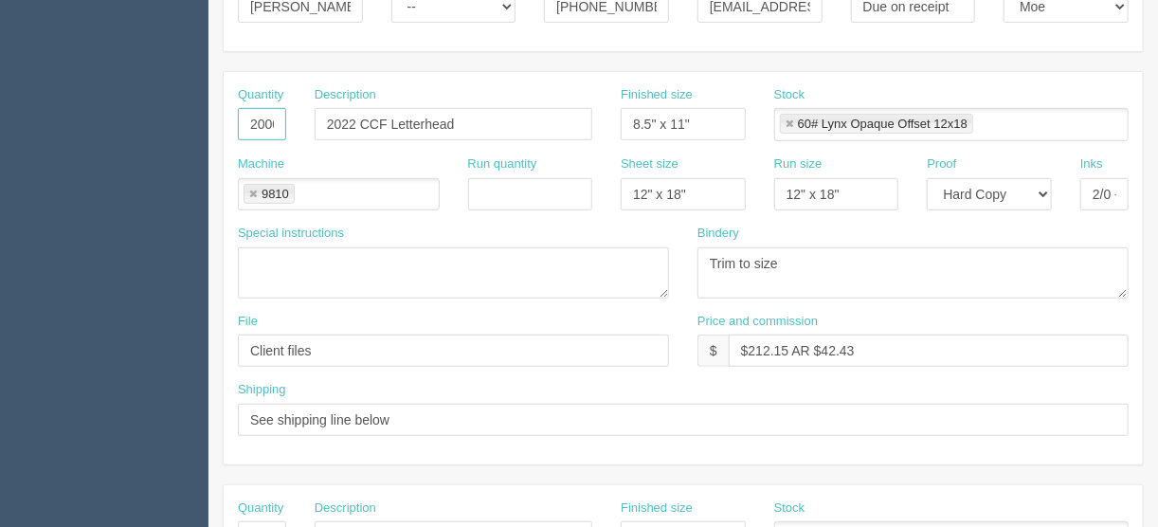
drag, startPoint x: 255, startPoint y: 122, endPoint x: 237, endPoint y: 122, distance: 18.0
click at [238, 122] on input "2000" at bounding box center [262, 124] width 48 height 32
type input "1000"
drag, startPoint x: 360, startPoint y: 118, endPoint x: 224, endPoint y: 62, distance: 147.8
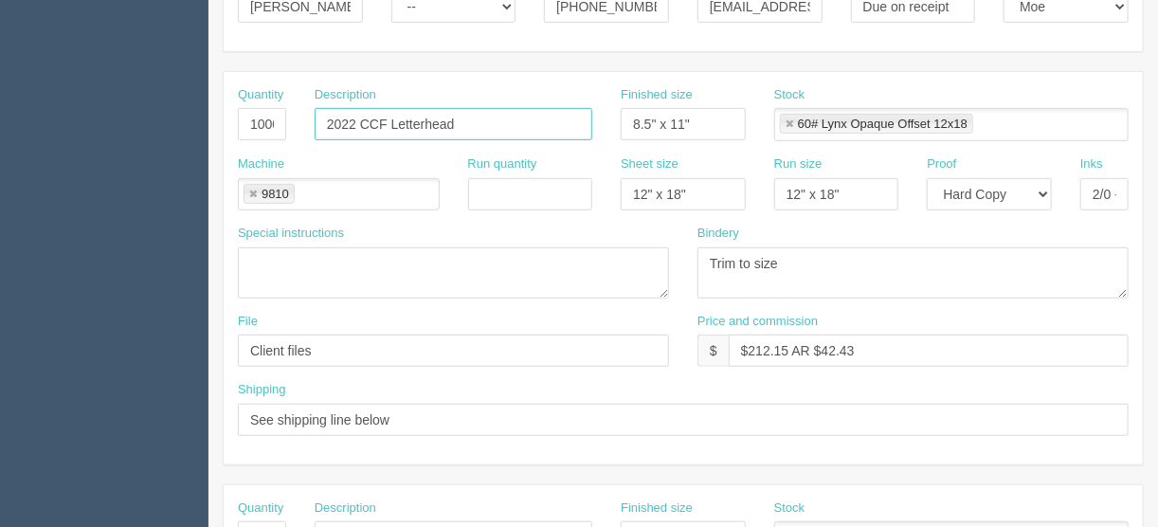
click at [241, 95] on div "Quantity 1000 Description 2022 CCF Letterhead Finished size 8.5" x 11" Stock 60…" at bounding box center [683, 120] width 919 height 69
click at [364, 117] on input "CCF Letterhead" at bounding box center [454, 124] width 278 height 32
type input "CCF letterheads"
drag, startPoint x: 250, startPoint y: 185, endPoint x: 257, endPoint y: 201, distance: 17.4
click at [250, 189] on link at bounding box center [252, 195] width 11 height 12
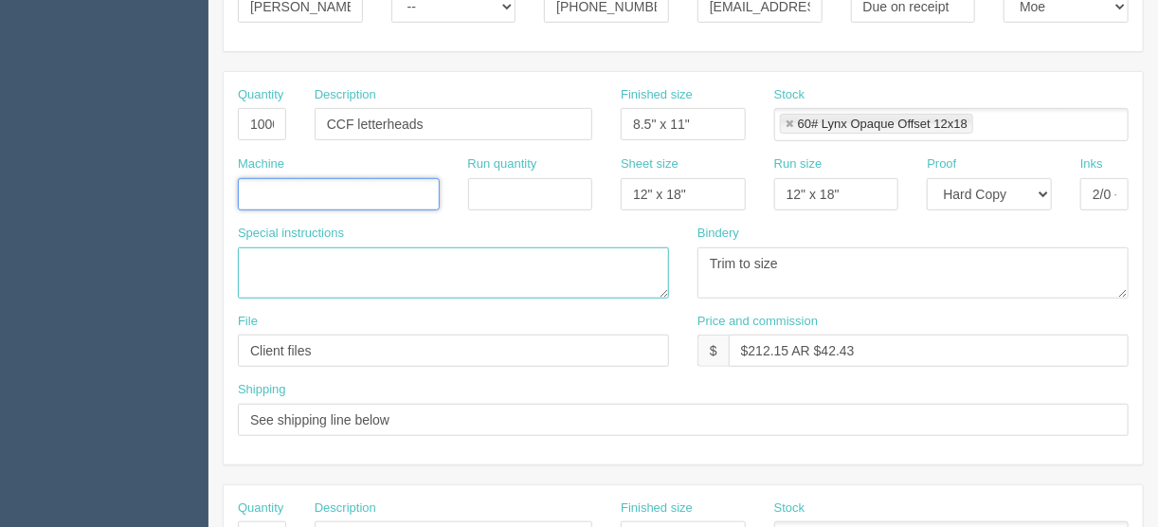
drag, startPoint x: 276, startPoint y: 261, endPoint x: 365, endPoint y: 294, distance: 94.7
click at [278, 261] on textarea at bounding box center [453, 272] width 431 height 51
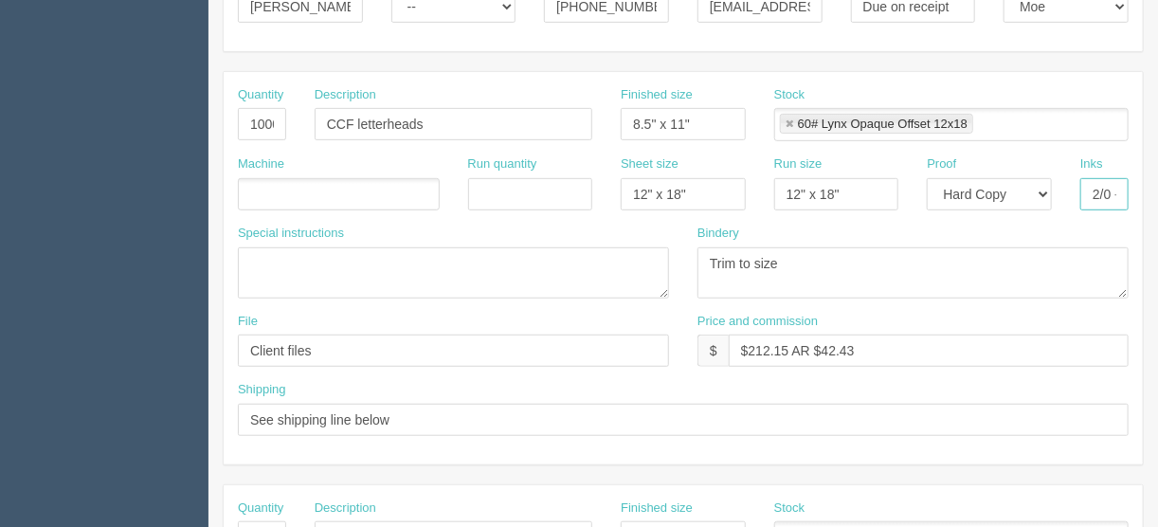
scroll to position [0, 128]
drag, startPoint x: 1089, startPoint y: 188, endPoint x: 1216, endPoint y: 188, distance: 126.9
click at [1157, 188] on html "PrintPing [GEOGRAPHIC_DATA] Edit account ( [EMAIL_ADDRESS][DOMAIN_NAME] ) Logou…" at bounding box center [579, 510] width 1158 height 1720
type input "4/0"
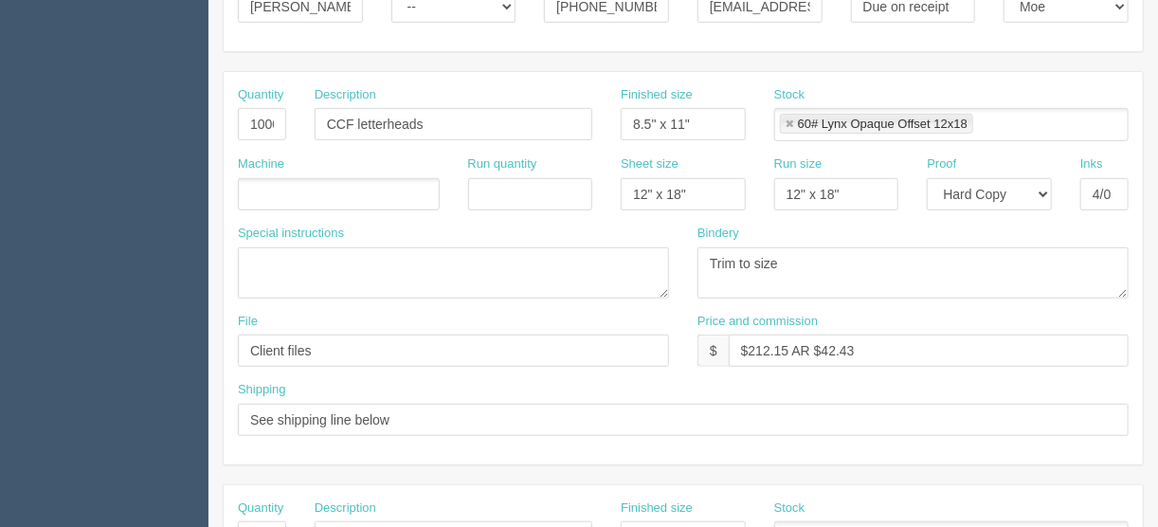
click at [274, 188] on ul at bounding box center [339, 194] width 202 height 33
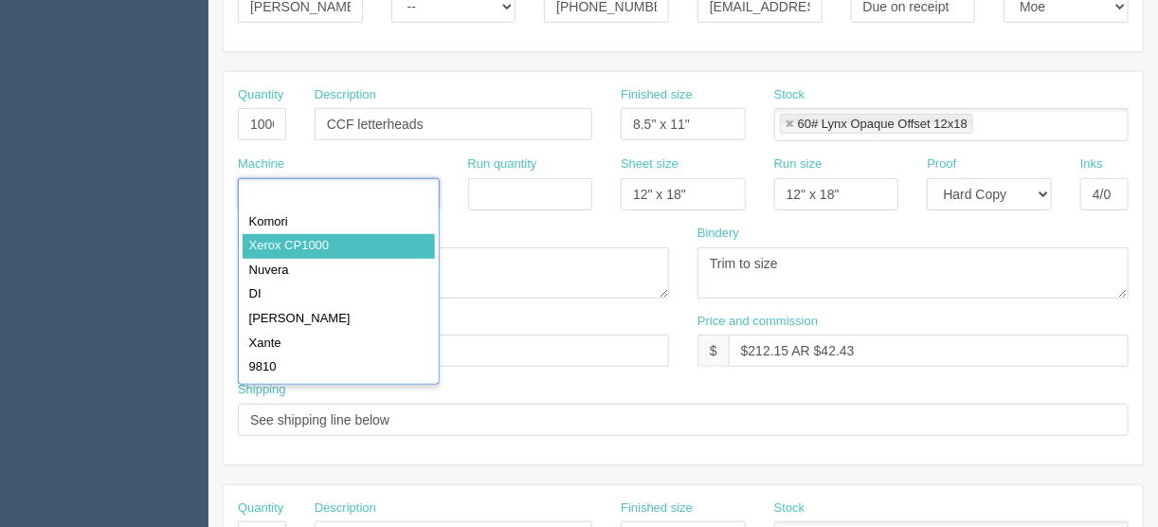
type input "Xerox CP1000"
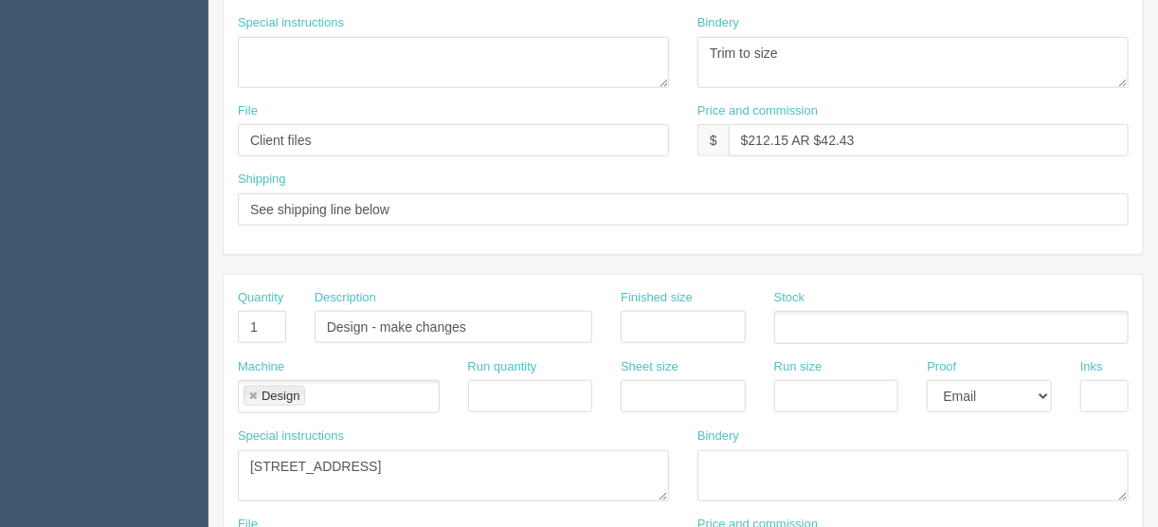
scroll to position [729, 0]
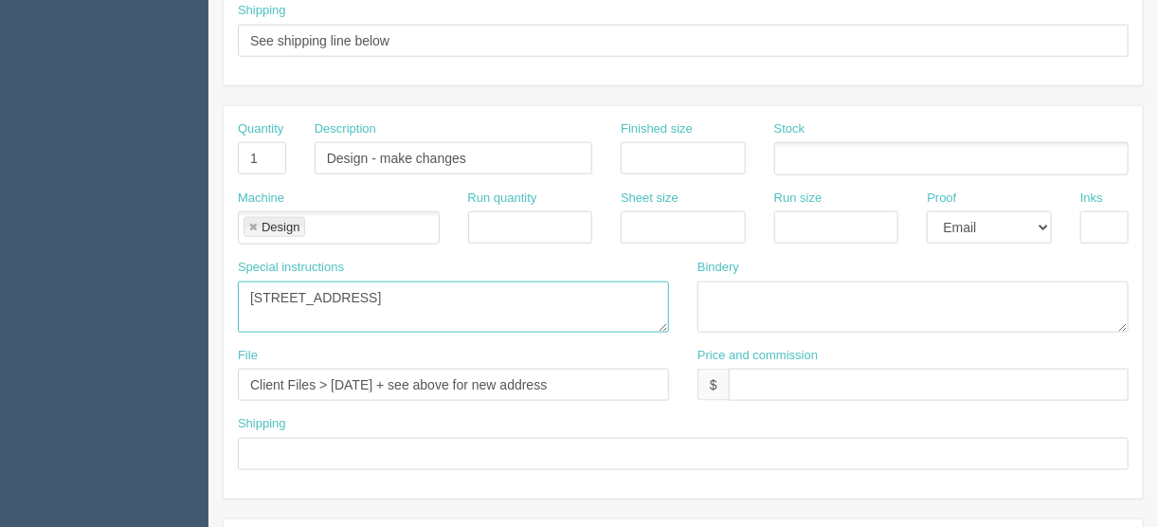
click at [246, 311] on textarea "[STREET_ADDRESS]" at bounding box center [453, 306] width 431 height 51
click at [390, 300] on textarea "[STREET_ADDRESS]" at bounding box center [453, 306] width 431 height 51
type textarea "[STREET_ADDRESS] 15 minutes included"
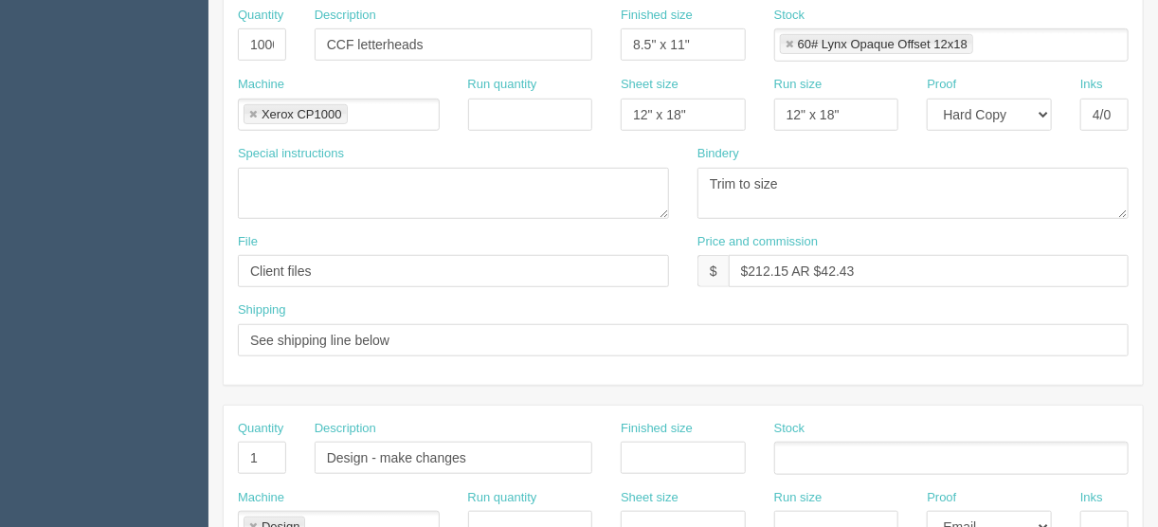
scroll to position [425, 0]
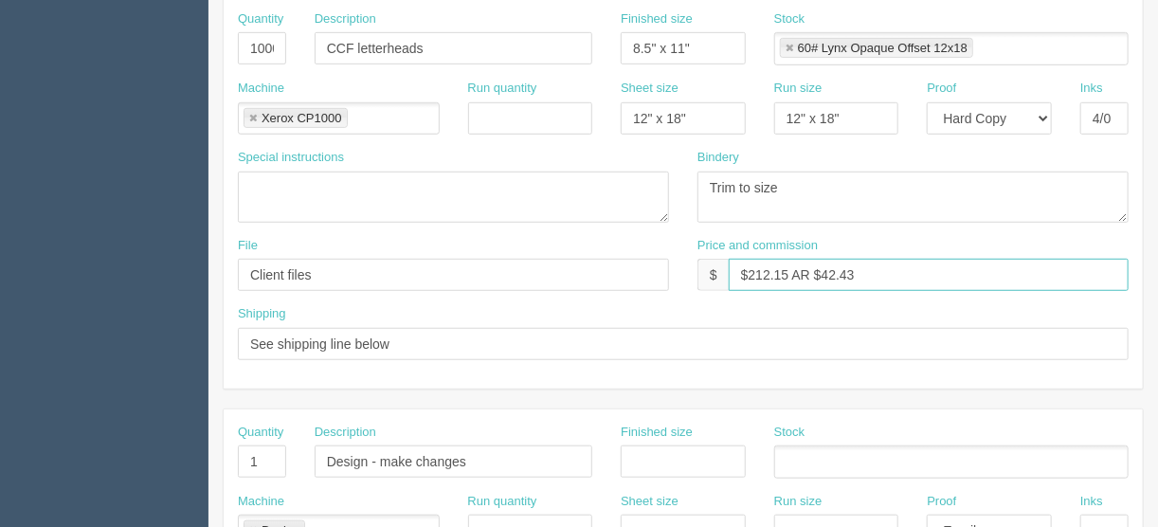
drag, startPoint x: 785, startPoint y: 274, endPoint x: 747, endPoint y: 274, distance: 37.9
click at [747, 274] on input "$212.15 AR $42.43" at bounding box center [929, 275] width 400 height 32
drag, startPoint x: 880, startPoint y: 269, endPoint x: 831, endPoint y: 271, distance: 49.3
click at [831, 271] on input "$193.38 AR $42.43" at bounding box center [929, 275] width 400 height 32
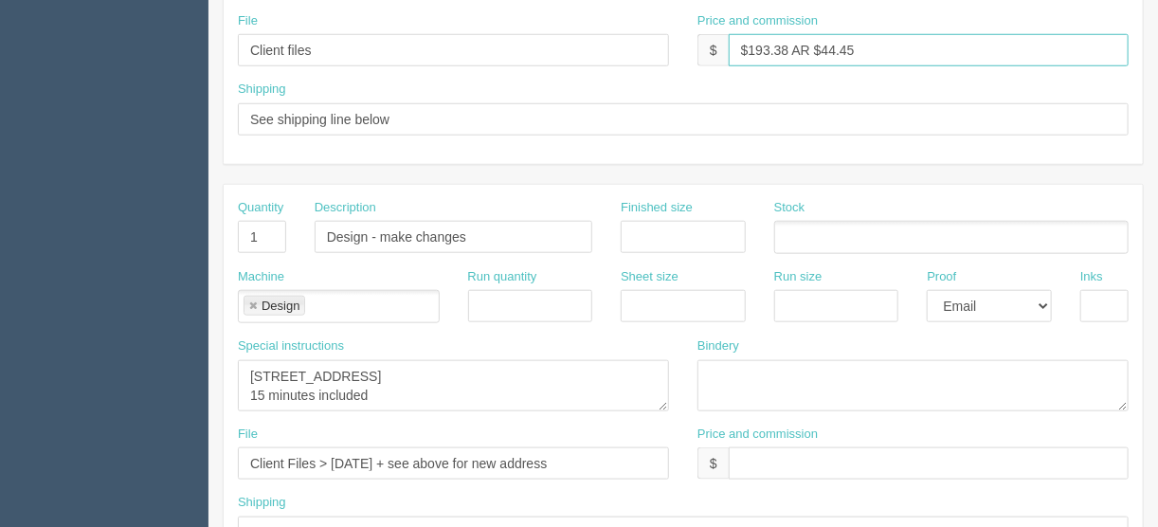
scroll to position [653, 0]
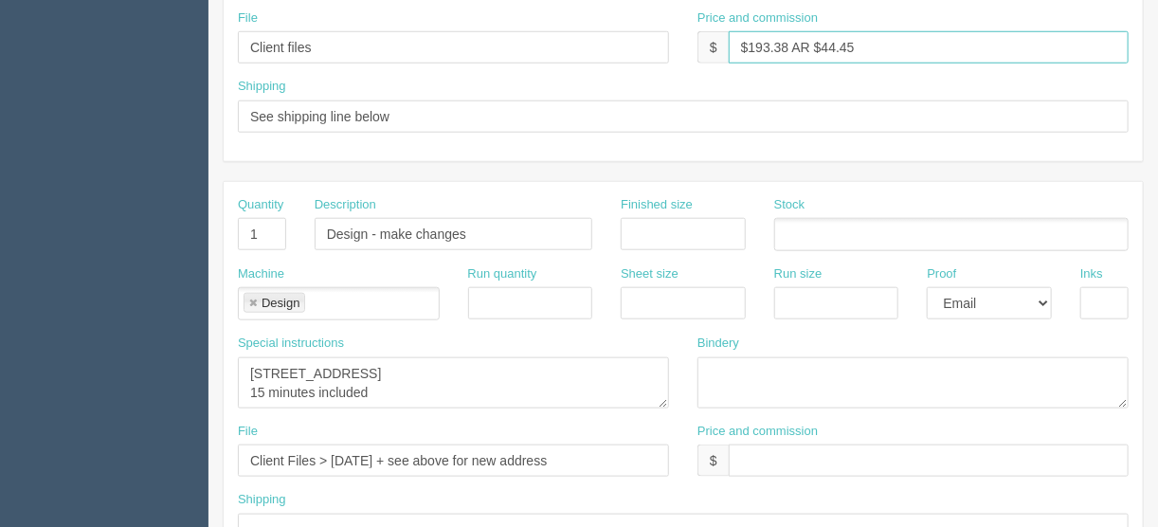
type input "$193.38 AR $44.45"
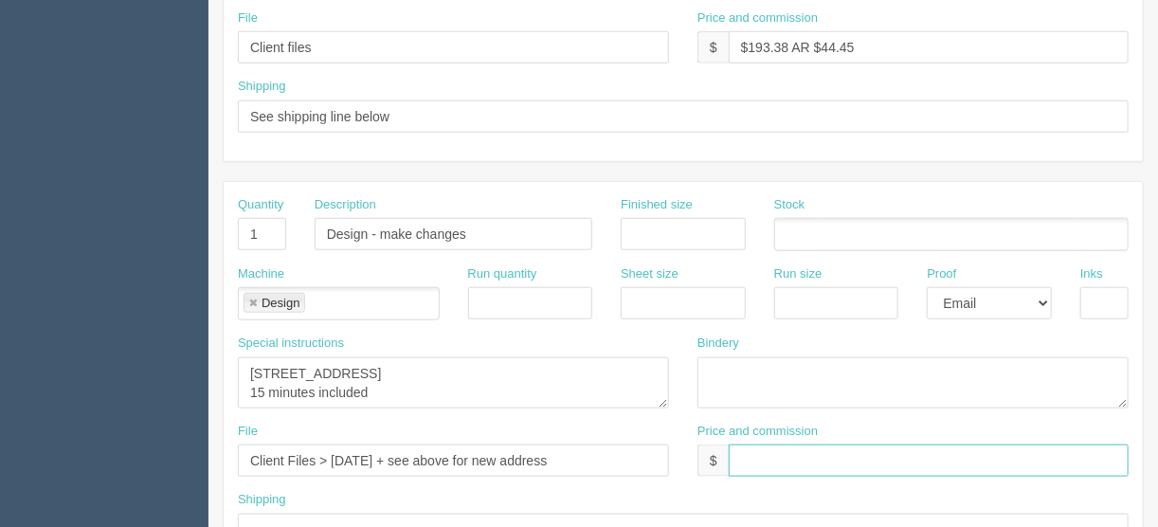
click at [783, 461] on input "text" at bounding box center [929, 460] width 400 height 32
type input "$Included above"
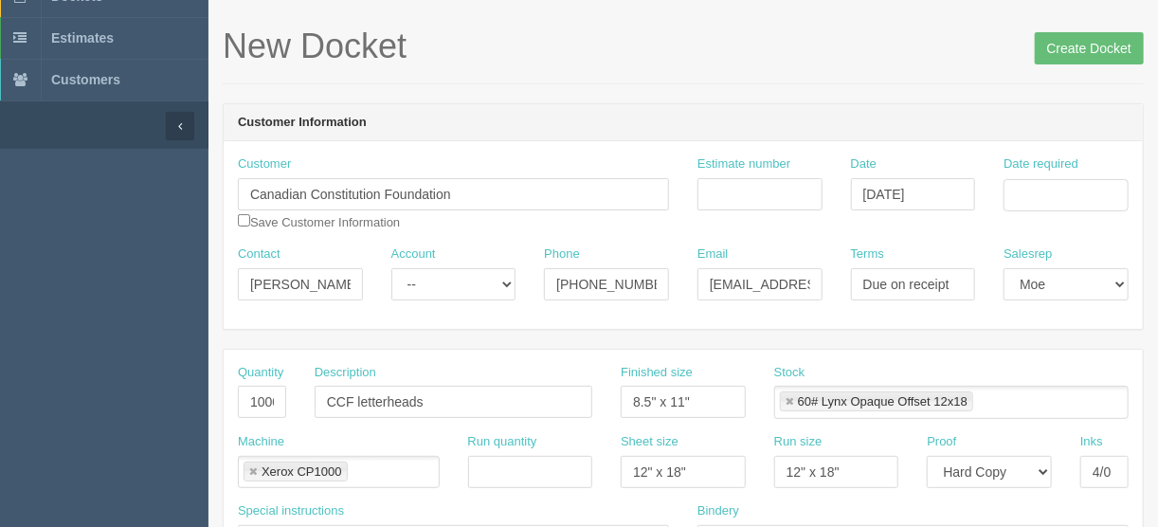
scroll to position [46, 0]
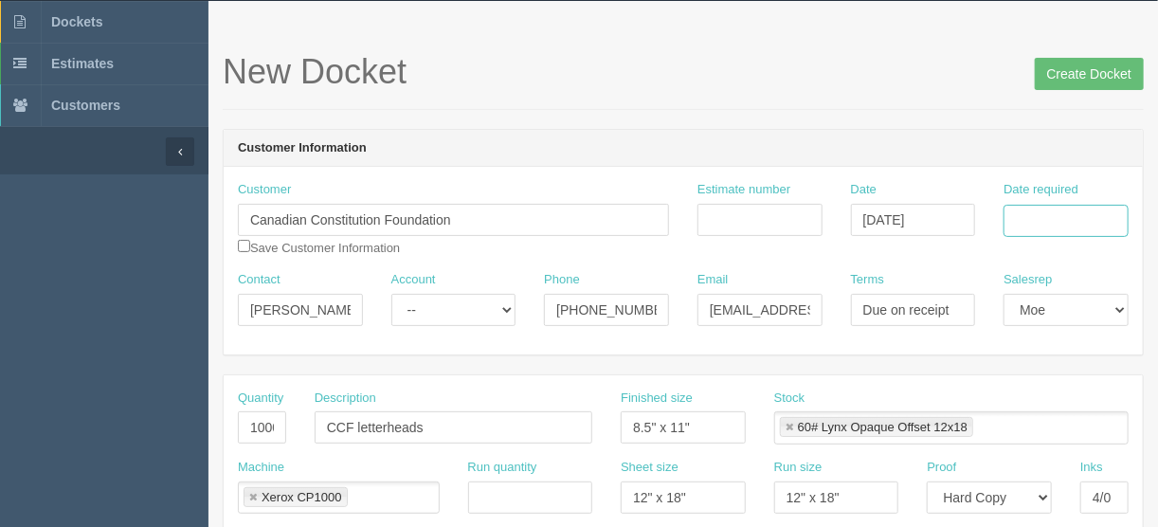
click at [1034, 211] on input "Date required" at bounding box center [1065, 221] width 125 height 32
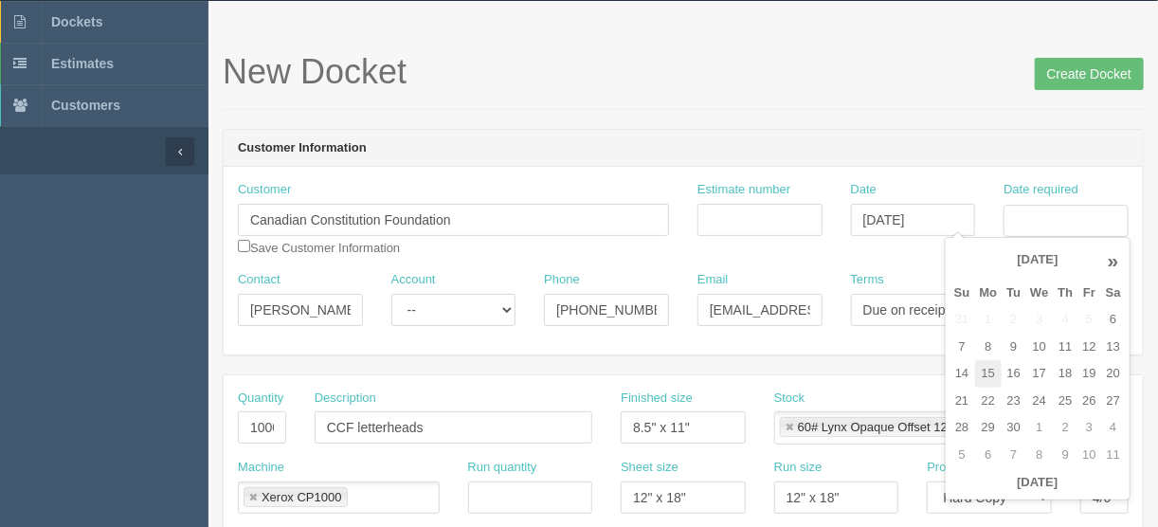
click at [990, 368] on td "15" at bounding box center [988, 373] width 27 height 27
type input "[DATE]"
click at [752, 211] on input "Estimate number" at bounding box center [759, 220] width 125 height 32
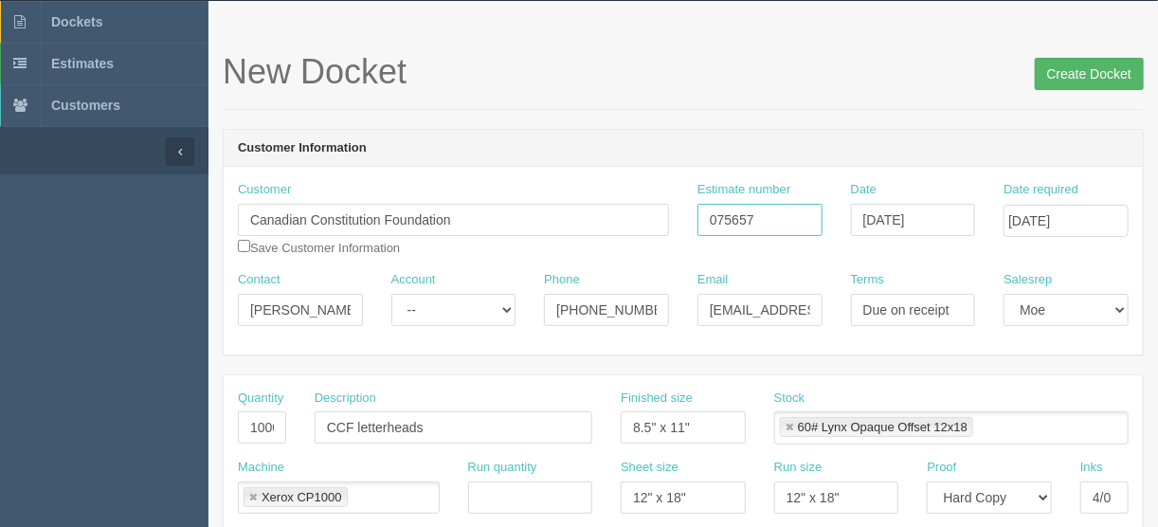
type input "075657"
click at [1077, 70] on input "Create Docket" at bounding box center [1089, 74] width 109 height 32
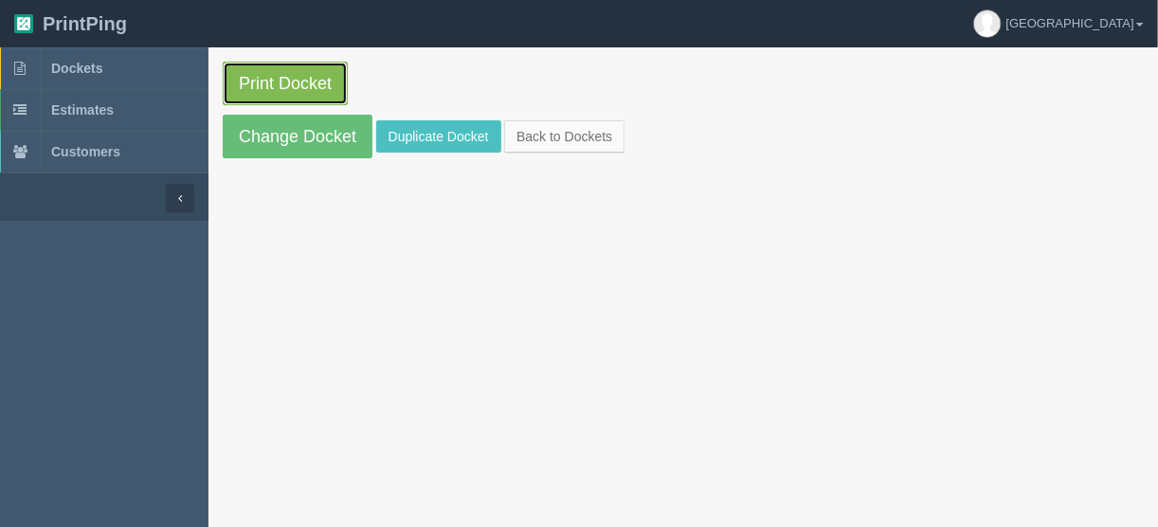
click at [254, 81] on link "Print Docket" at bounding box center [285, 84] width 125 height 44
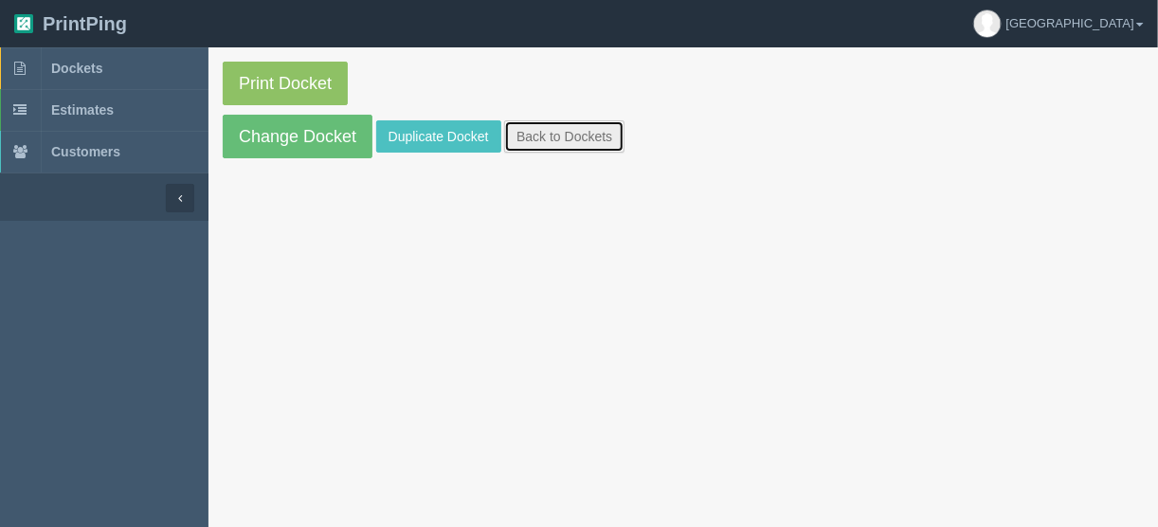
click at [576, 137] on link "Back to Dockets" at bounding box center [564, 136] width 120 height 32
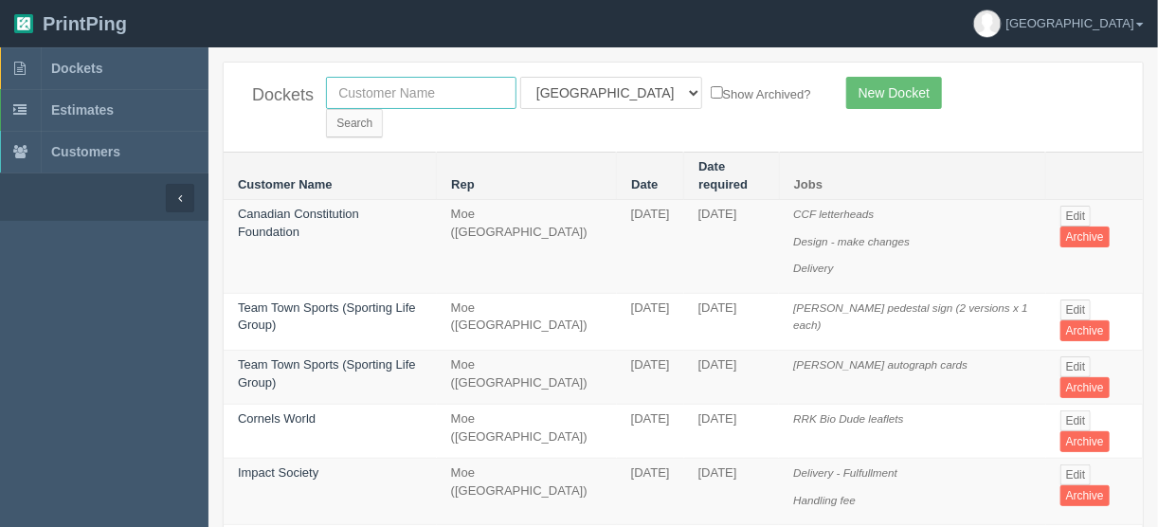
click at [424, 88] on input "text" at bounding box center [421, 93] width 190 height 32
type input "spud"
click at [383, 109] on input "Search" at bounding box center [354, 123] width 57 height 28
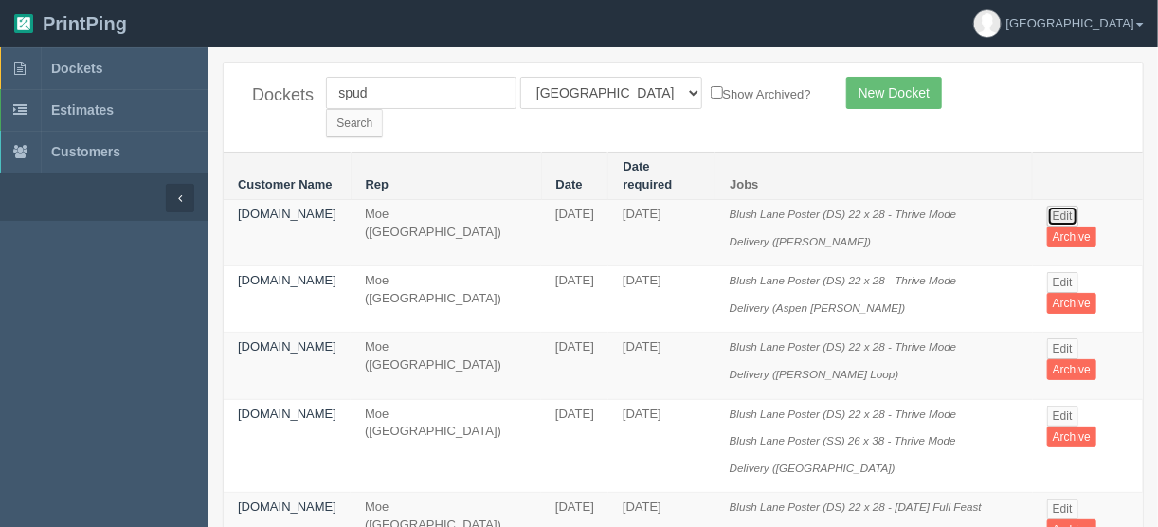
click at [1066, 206] on link "Edit" at bounding box center [1062, 216] width 31 height 21
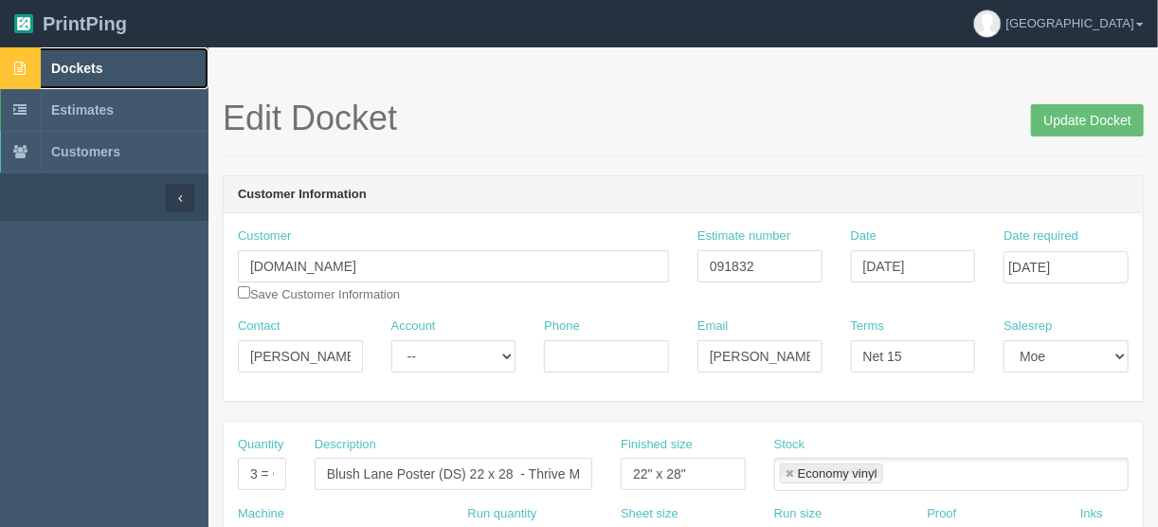
click at [86, 63] on span "Dockets" at bounding box center [76, 68] width 51 height 15
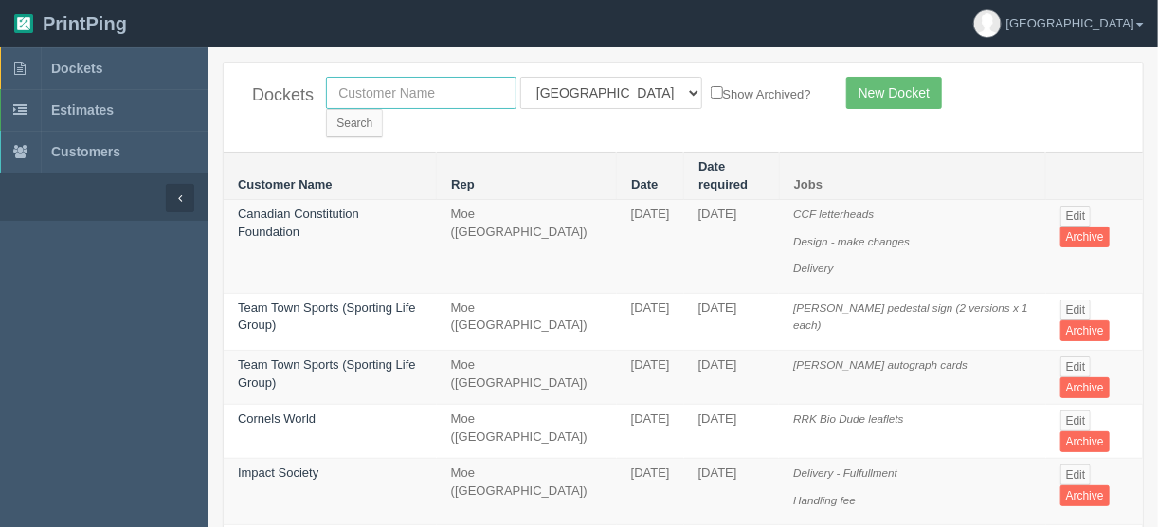
click at [340, 88] on input "text" at bounding box center [421, 93] width 190 height 32
type input "team t"
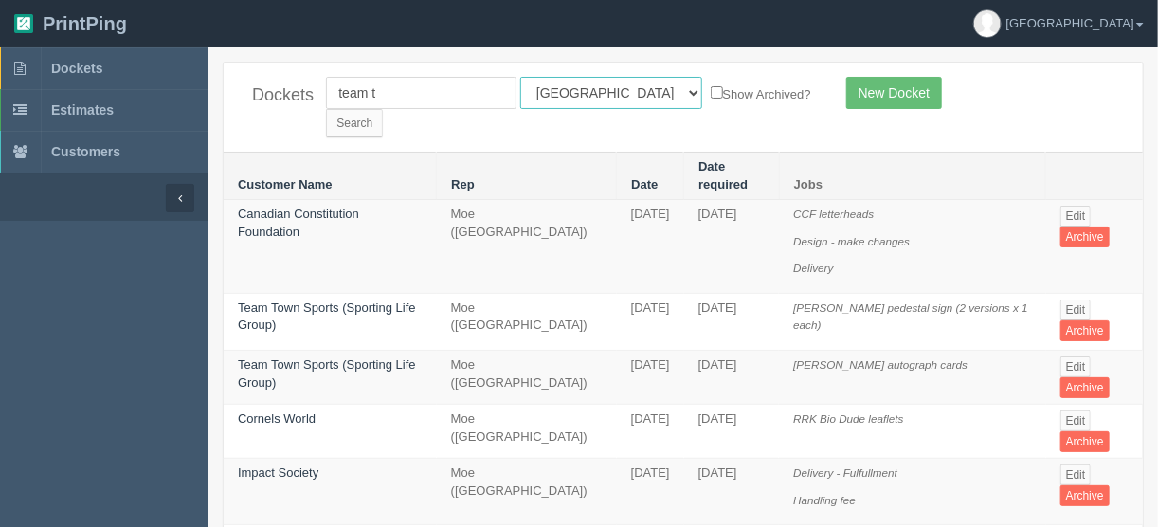
click at [605, 92] on select "All Users Ali Ali Test 1 Aly Amy Ankit Arif Brandon Dan France Greg Jim Mark Ma…" at bounding box center [611, 93] width 182 height 32
select select
click at [520, 77] on select "All Users Ali Ali Test 1 Aly Amy Ankit Arif Brandon Dan France Greg Jim Mark Ma…" at bounding box center [611, 93] width 182 height 32
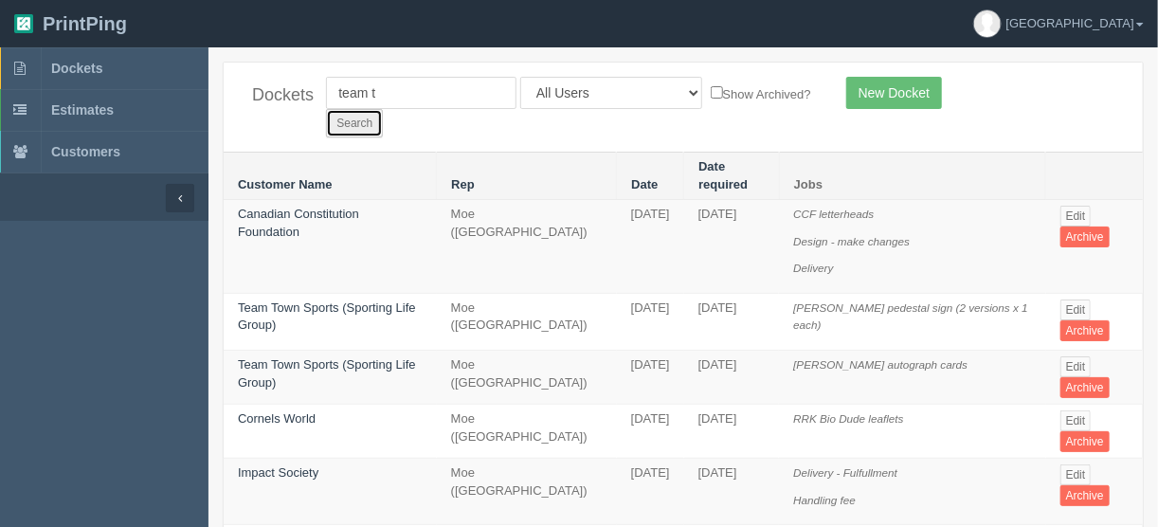
click at [383, 109] on input "Search" at bounding box center [354, 123] width 57 height 28
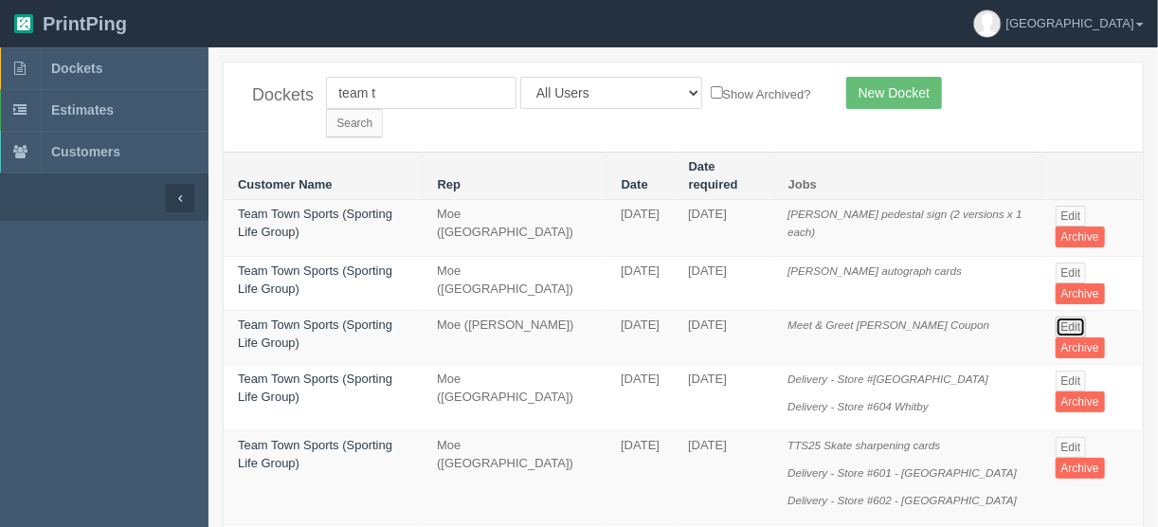
click at [1071, 316] on link "Edit" at bounding box center [1070, 326] width 31 height 21
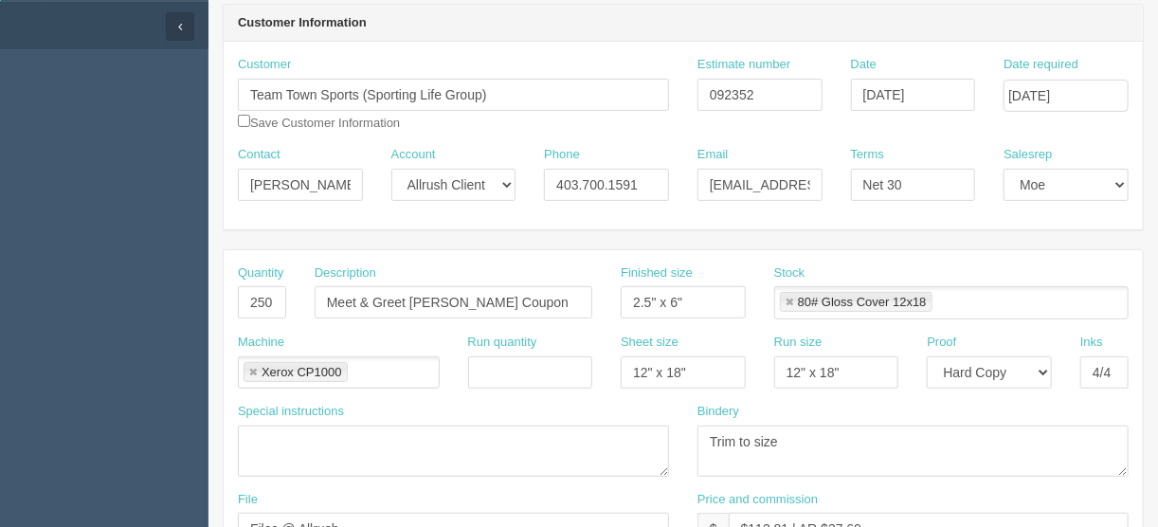
scroll to position [152, 0]
